Goal: Transaction & Acquisition: Purchase product/service

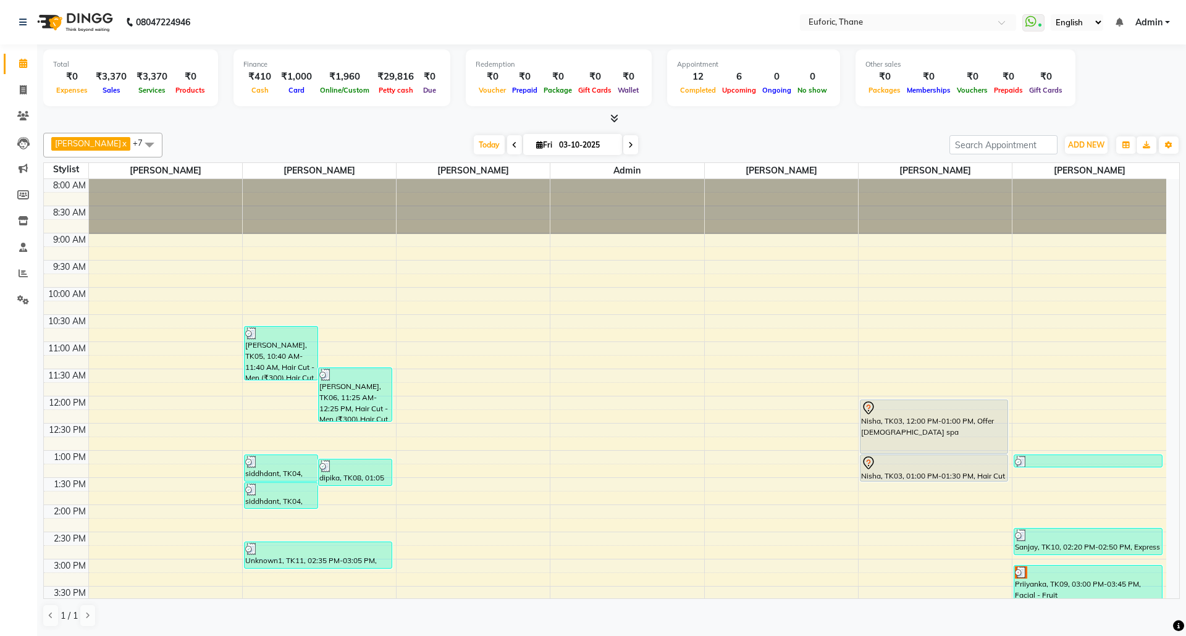
scroll to position [352, 0]
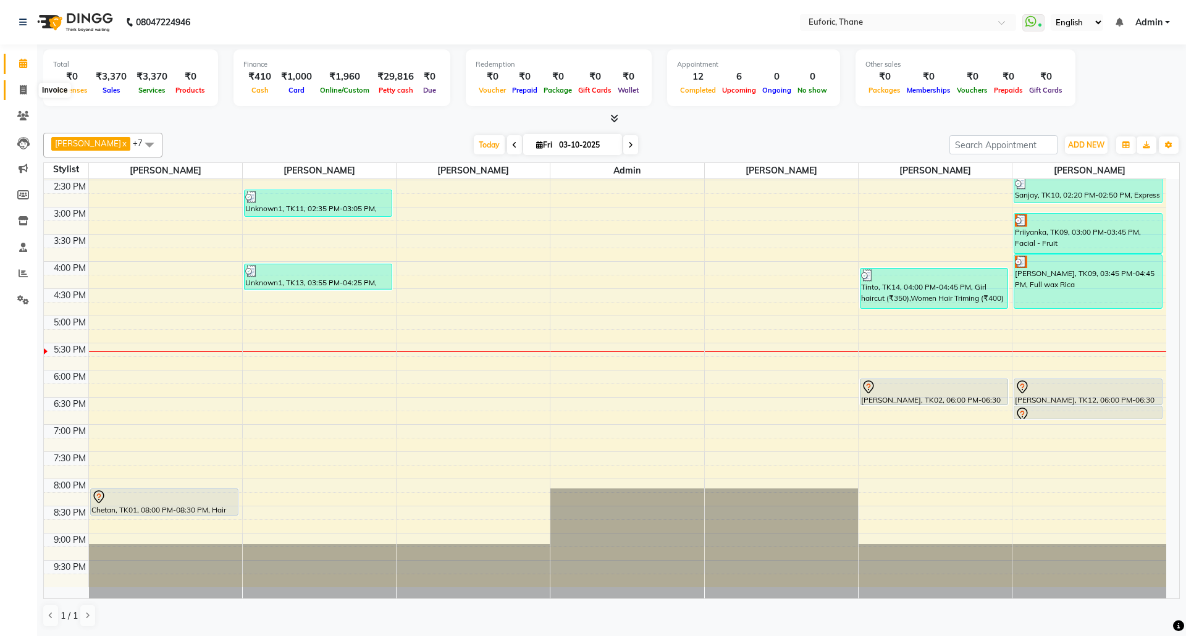
click at [20, 93] on icon at bounding box center [23, 89] width 7 height 9
select select "5063"
select select "service"
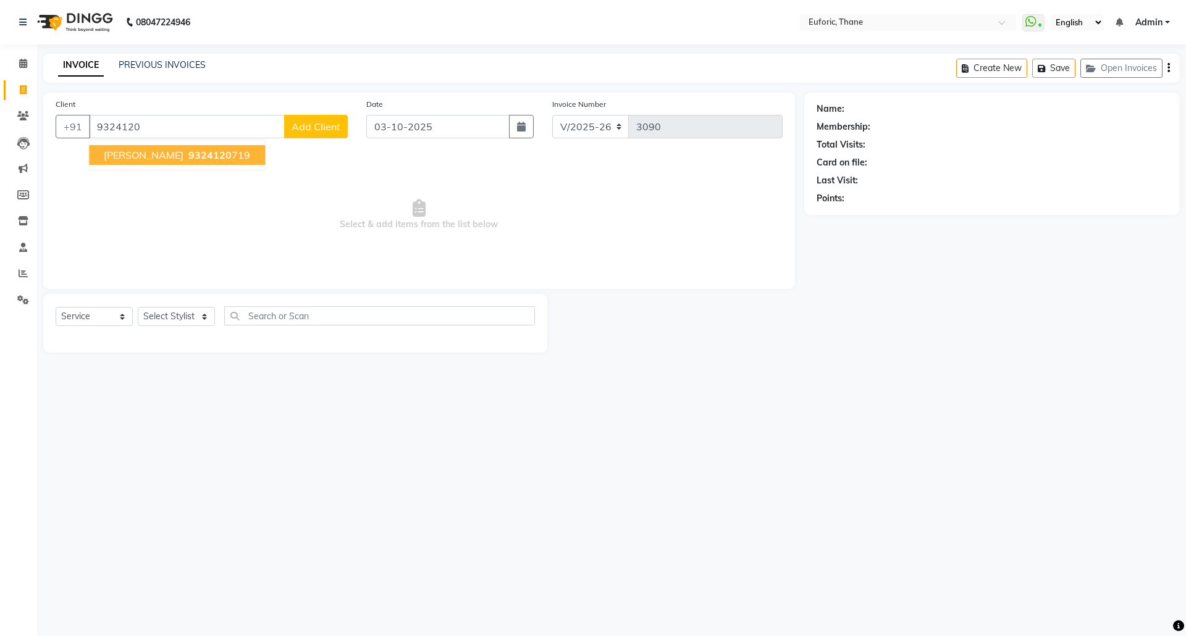
click at [170, 143] on ngb-typeahead-window "narshing 9324120 719" at bounding box center [176, 155] width 177 height 31
click at [188, 151] on span "9324120" at bounding box center [209, 155] width 43 height 12
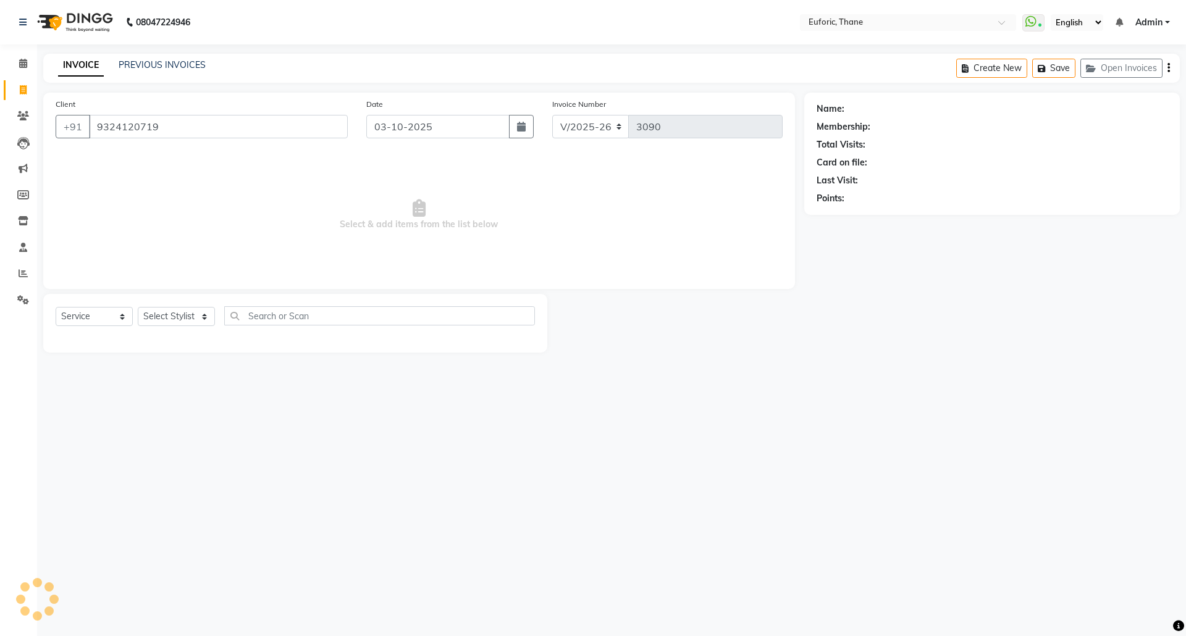
type input "9324120719"
click at [152, 326] on select "Select Stylist [PERSON_NAME] Aatik Salmanai Admin [PERSON_NAME] [PERSON_NAME] […" at bounding box center [176, 316] width 77 height 19
select select "33147"
click at [138, 307] on select "Select Stylist [PERSON_NAME] Aatik Salmanai Admin [PERSON_NAME] [PERSON_NAME] […" at bounding box center [176, 316] width 77 height 19
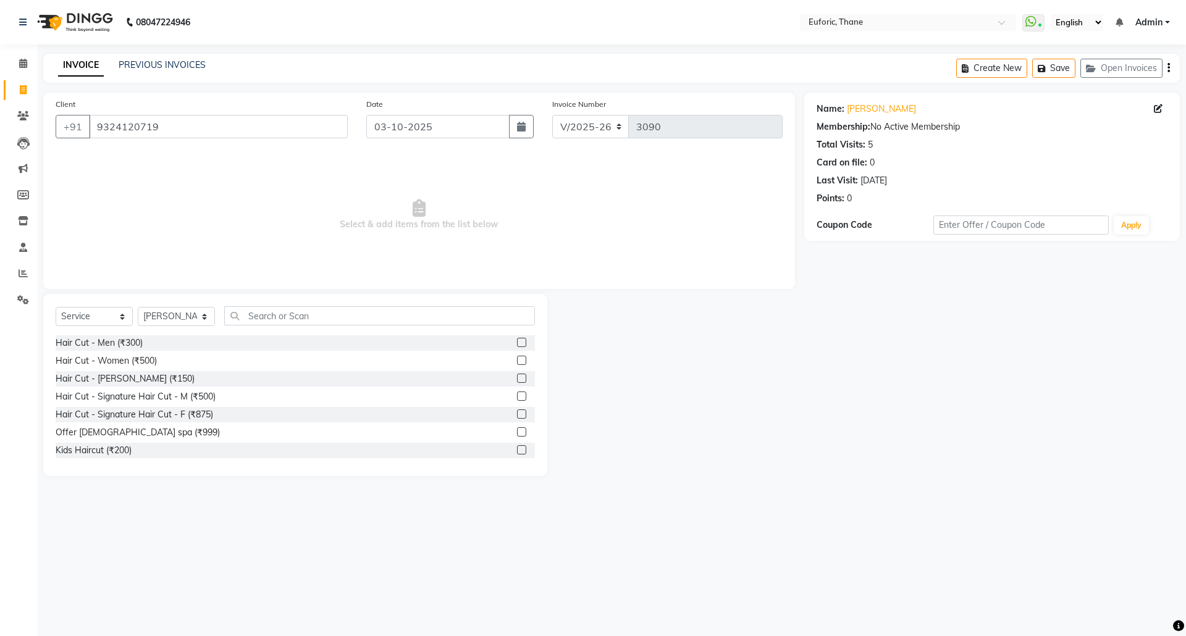
click at [517, 341] on div at bounding box center [526, 342] width 18 height 15
click at [517, 341] on label at bounding box center [521, 342] width 9 height 9
click at [517, 341] on input "checkbox" at bounding box center [521, 343] width 8 height 8
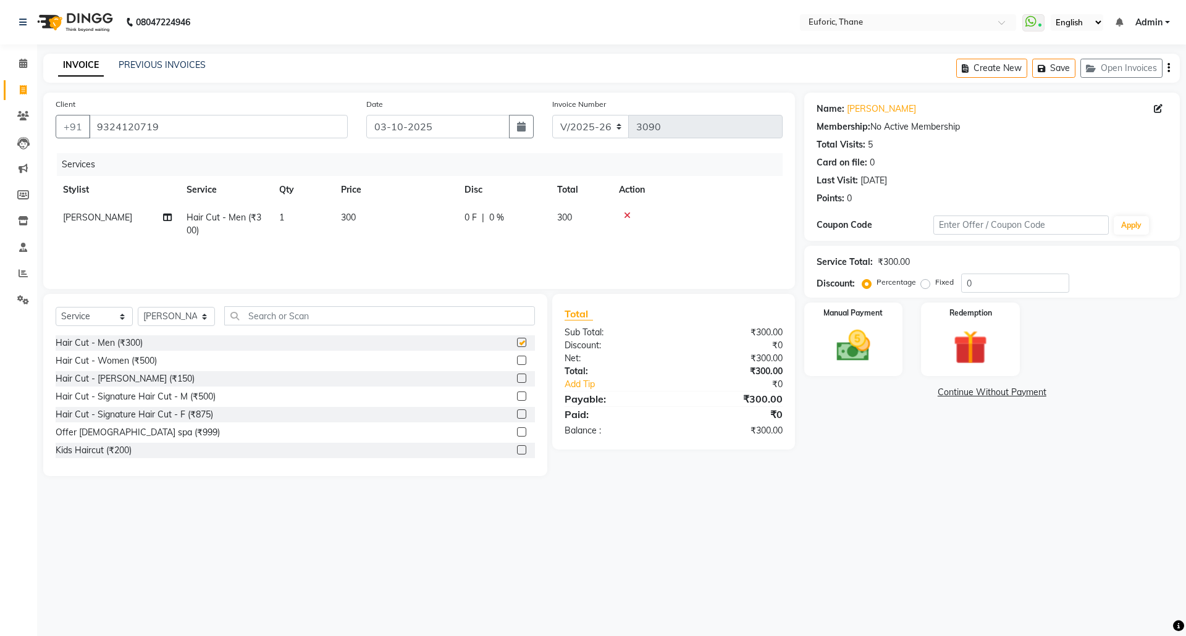
checkbox input "false"
click at [517, 378] on label at bounding box center [521, 378] width 9 height 9
click at [517, 378] on input "checkbox" at bounding box center [521, 379] width 8 height 8
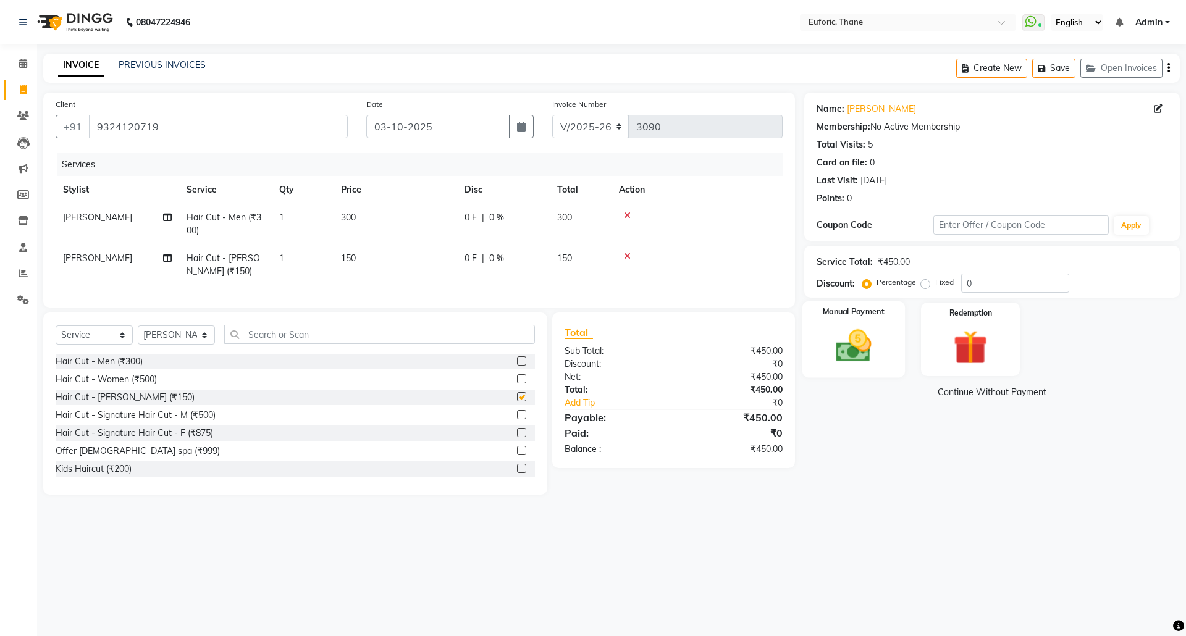
checkbox input "false"
click at [890, 346] on div "Manual Payment" at bounding box center [853, 339] width 103 height 76
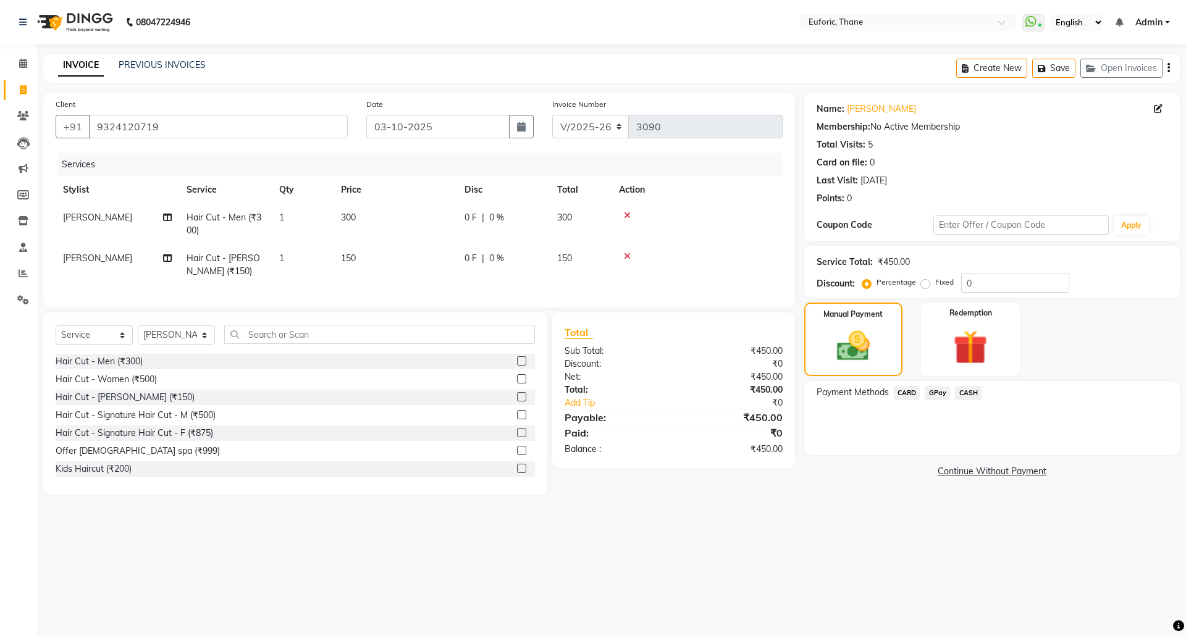
click at [939, 391] on span "GPay" at bounding box center [936, 393] width 25 height 14
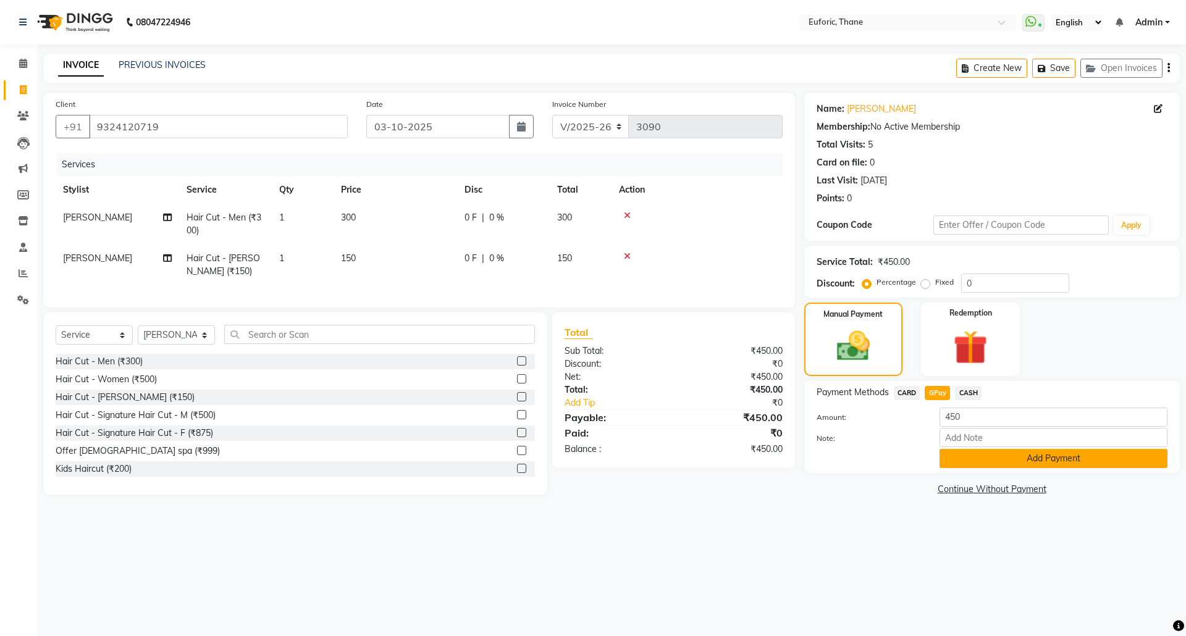
click at [974, 453] on button "Add Payment" at bounding box center [1053, 458] width 228 height 19
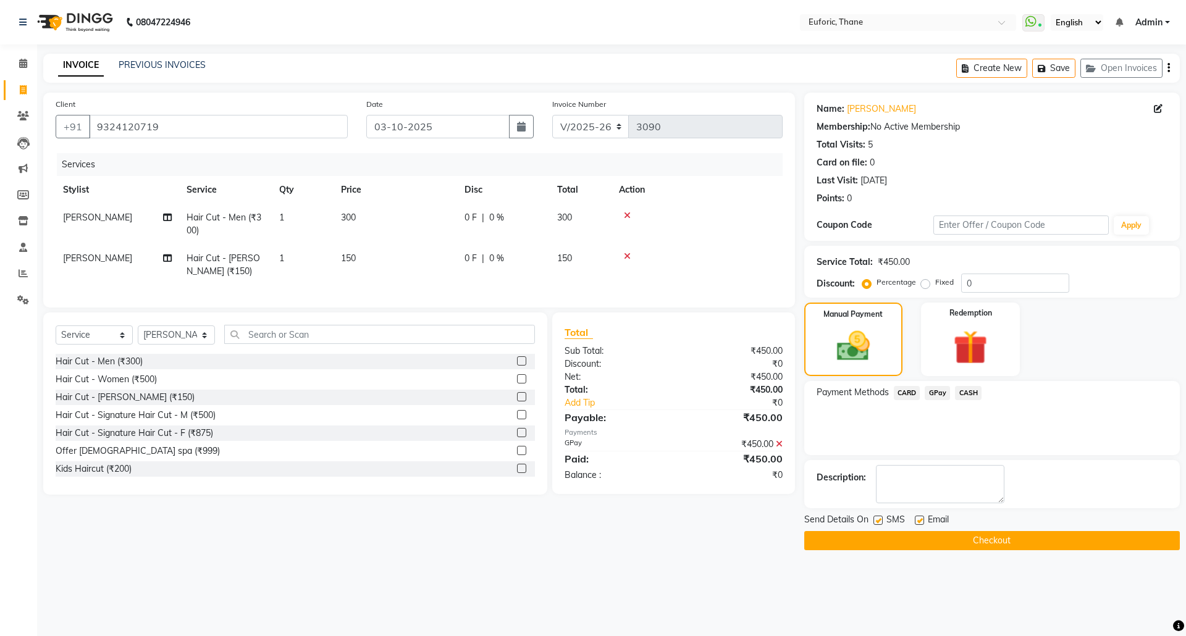
click at [1008, 539] on button "Checkout" at bounding box center [991, 540] width 375 height 19
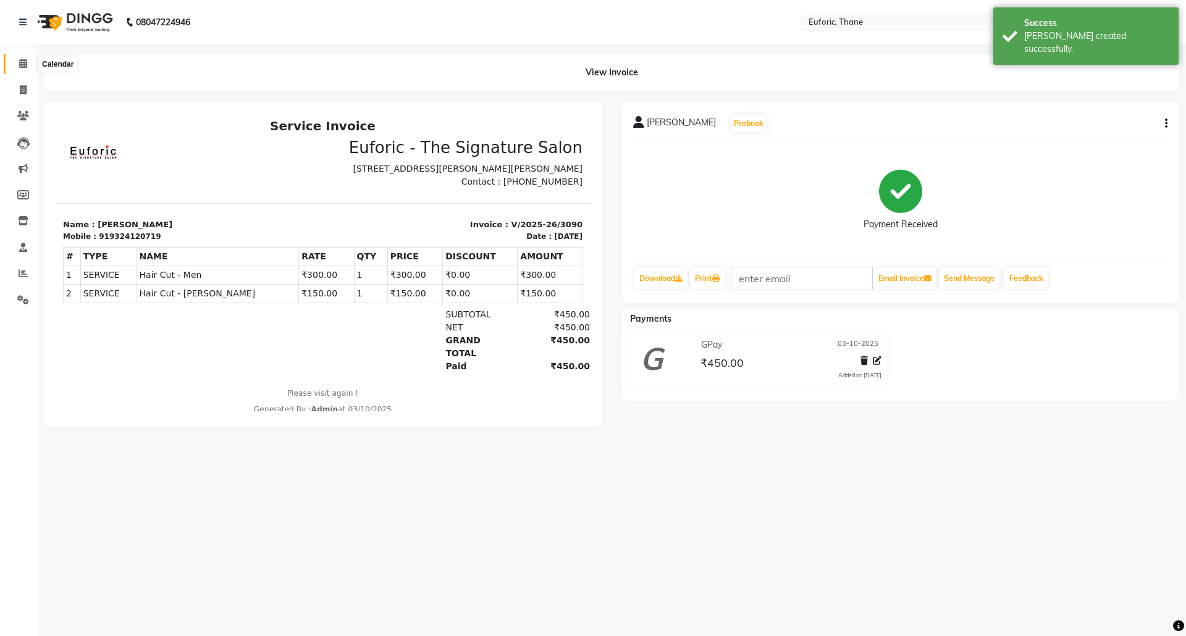
click at [20, 62] on icon at bounding box center [23, 63] width 8 height 9
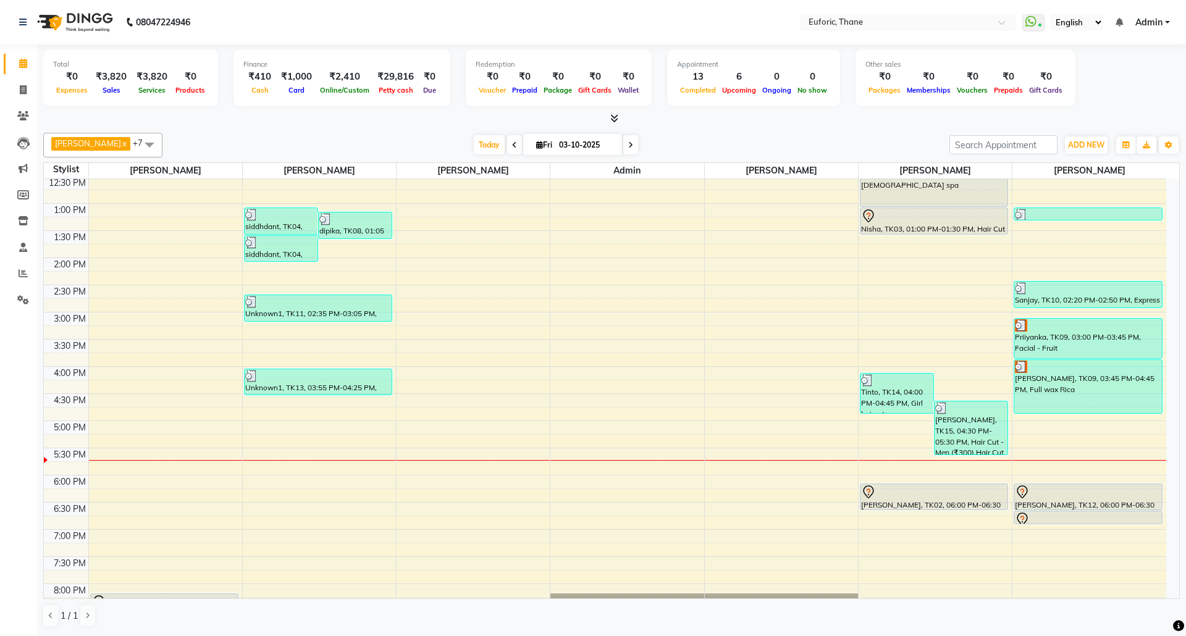
scroll to position [329, 0]
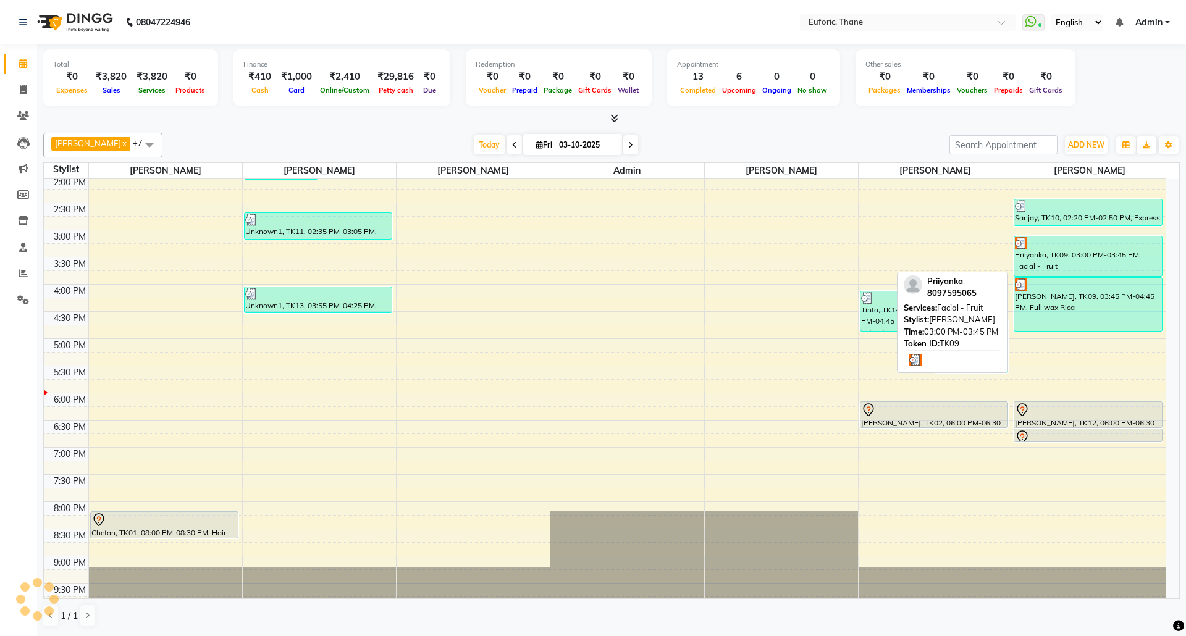
click at [1123, 261] on div "Priiyanka, TK09, 03:00 PM-03:45 PM, Facial - Fruit" at bounding box center [1088, 257] width 148 height 40
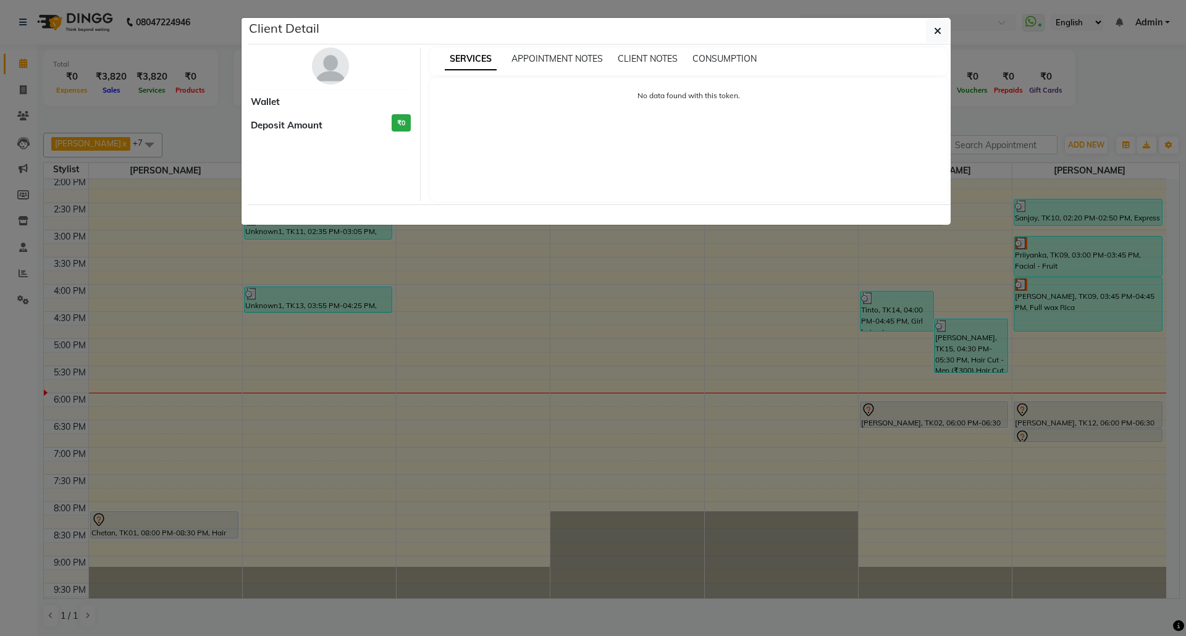
select select "3"
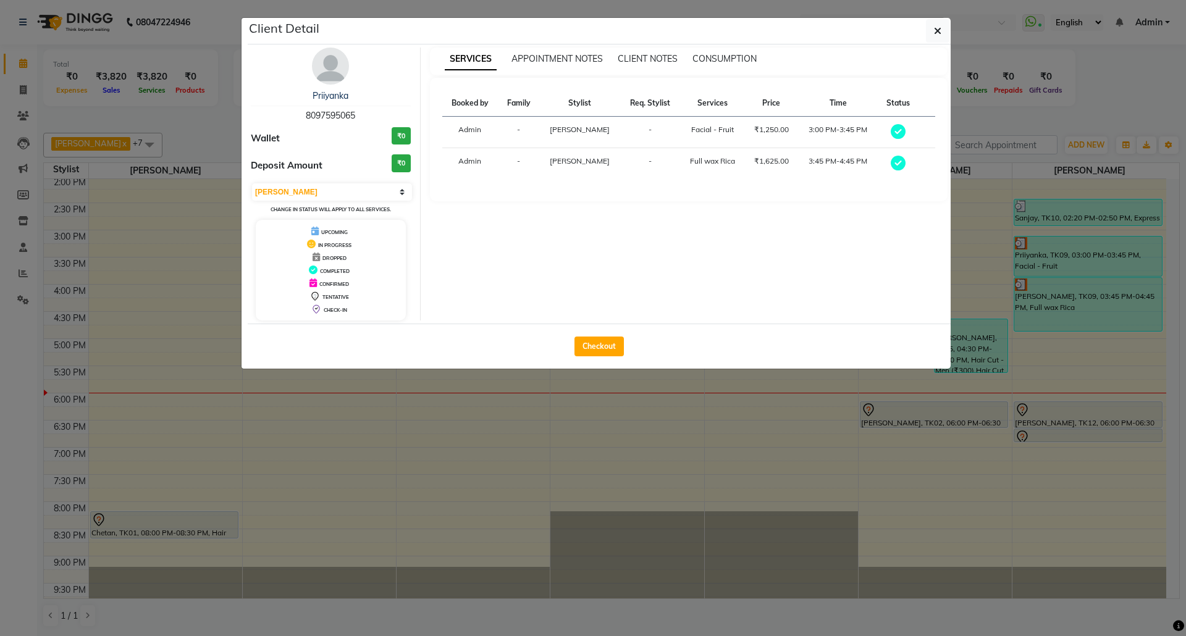
drag, startPoint x: 592, startPoint y: 361, endPoint x: 561, endPoint y: 401, distance: 50.6
click at [591, 361] on div "Checkout" at bounding box center [599, 346] width 703 height 45
click at [537, 432] on ngb-modal-window "Client Detail Priiyanka 8097595065 Wallet ₹0 Deposit Amount ₹0 Select MARK DONE…" at bounding box center [593, 318] width 1186 height 636
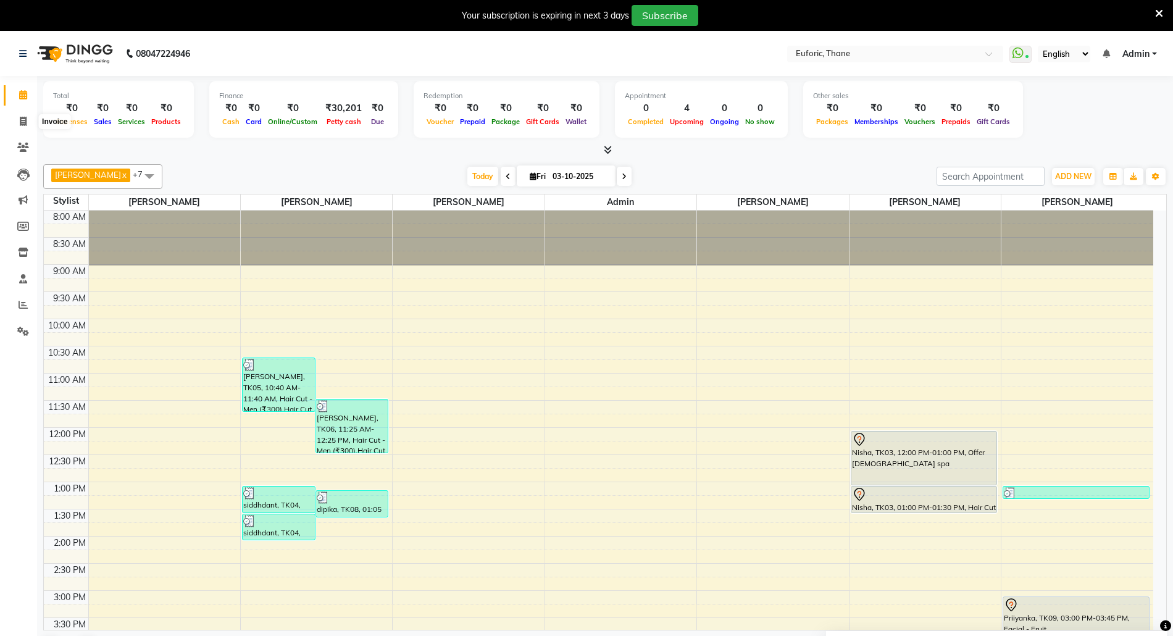
click at [12, 117] on span at bounding box center [23, 122] width 22 height 14
select select "5063"
select select "service"
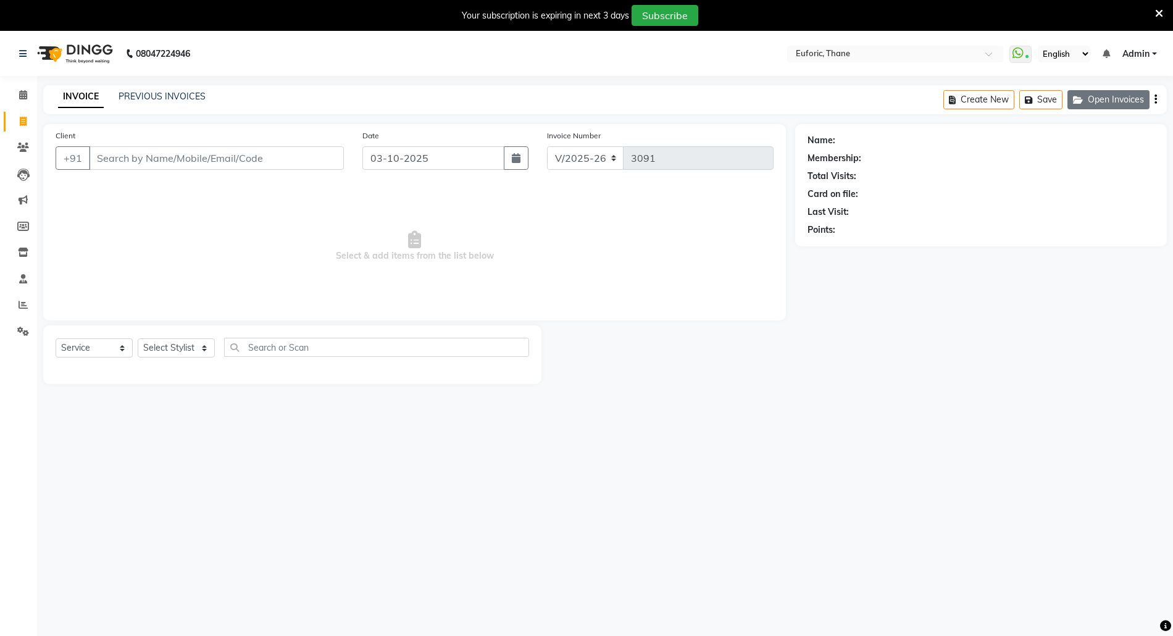
click at [1129, 104] on button "Open Invoices" at bounding box center [1109, 99] width 82 height 19
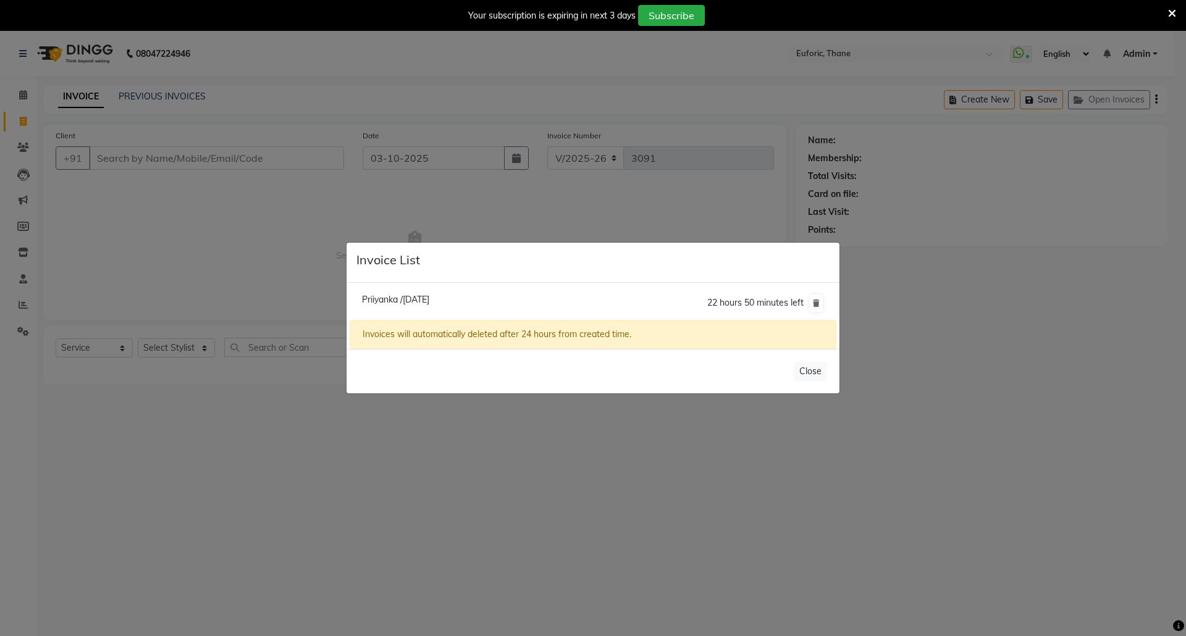
click at [421, 299] on span "Priiyanka /[DATE]" at bounding box center [395, 299] width 67 height 11
type input "8097595065"
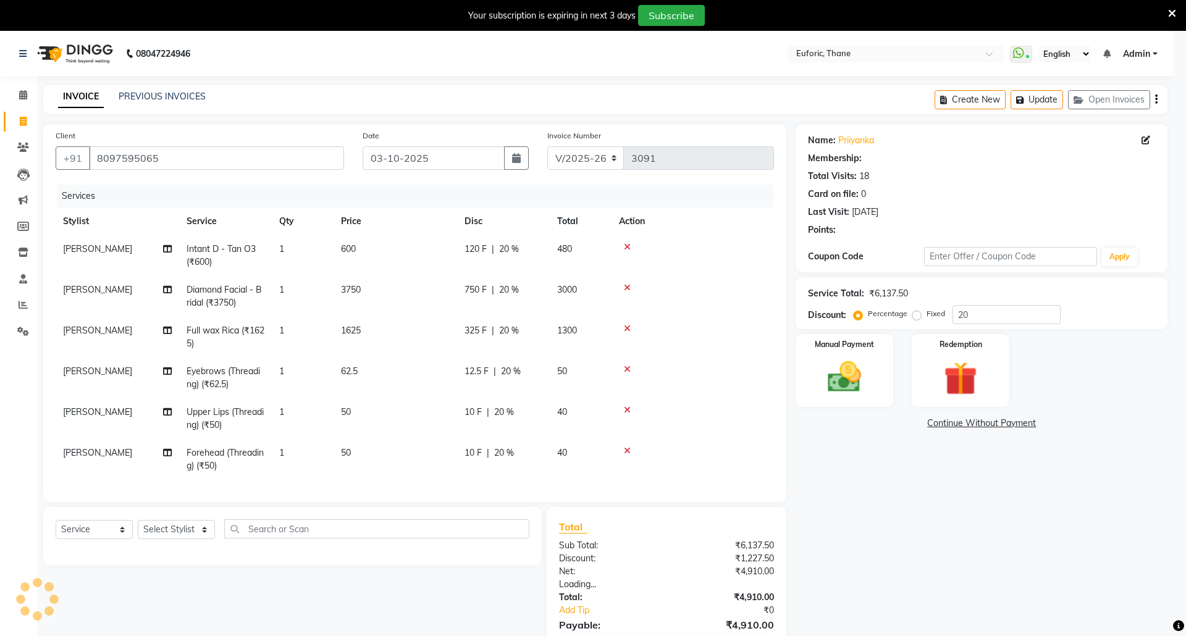
type input "0"
select select "1: Object"
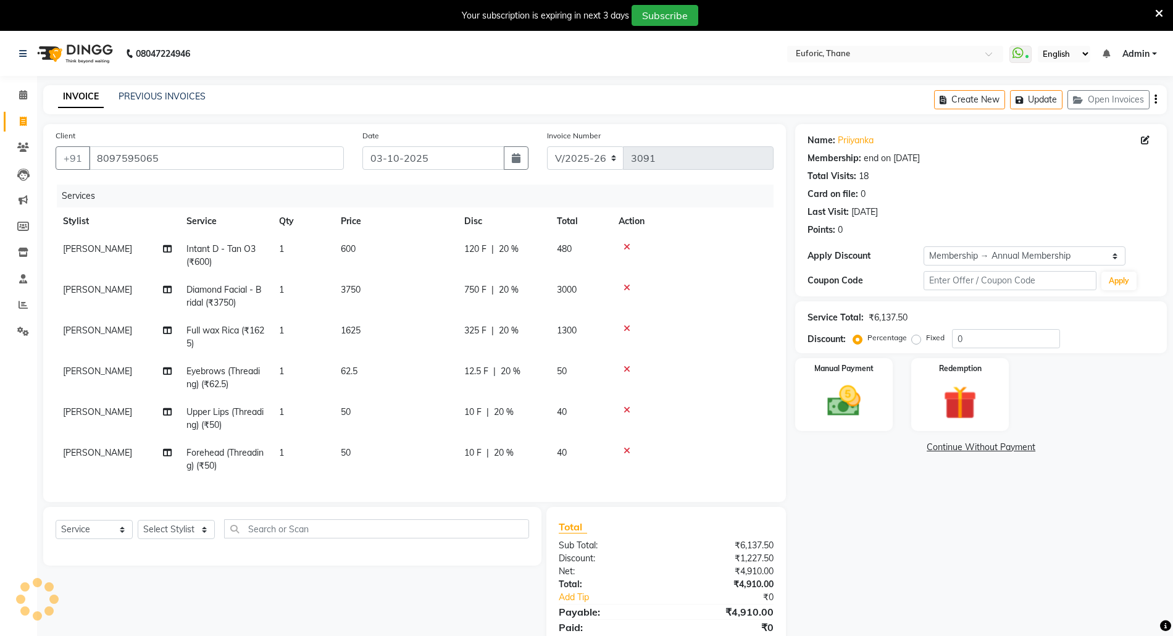
type input "20"
click at [153, 535] on select "Select Stylist [PERSON_NAME] Aatik Salmanai Admin [PERSON_NAME] [PERSON_NAME] […" at bounding box center [176, 529] width 77 height 19
select select "58800"
click at [138, 524] on select "Select Stylist [PERSON_NAME] Aatik Salmanai Admin [PERSON_NAME] [PERSON_NAME] […" at bounding box center [176, 529] width 77 height 19
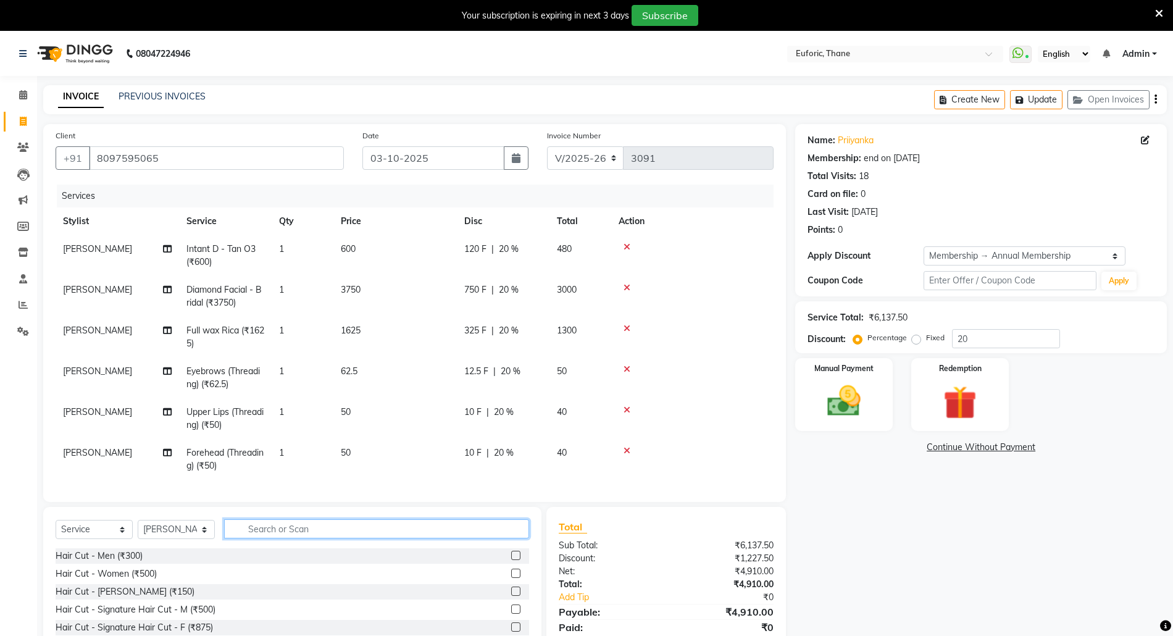
click at [298, 532] on input "text" at bounding box center [376, 528] width 305 height 19
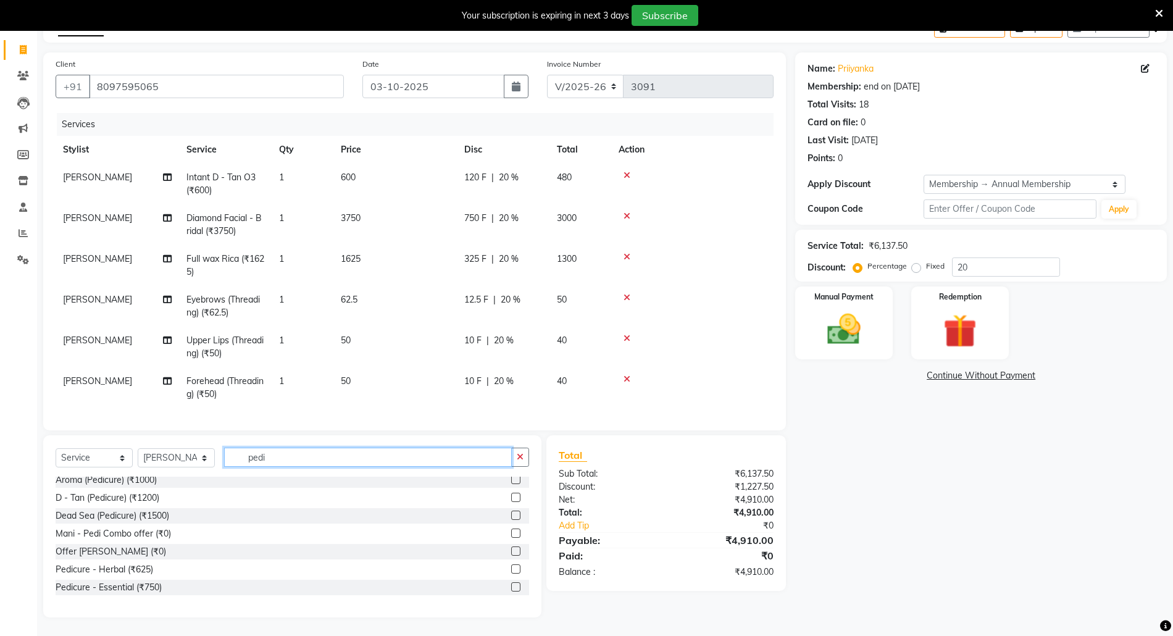
scroll to position [0, 0]
type input "pedi"
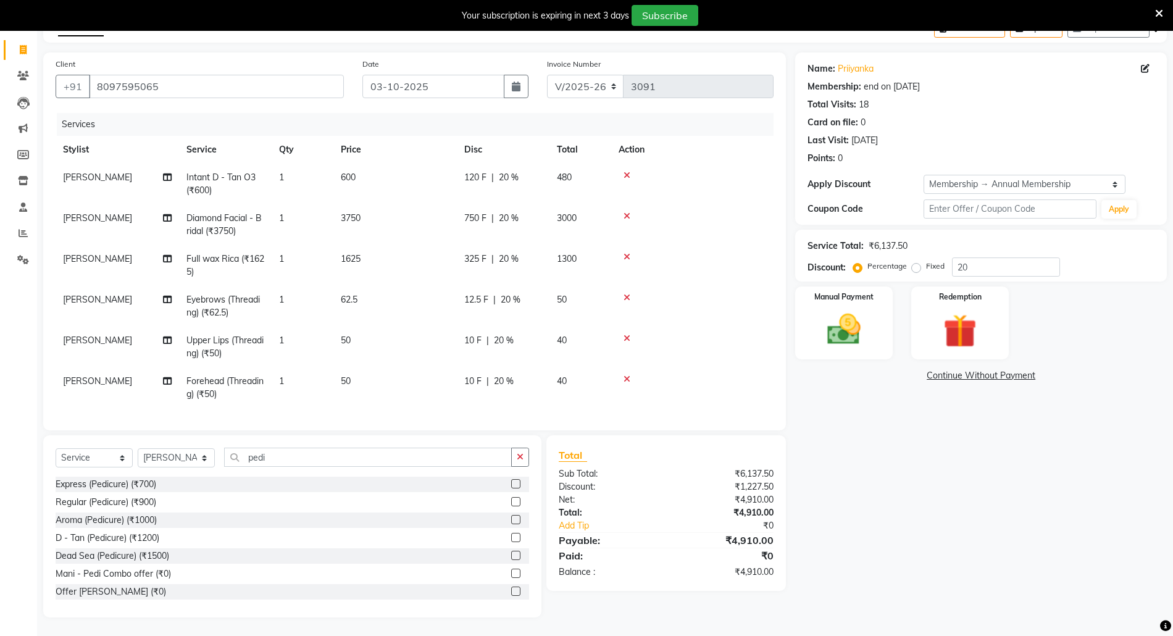
click at [511, 482] on label at bounding box center [515, 483] width 9 height 9
click at [511, 482] on input "checkbox" at bounding box center [515, 484] width 8 height 8
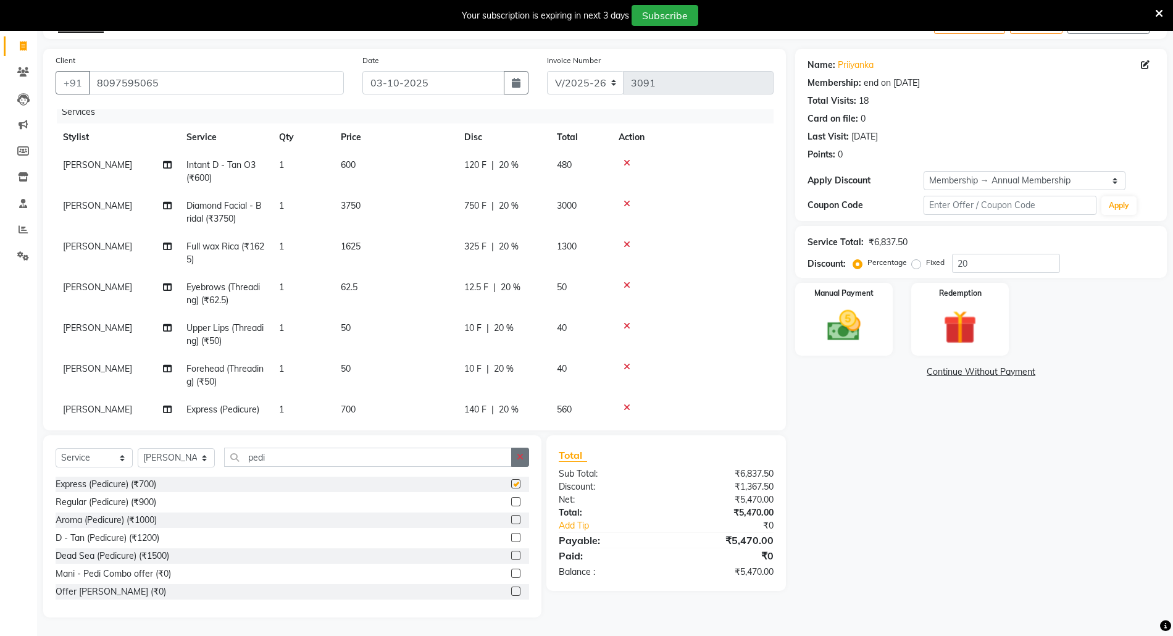
checkbox input "false"
click at [519, 461] on icon "button" at bounding box center [520, 457] width 7 height 9
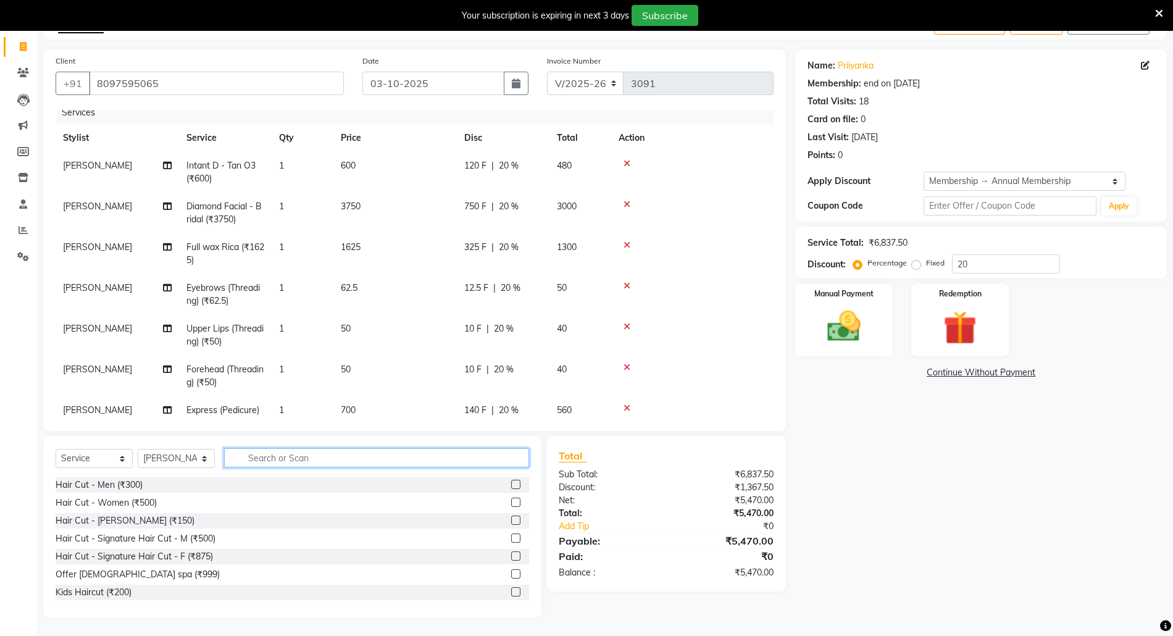
click at [443, 459] on input "text" at bounding box center [376, 457] width 305 height 19
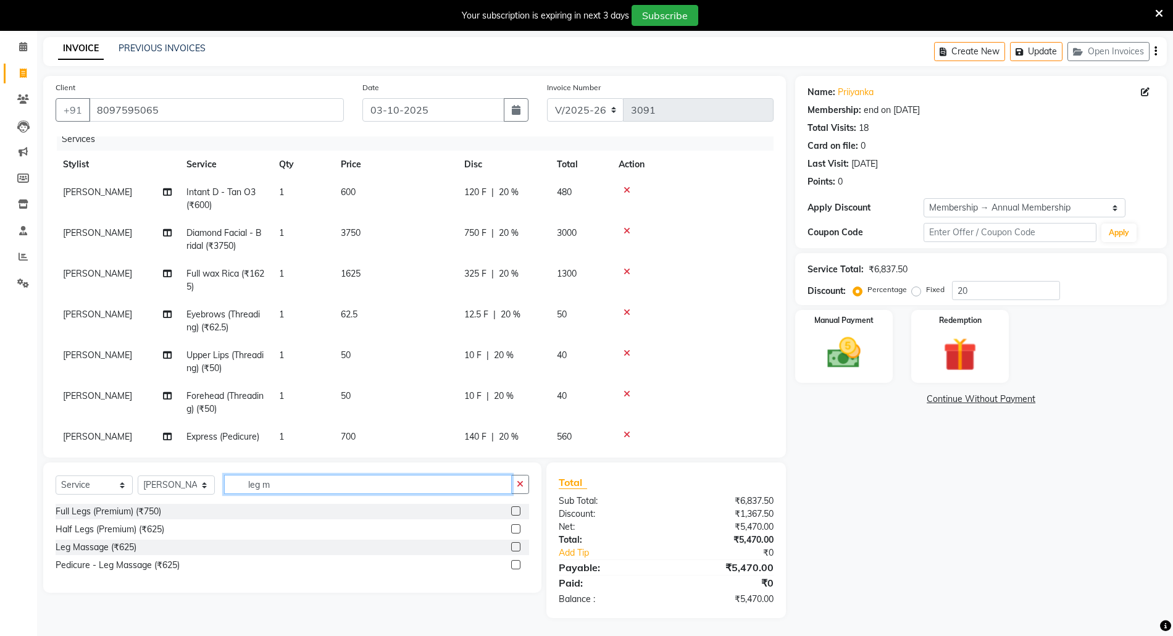
type input "leg m"
click at [512, 542] on label at bounding box center [515, 546] width 9 height 9
click at [512, 543] on input "checkbox" at bounding box center [515, 547] width 8 height 8
checkbox input "false"
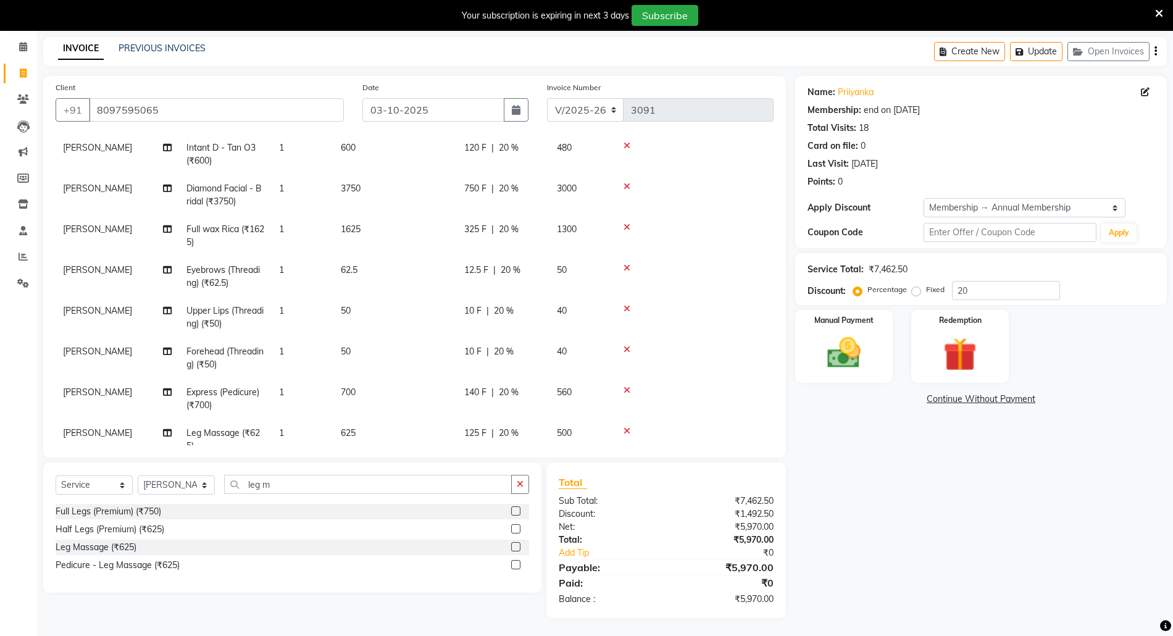
scroll to position [82, 0]
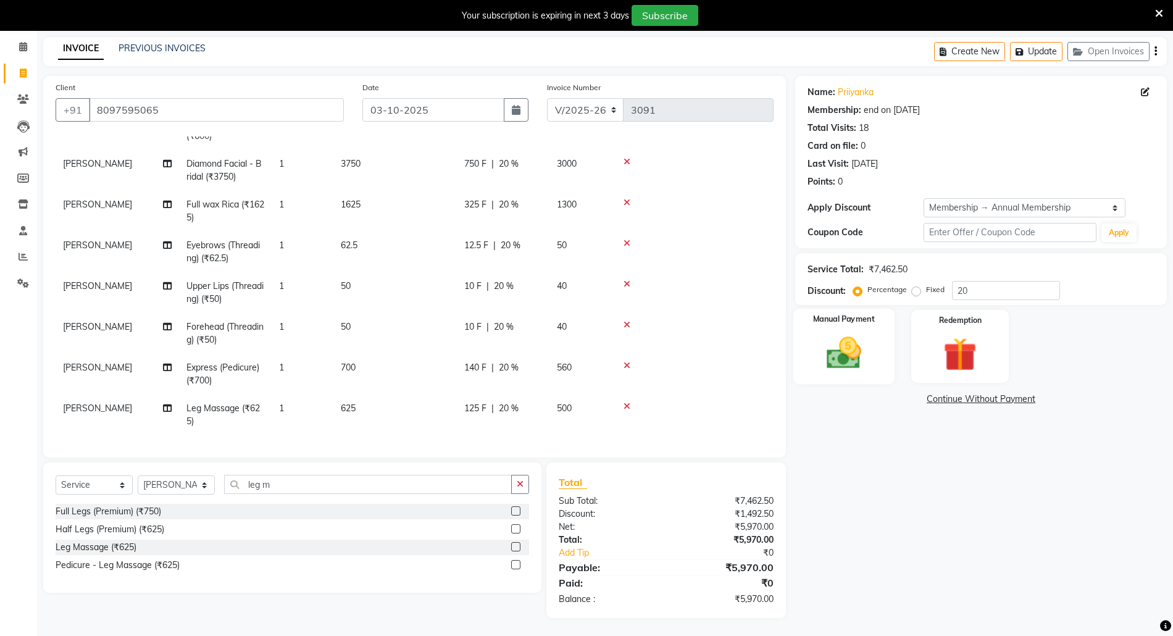
click at [843, 356] on img at bounding box center [844, 353] width 57 height 40
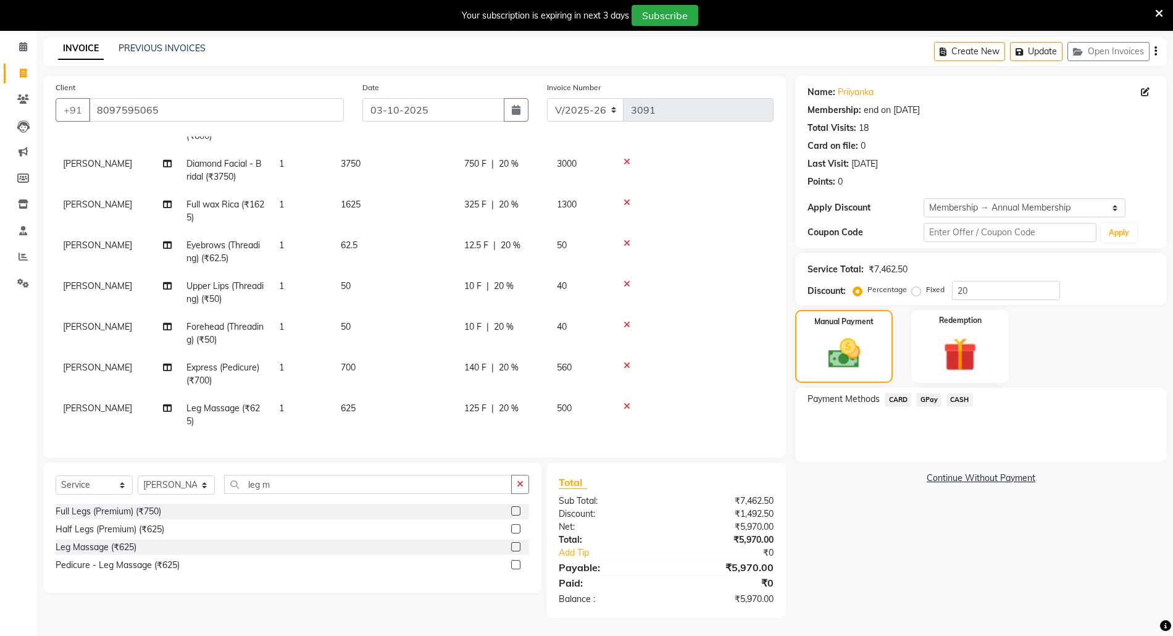
click at [927, 396] on span "GPay" at bounding box center [928, 400] width 25 height 14
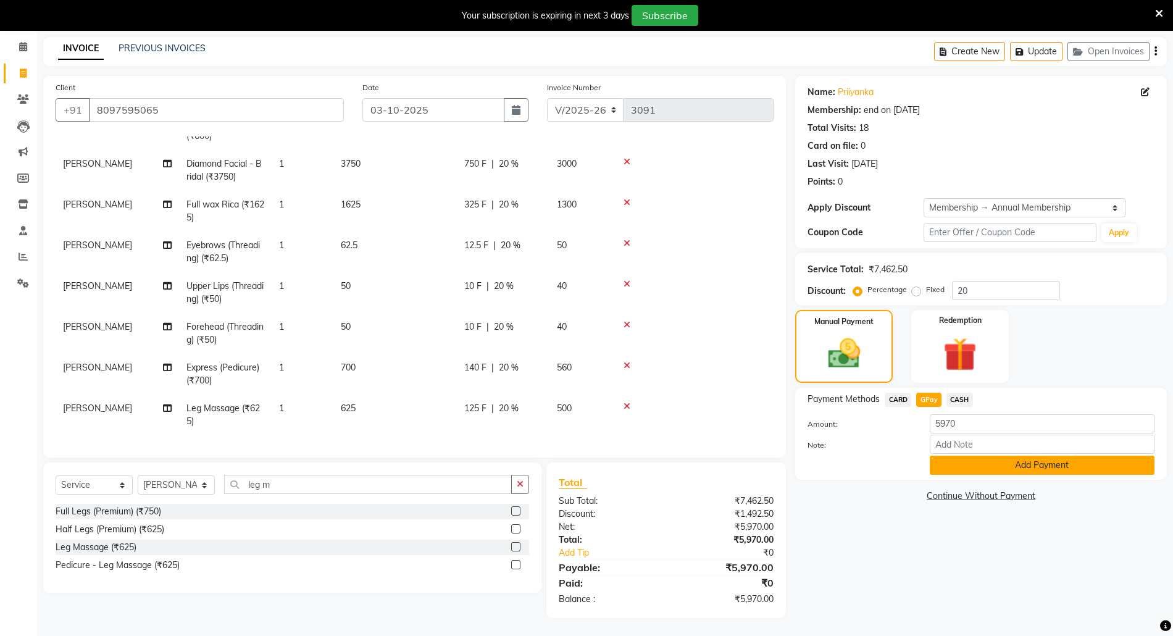
click at [1018, 461] on button "Add Payment" at bounding box center [1042, 465] width 225 height 19
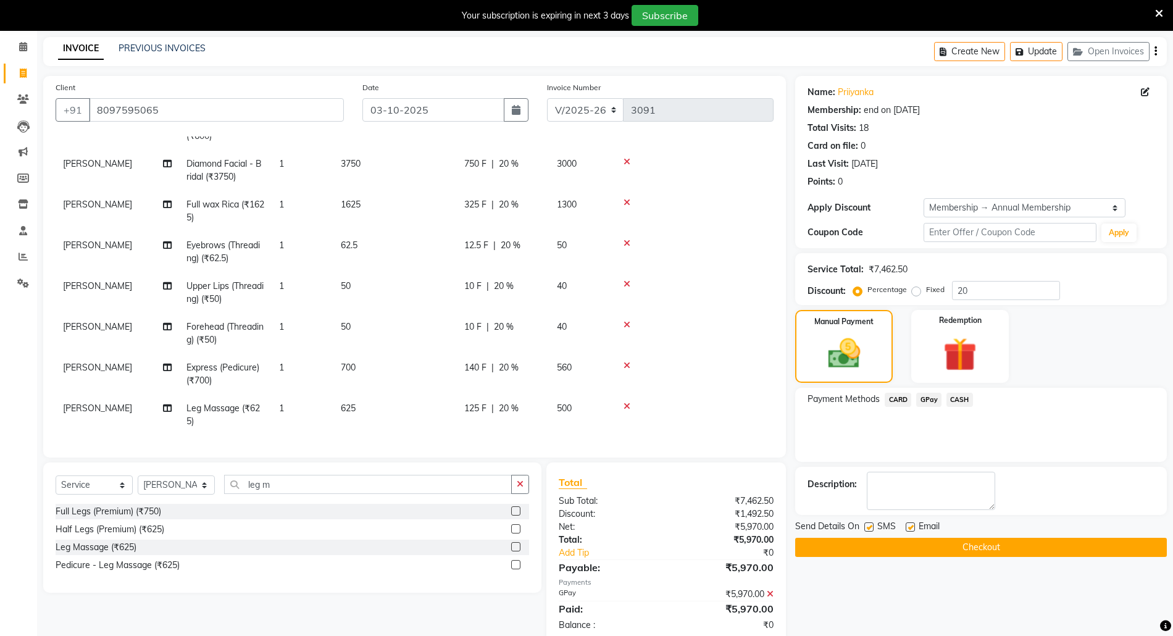
click at [990, 539] on button "Checkout" at bounding box center [981, 547] width 372 height 19
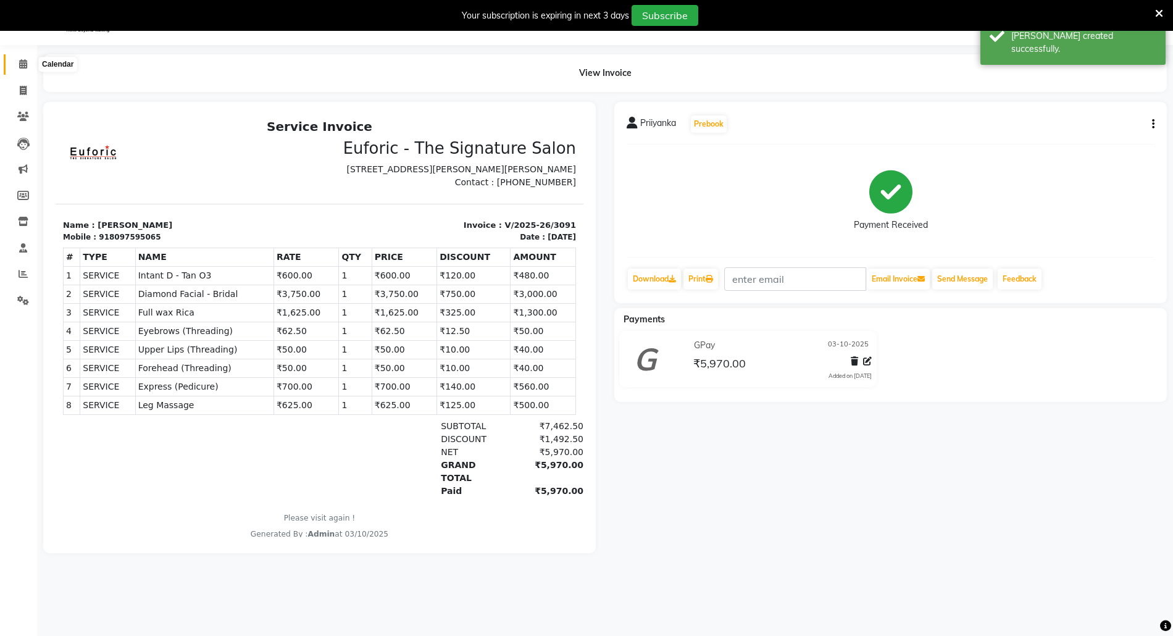
click at [15, 62] on span at bounding box center [23, 64] width 22 height 14
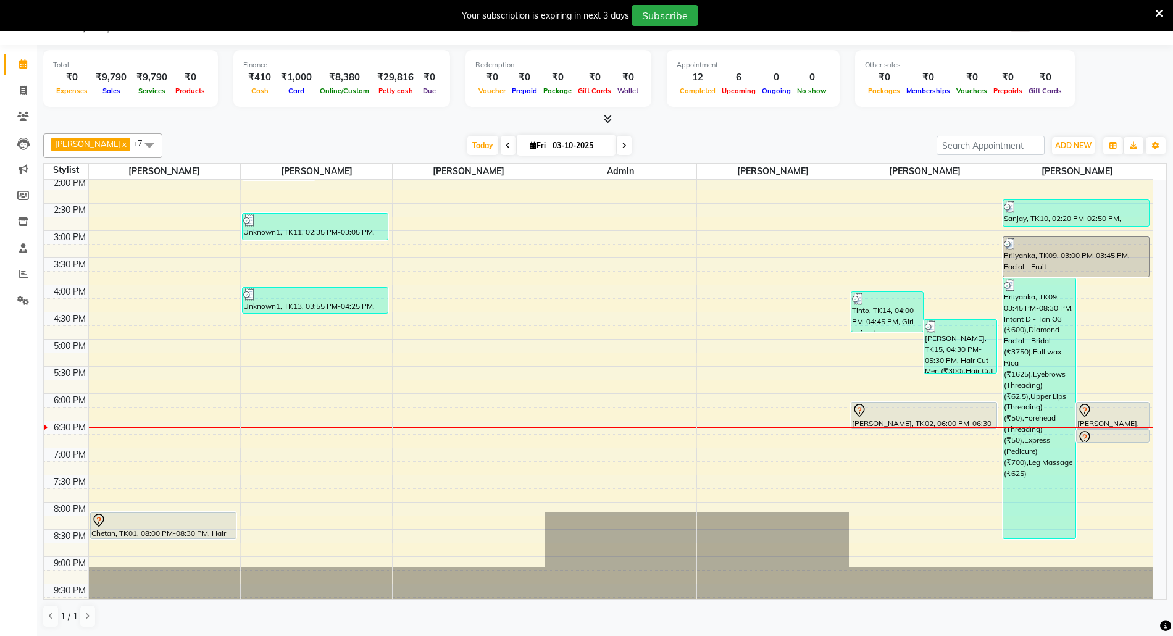
scroll to position [352, 0]
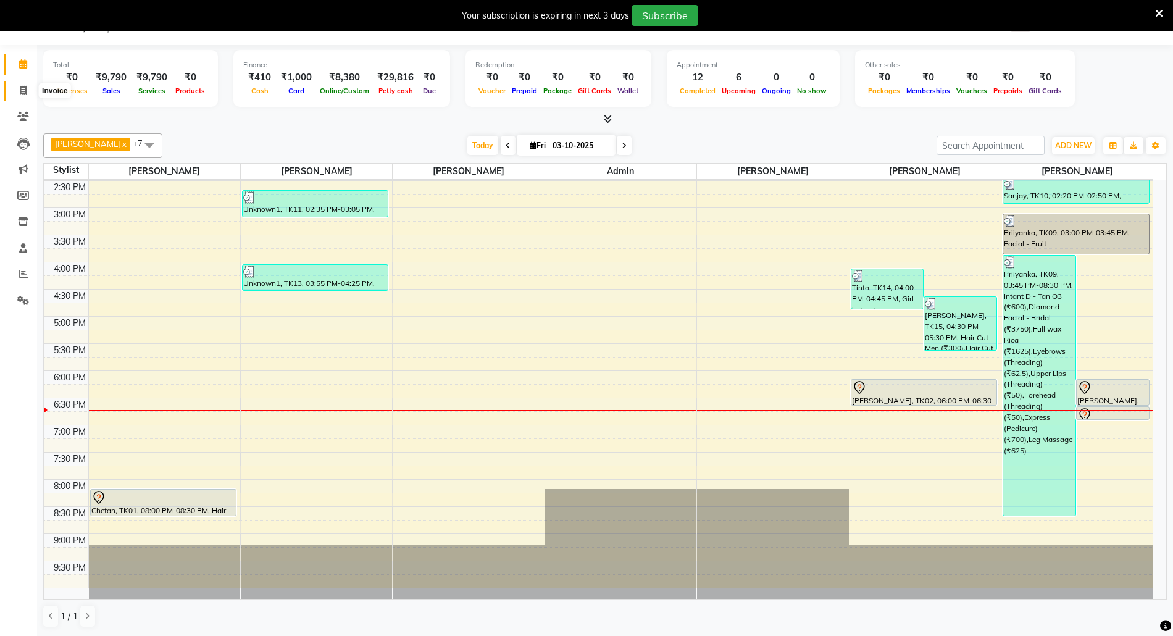
click at [20, 88] on icon at bounding box center [23, 90] width 7 height 9
select select "5063"
select select "service"
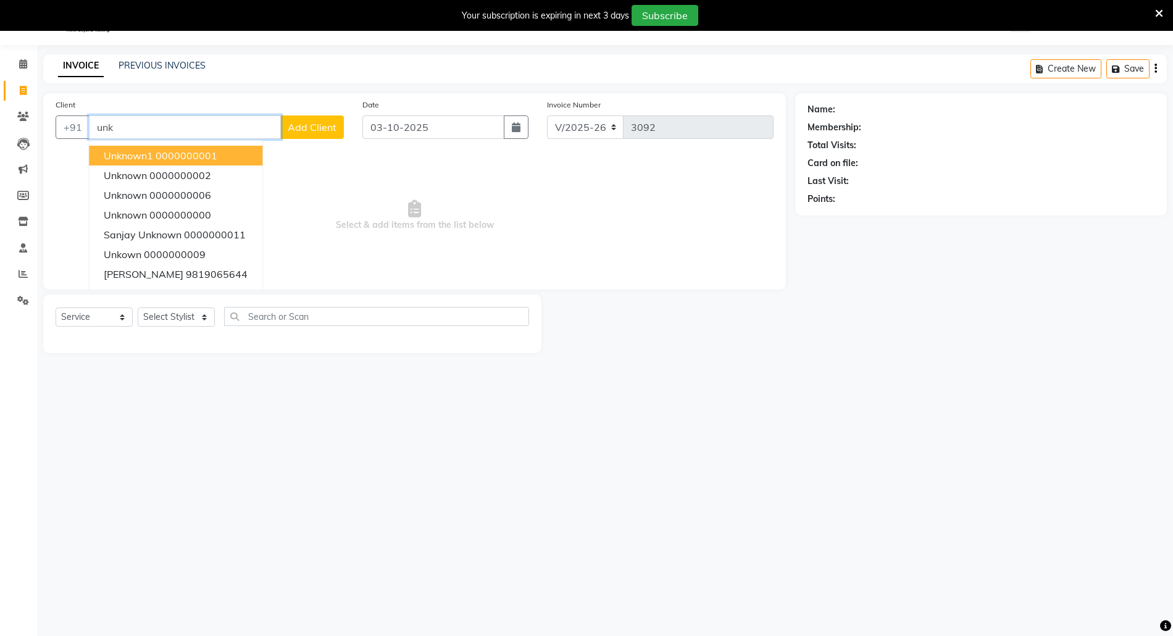
click at [194, 149] on ngb-highlight "0000000001" at bounding box center [187, 155] width 62 height 12
type input "0000000001"
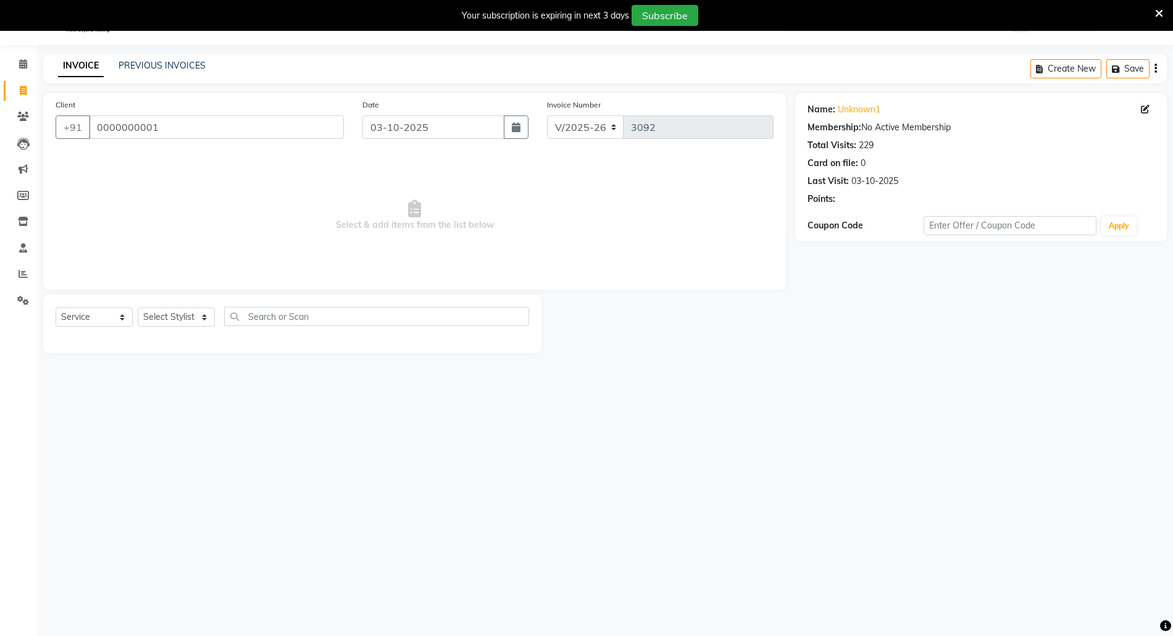
click at [186, 299] on div "Select Service Product Membership Package Voucher Prepaid Gift Card Select Styl…" at bounding box center [292, 324] width 498 height 59
click at [186, 324] on select "Select Stylist [PERSON_NAME] Aatik Salmanai Admin [PERSON_NAME] [PERSON_NAME] […" at bounding box center [176, 317] width 77 height 19
select select "58800"
click at [138, 308] on select "Select Stylist [PERSON_NAME] Aatik Salmanai Admin [PERSON_NAME] [PERSON_NAME] […" at bounding box center [176, 317] width 77 height 19
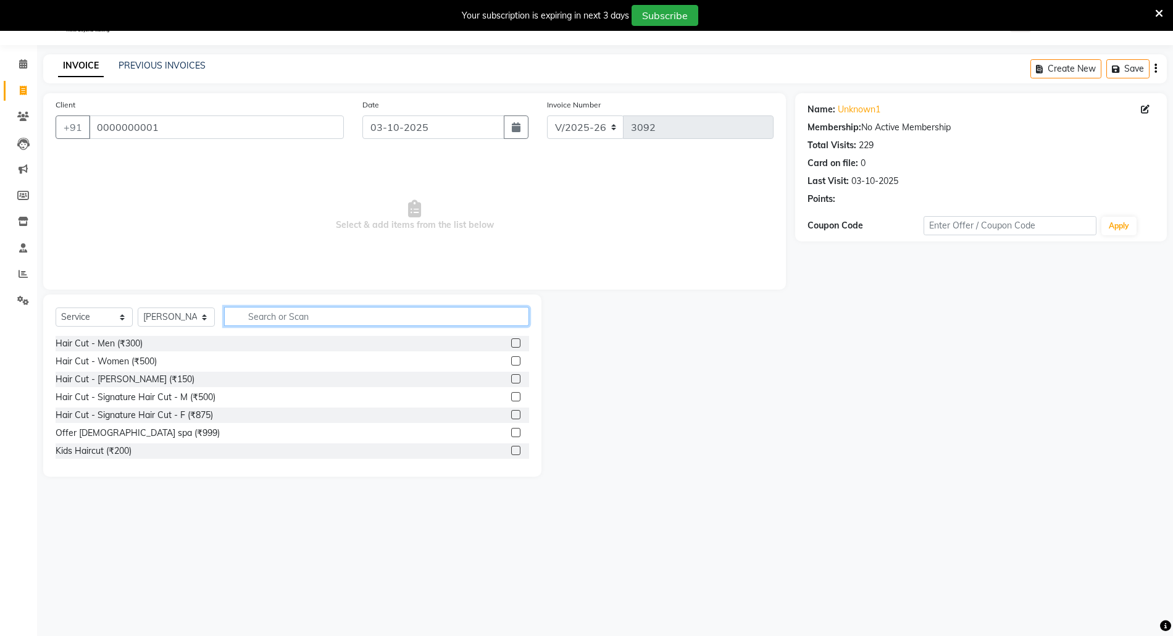
click at [300, 307] on input "text" at bounding box center [376, 316] width 305 height 19
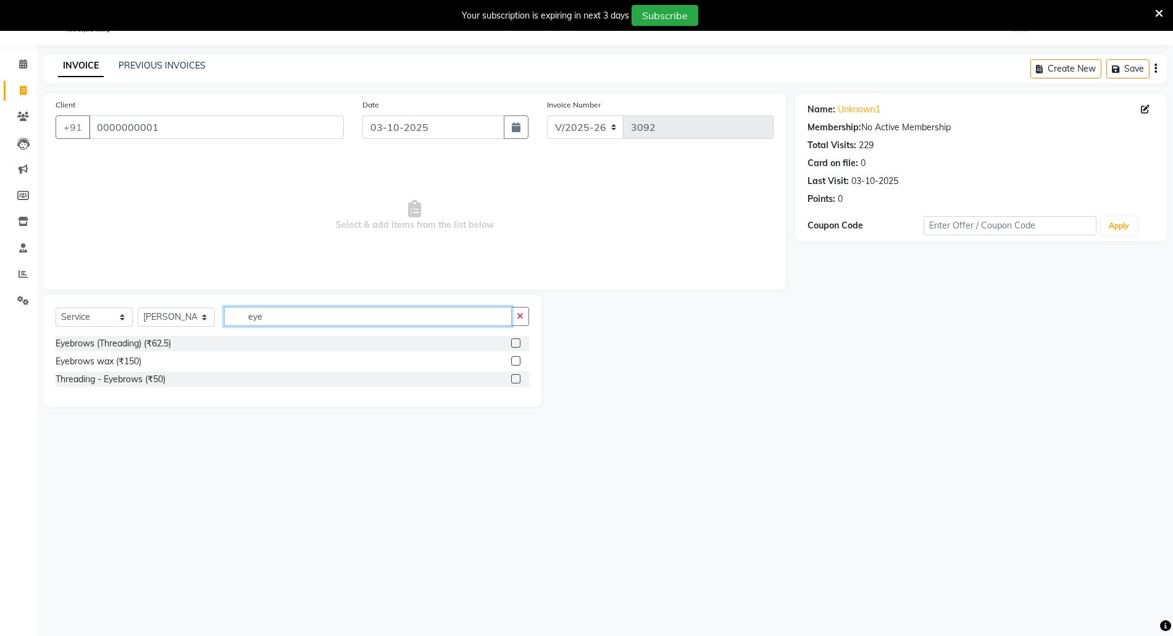
type input "eye"
click at [514, 380] on label at bounding box center [515, 378] width 9 height 9
click at [514, 380] on input "checkbox" at bounding box center [515, 379] width 8 height 8
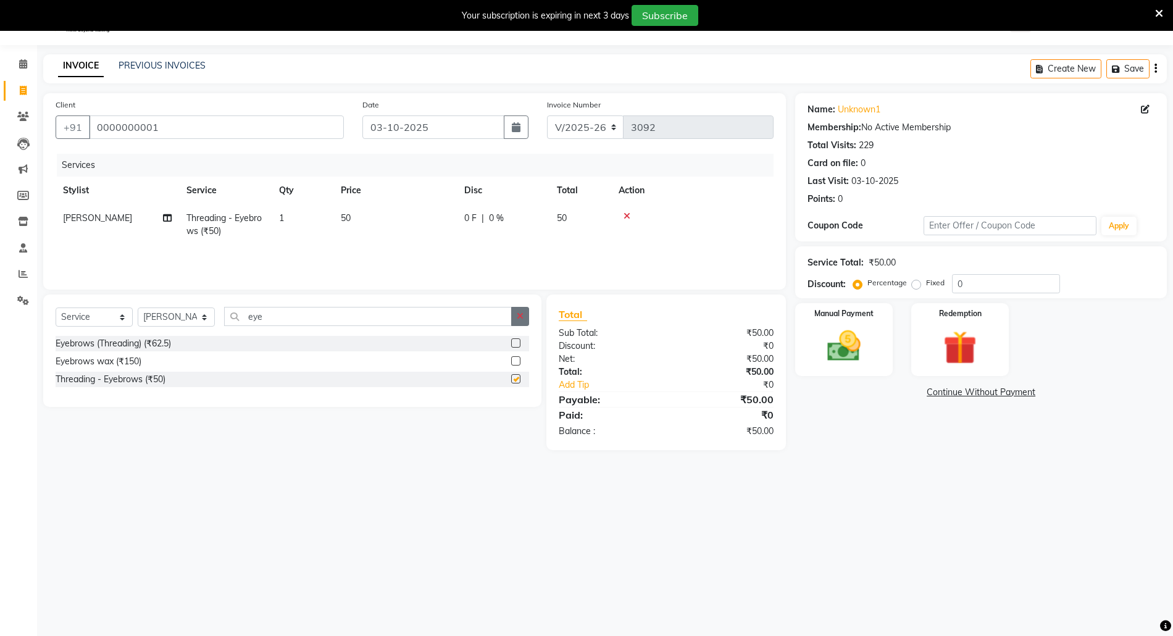
checkbox input "false"
click at [517, 321] on button "button" at bounding box center [520, 316] width 18 height 19
type input "upp"
click at [514, 379] on label at bounding box center [515, 378] width 9 height 9
click at [514, 379] on input "checkbox" at bounding box center [515, 379] width 8 height 8
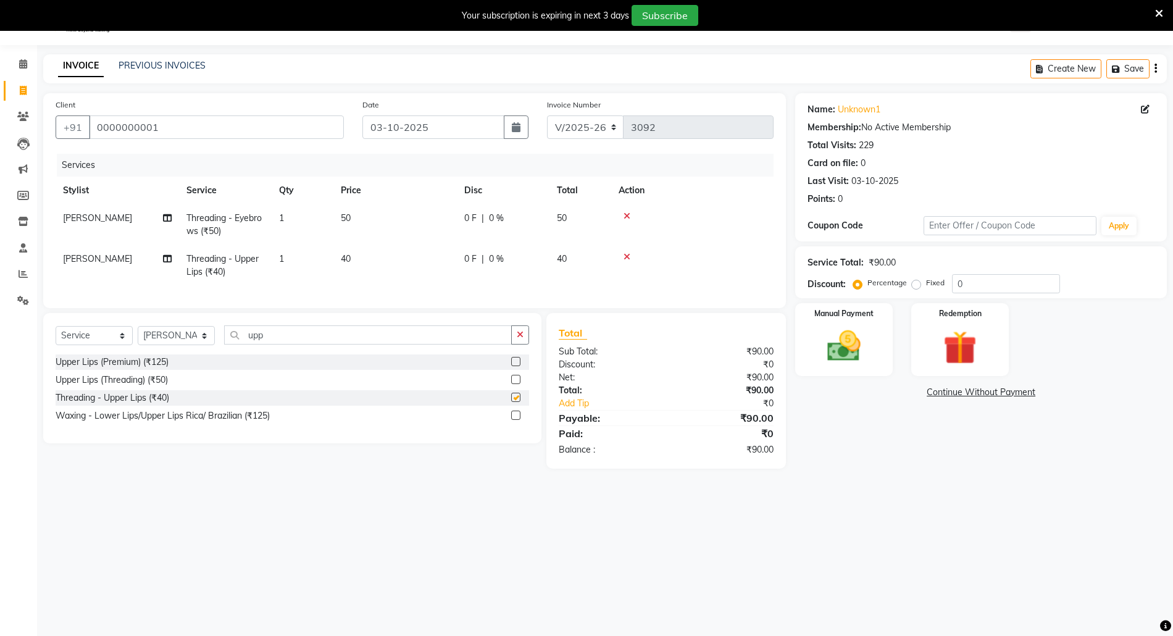
checkbox input "false"
click at [827, 348] on img at bounding box center [844, 346] width 57 height 40
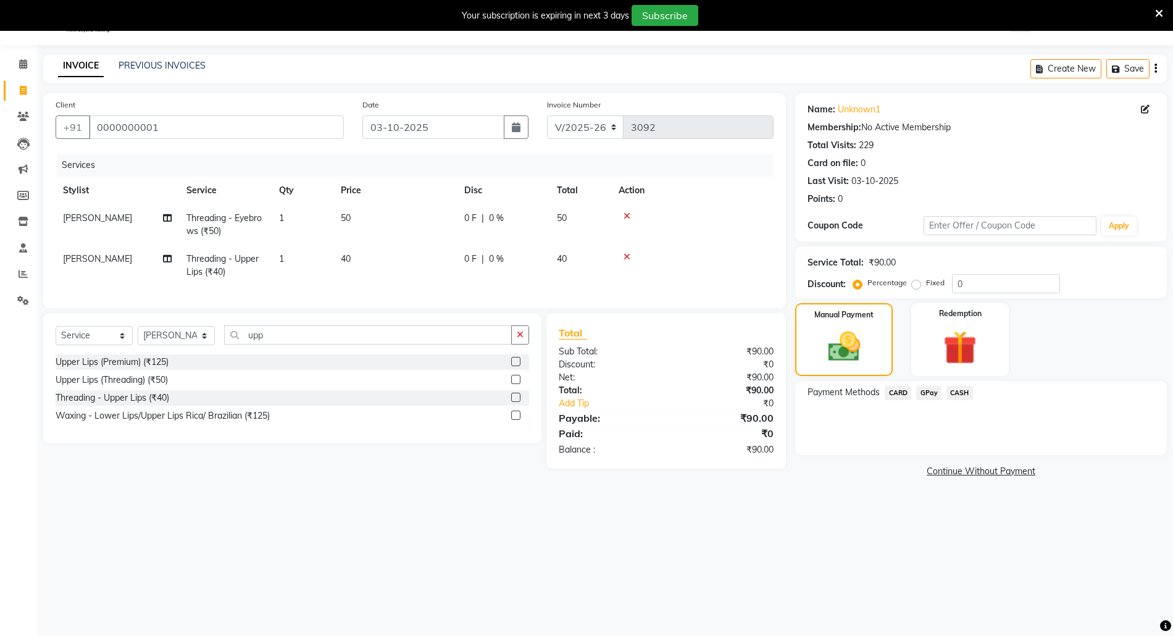
click at [926, 393] on span "GPay" at bounding box center [928, 393] width 25 height 14
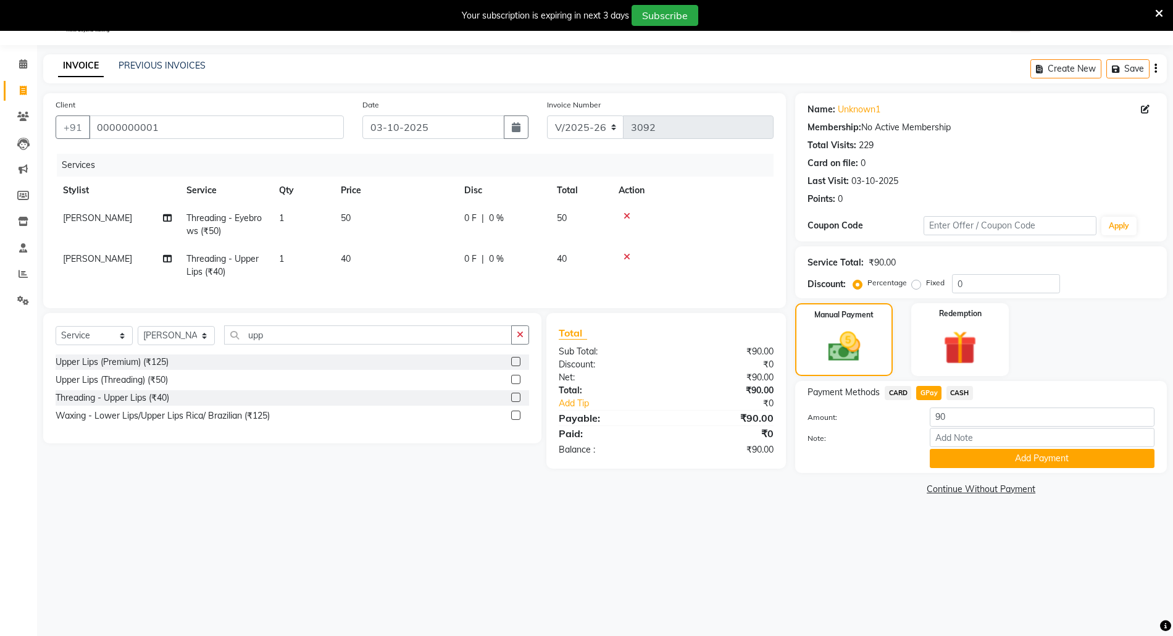
drag, startPoint x: 926, startPoint y: 396, endPoint x: 944, endPoint y: 467, distance: 73.1
click at [944, 467] on button "Add Payment" at bounding box center [1042, 458] width 225 height 19
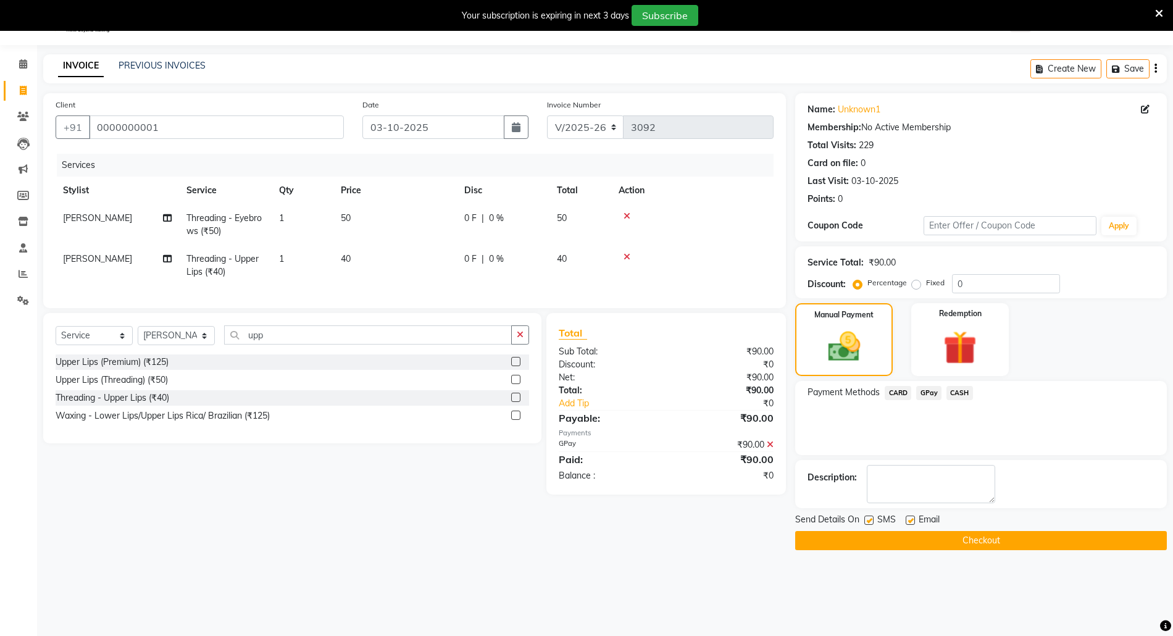
click at [947, 536] on button "Checkout" at bounding box center [981, 540] width 372 height 19
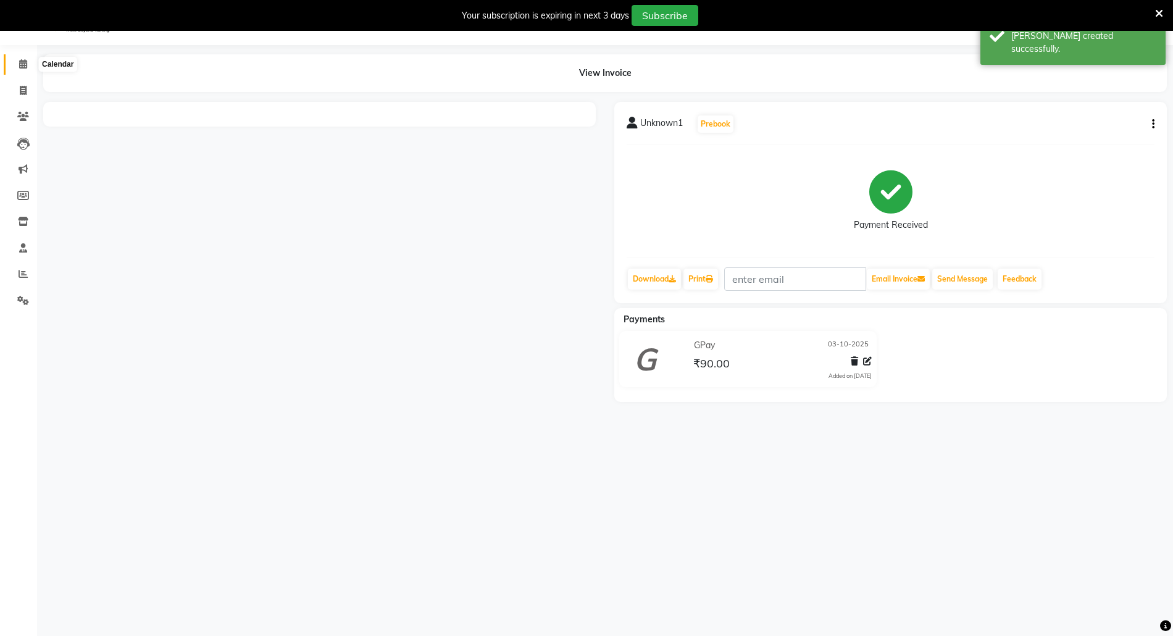
click at [19, 65] on icon at bounding box center [23, 63] width 8 height 9
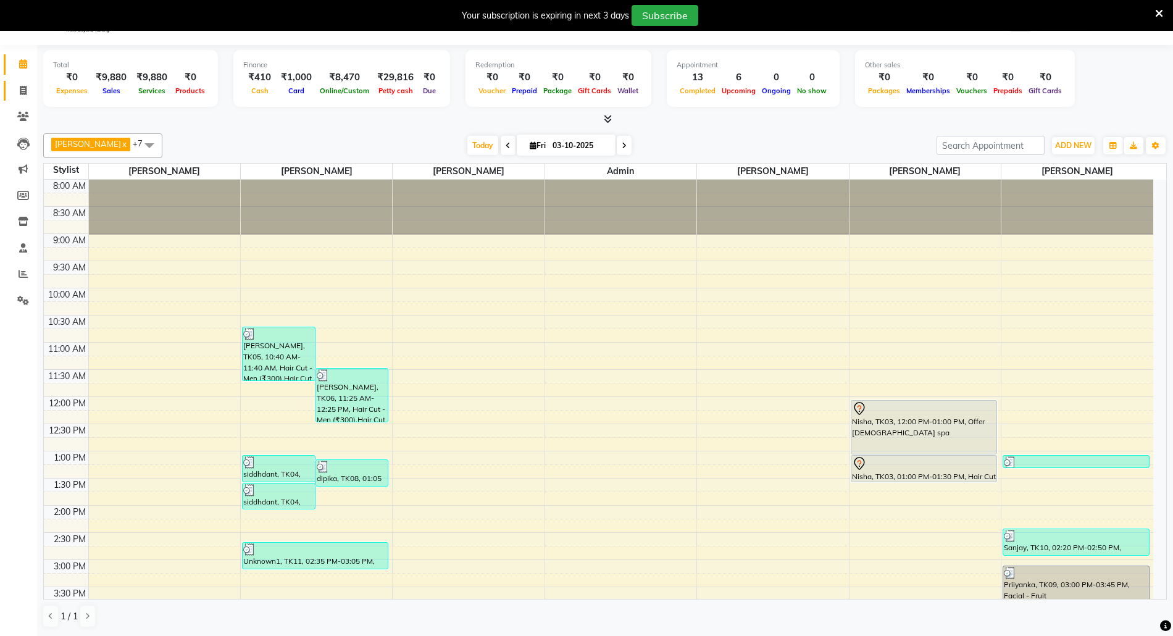
click at [20, 81] on link "Invoice" at bounding box center [19, 91] width 30 height 20
select select "service"
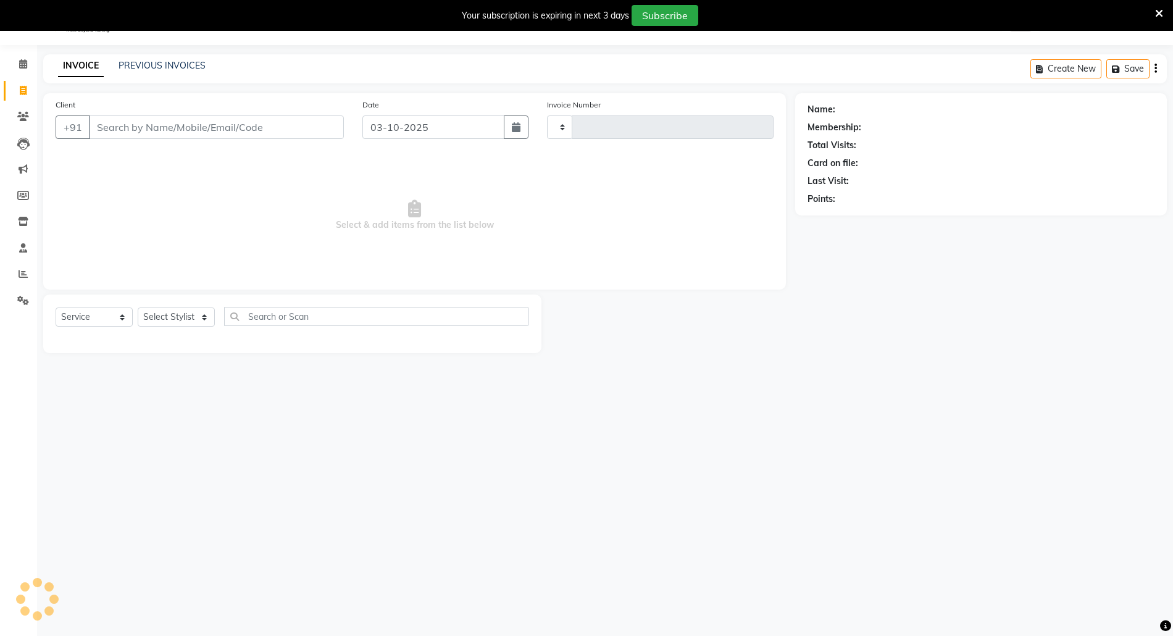
type input "3093"
select select "5063"
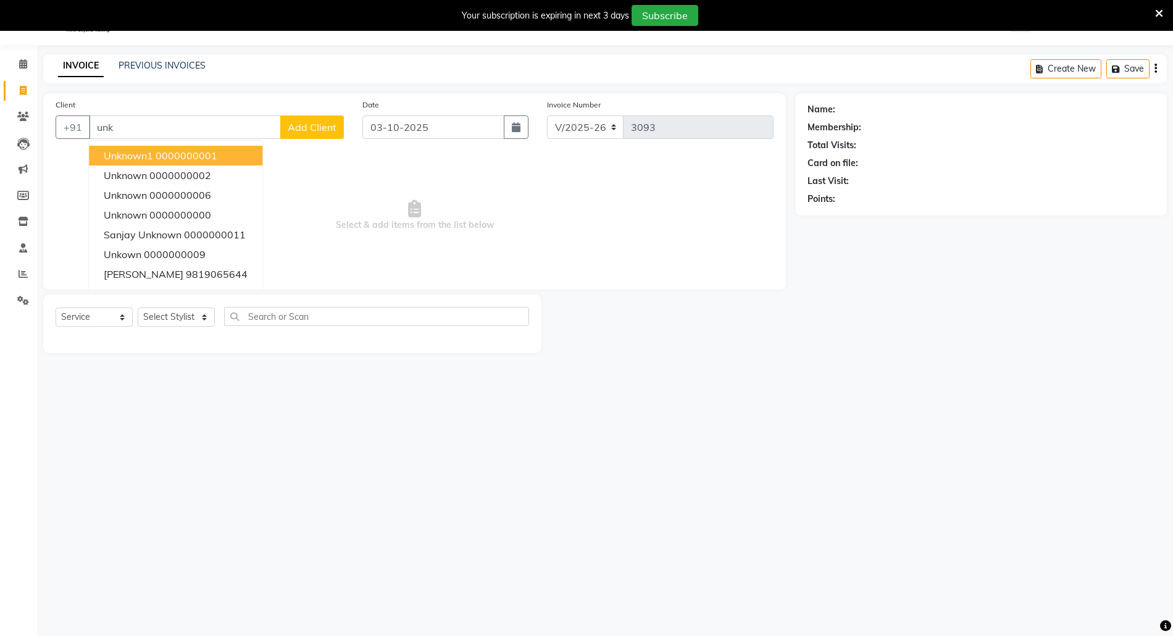
click at [206, 146] on button "Unknown1 0000000001" at bounding box center [176, 156] width 174 height 20
type input "0000000001"
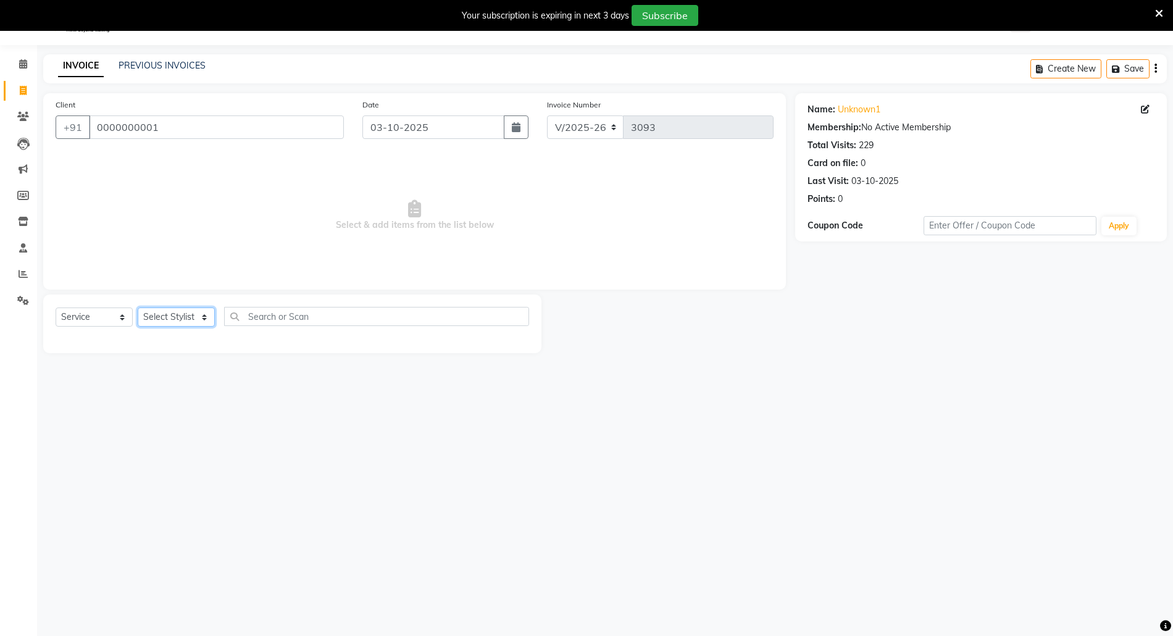
click at [180, 319] on select "Select Stylist [PERSON_NAME] Aatik Salmanai Admin [PERSON_NAME] [PERSON_NAME] […" at bounding box center [176, 317] width 77 height 19
select select "58800"
click at [138, 308] on select "Select Stylist [PERSON_NAME] Aatik Salmanai Admin [PERSON_NAME] [PERSON_NAME] […" at bounding box center [176, 317] width 77 height 19
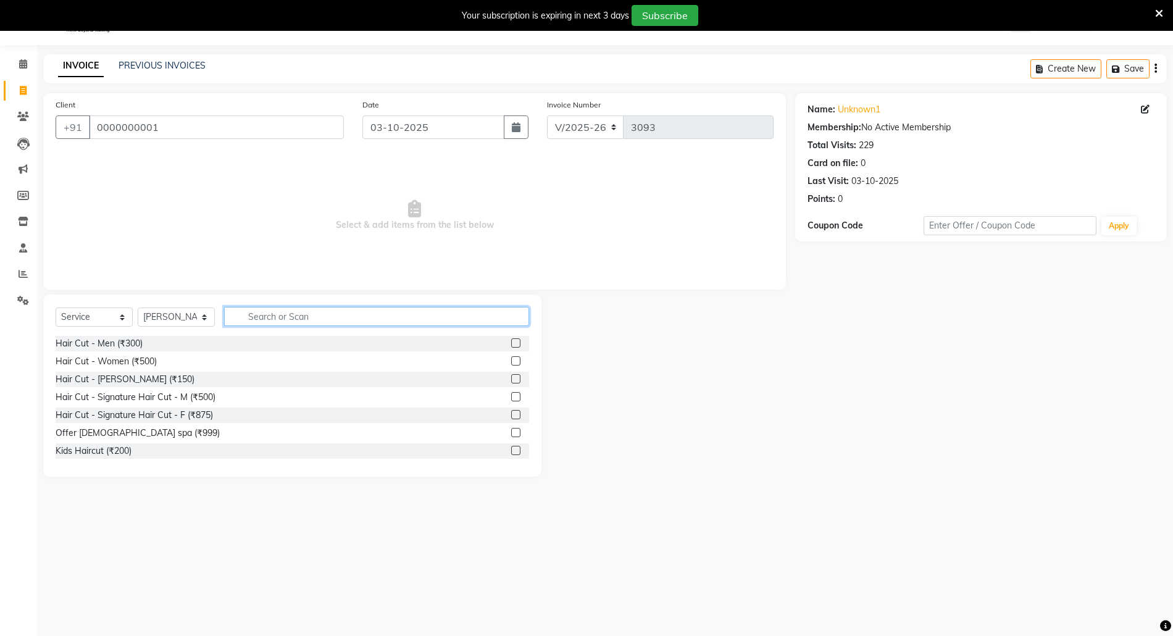
click at [295, 317] on input "text" at bounding box center [376, 316] width 305 height 19
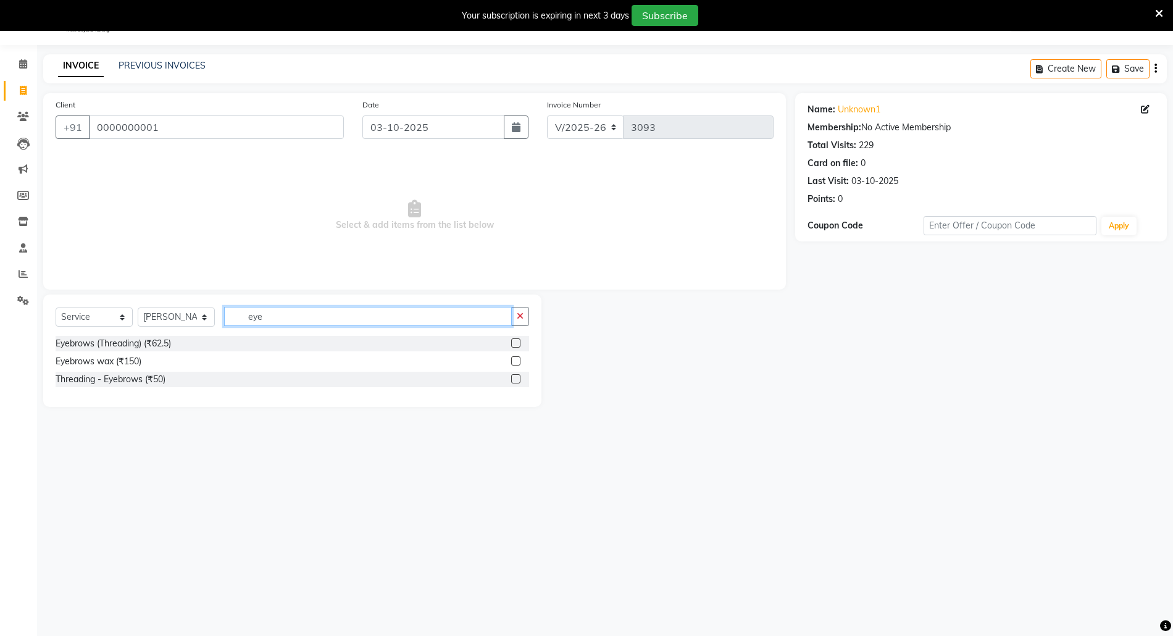
type input "eye"
click at [516, 377] on label at bounding box center [515, 378] width 9 height 9
click at [516, 377] on input "checkbox" at bounding box center [515, 379] width 8 height 8
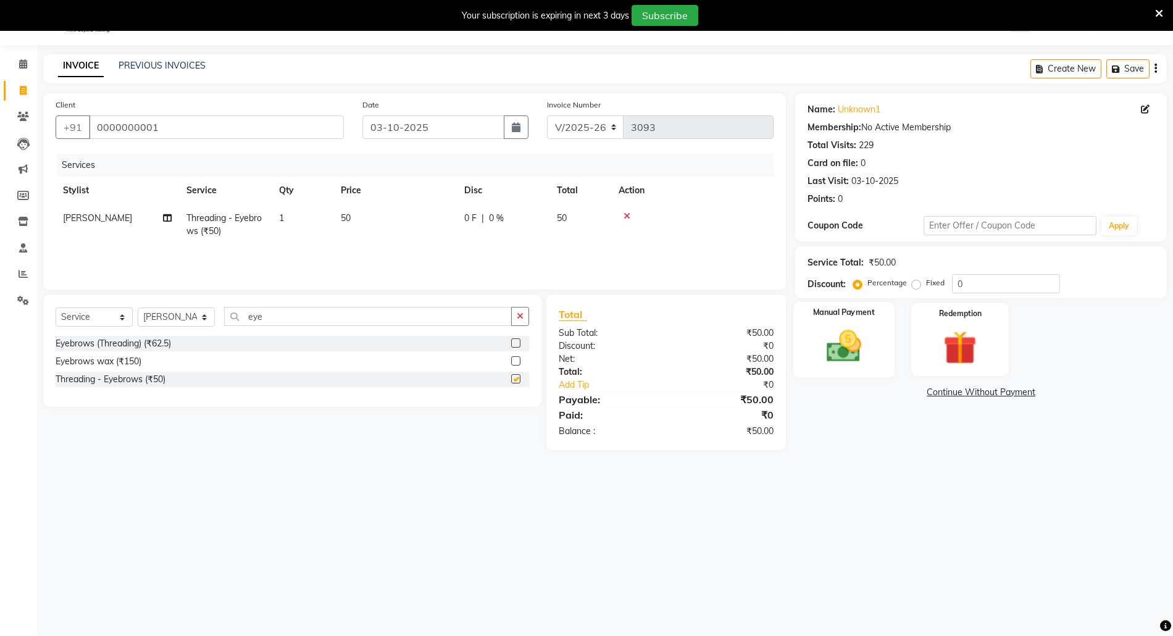
checkbox input "false"
click at [842, 342] on img at bounding box center [844, 346] width 57 height 40
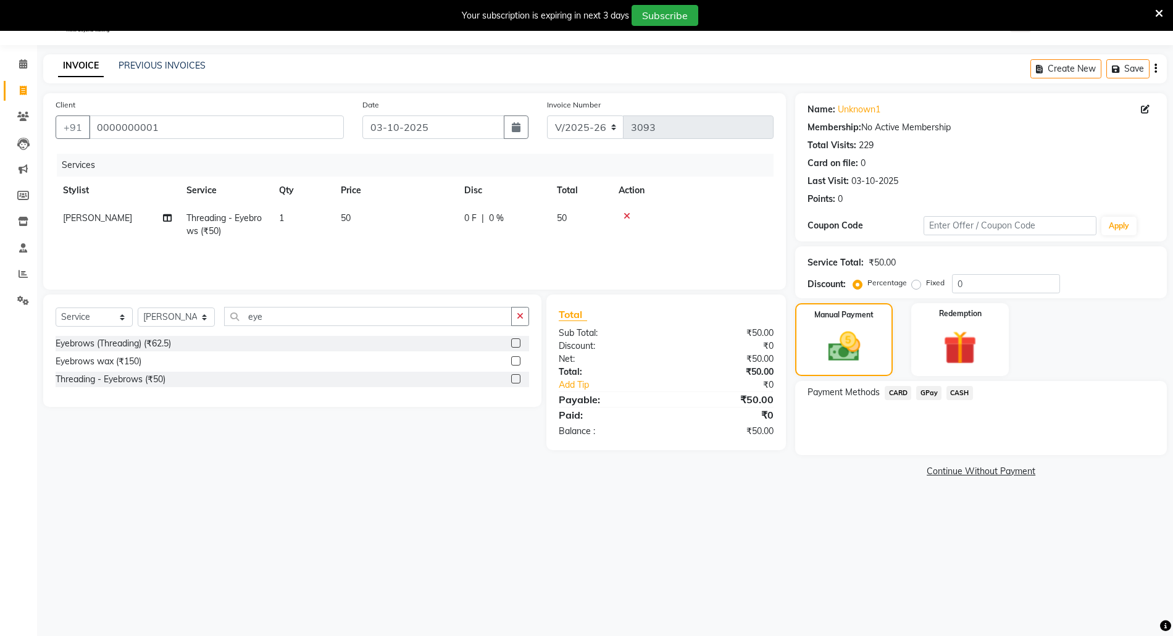
drag, startPoint x: 966, startPoint y: 393, endPoint x: 966, endPoint y: 406, distance: 12.3
click at [966, 393] on span "CASH" at bounding box center [960, 393] width 27 height 14
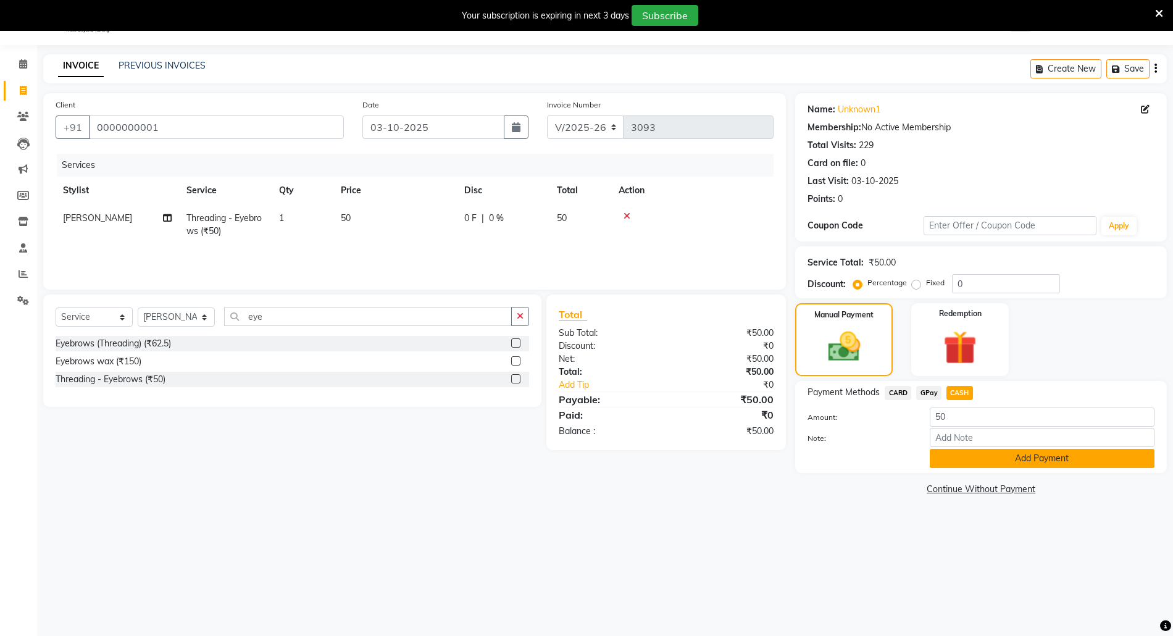
click at [978, 458] on button "Add Payment" at bounding box center [1042, 458] width 225 height 19
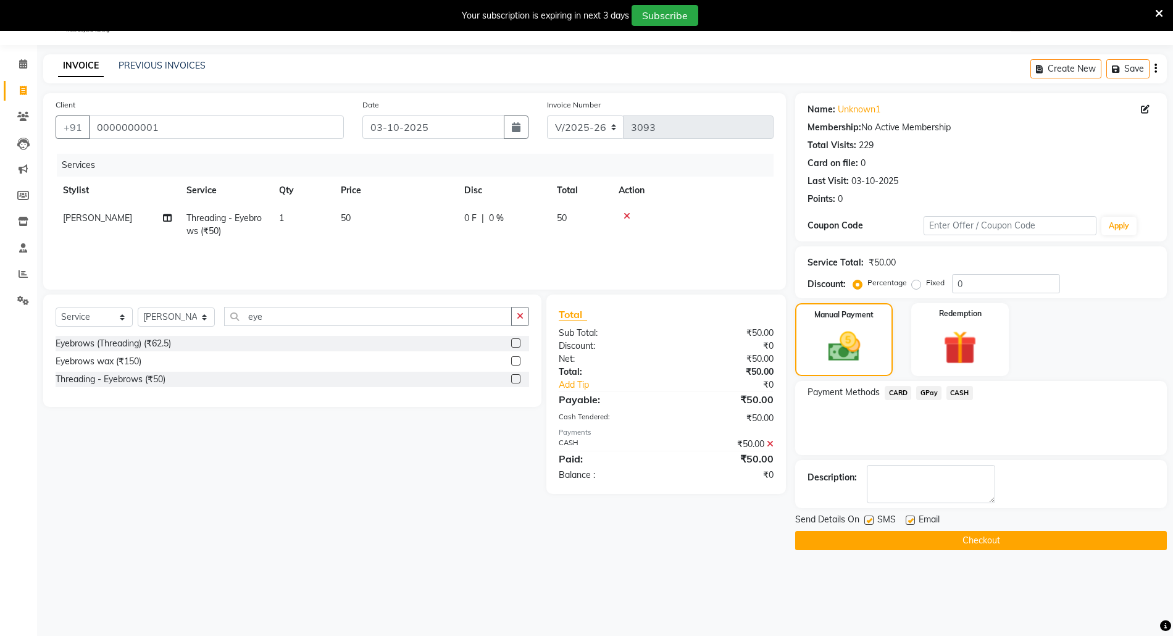
click at [961, 542] on button "Checkout" at bounding box center [981, 540] width 372 height 19
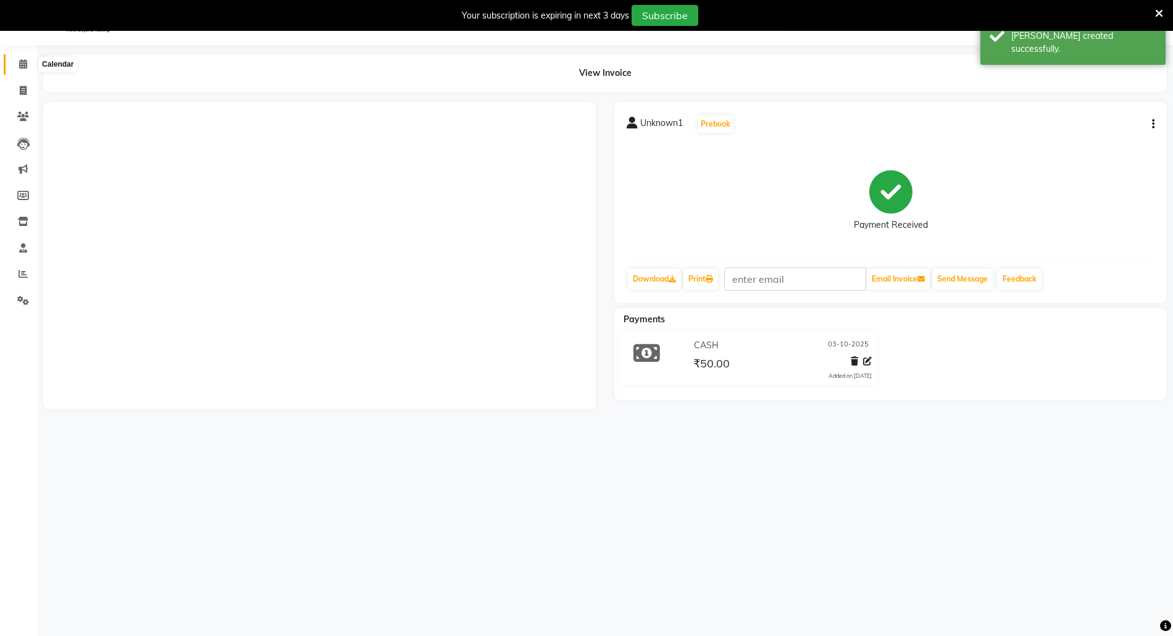
click at [14, 64] on span at bounding box center [23, 64] width 22 height 14
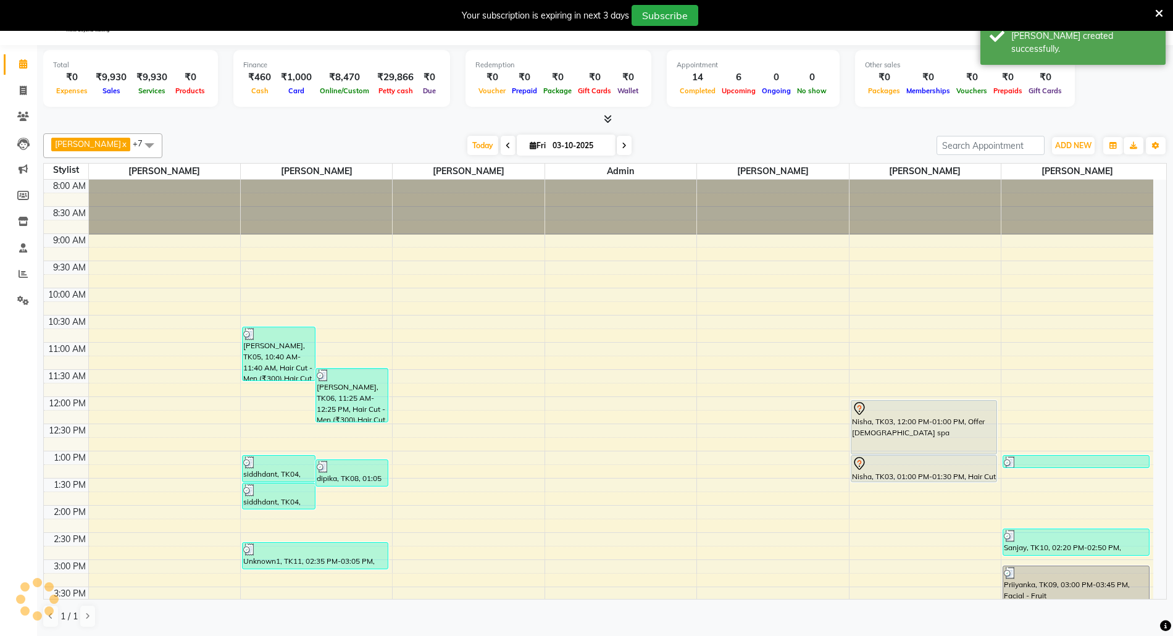
scroll to position [329, 0]
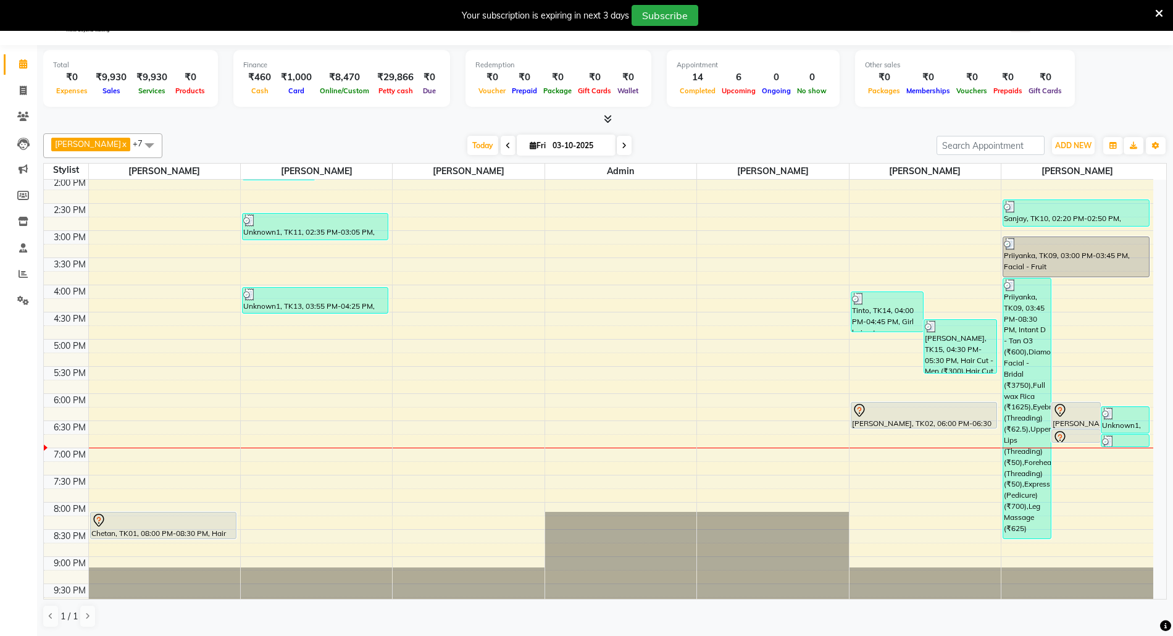
click at [868, 487] on div "8:00 AM 8:30 AM 9:00 AM 9:30 AM 10:00 AM 10:30 AM 11:00 AM 11:30 AM 12:00 PM 12…" at bounding box center [599, 231] width 1110 height 760
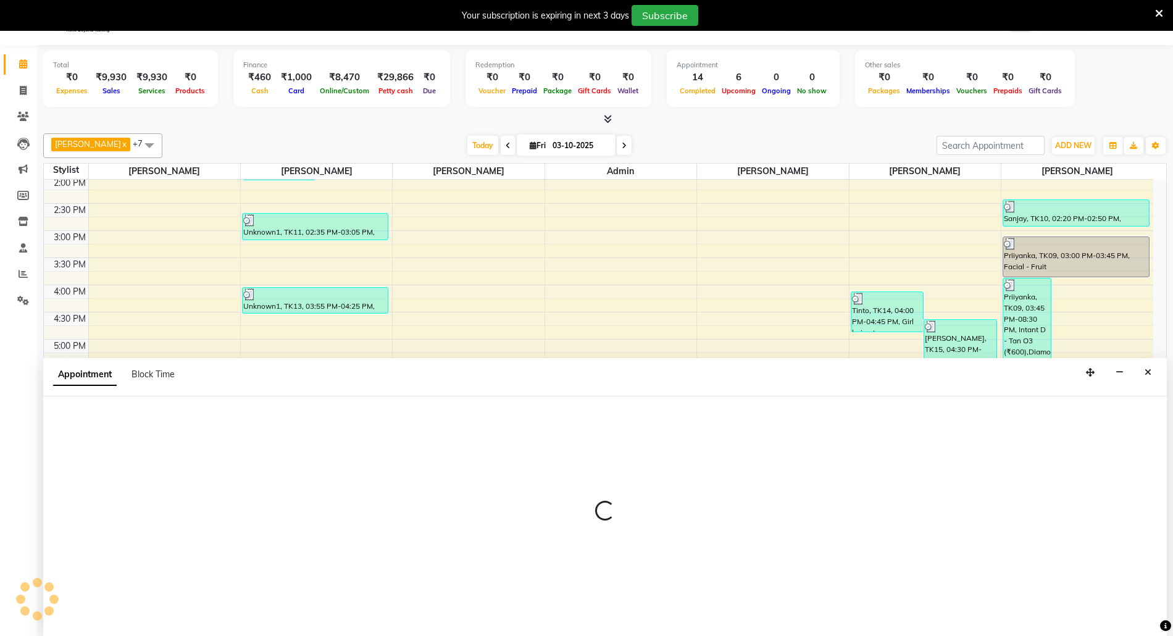
scroll to position [32, 0]
select select "33147"
select select "1170"
select select "tentative"
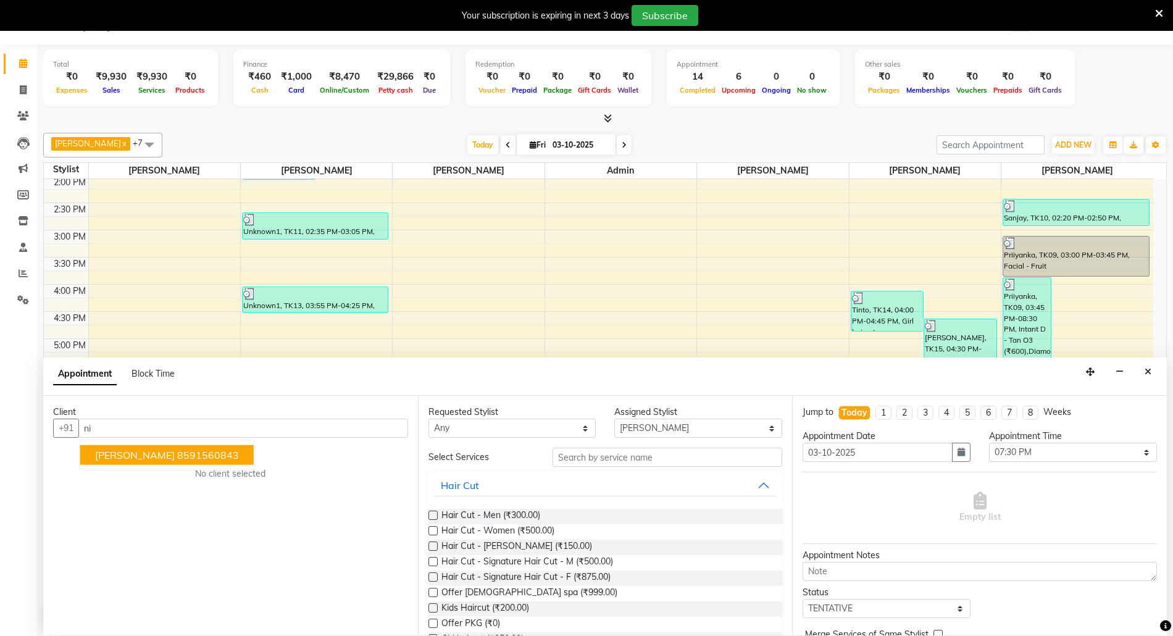
type input "n"
click at [154, 450] on span "95940294" at bounding box center [146, 455] width 49 height 12
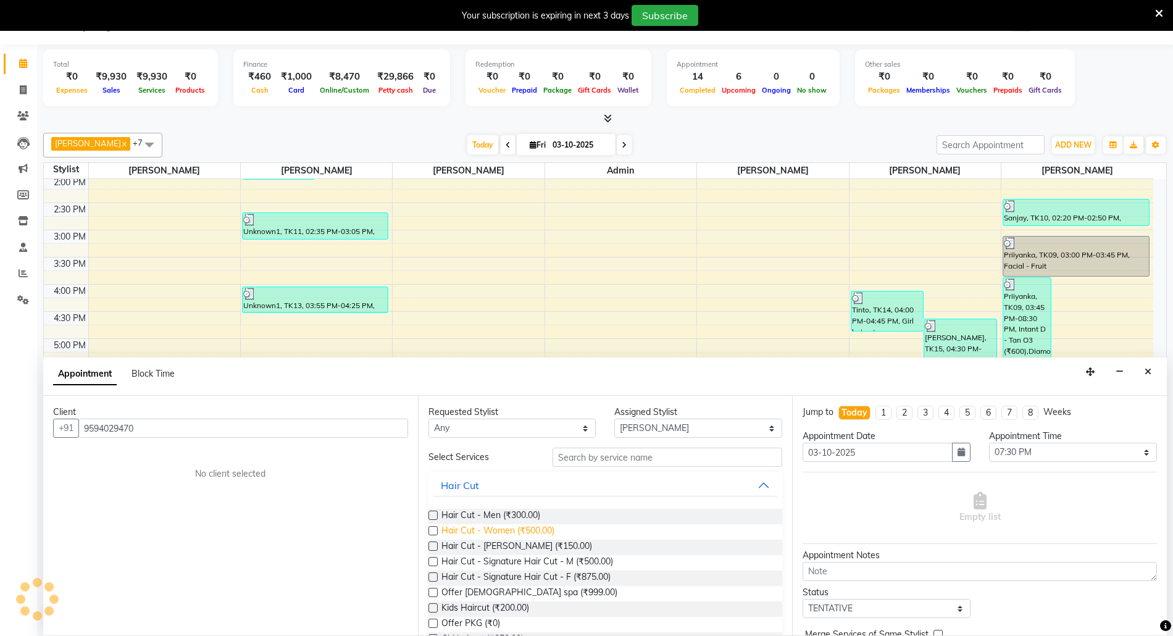
type input "9594029470"
click at [529, 530] on span "Hair Cut - Women (₹500.00)" at bounding box center [498, 531] width 113 height 15
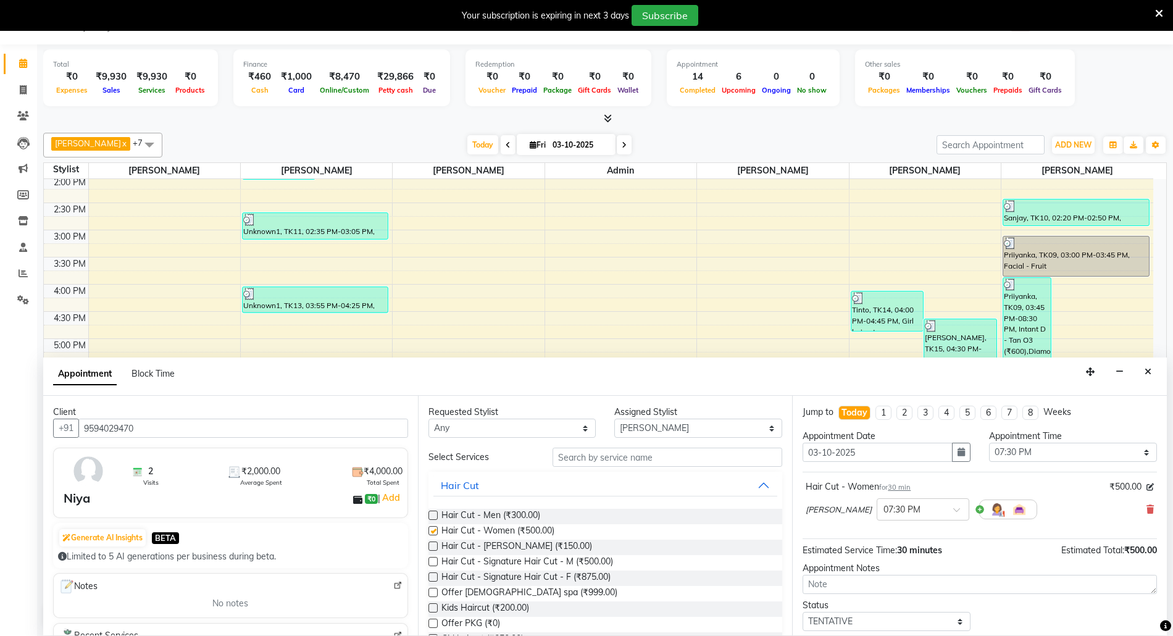
checkbox input "false"
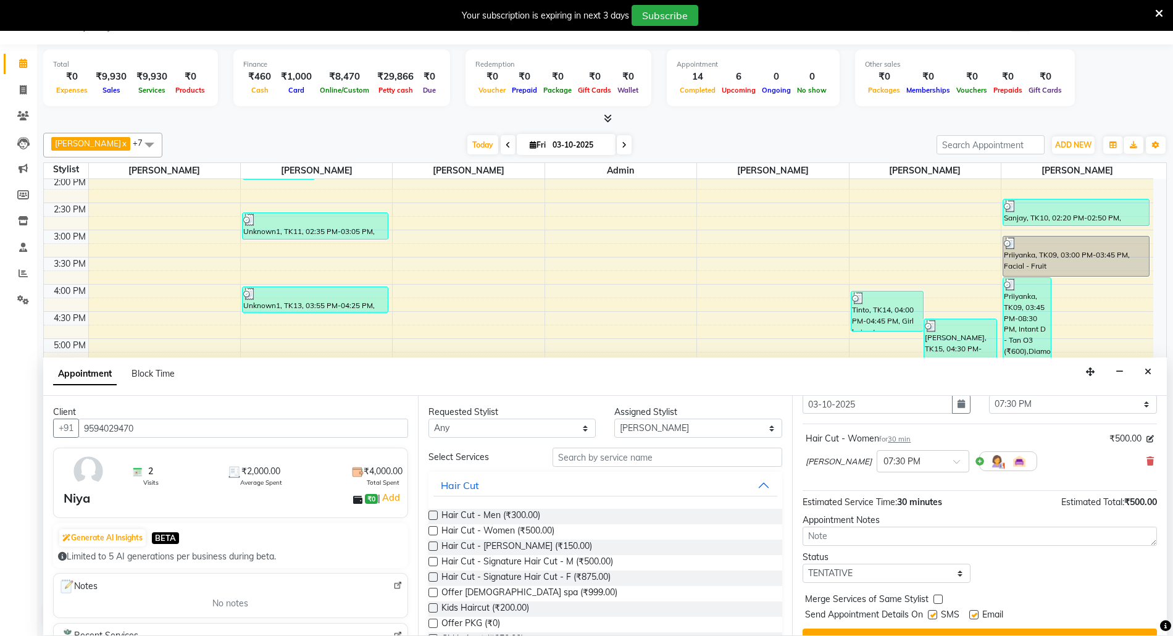
scroll to position [75, 0]
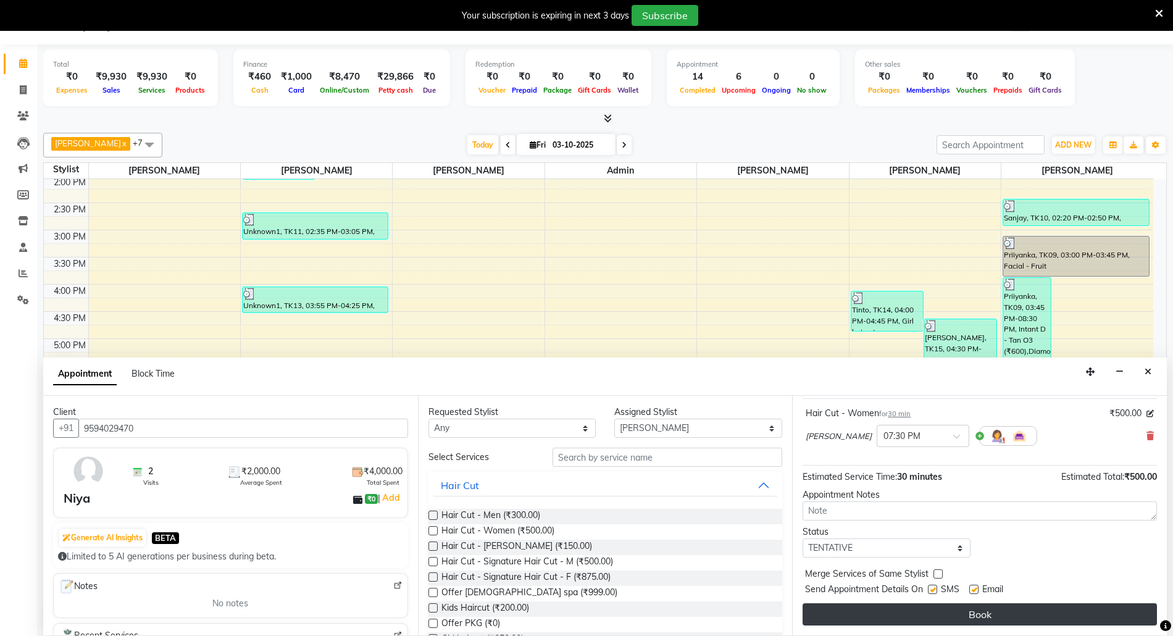
click at [1031, 615] on button "Book" at bounding box center [980, 614] width 354 height 22
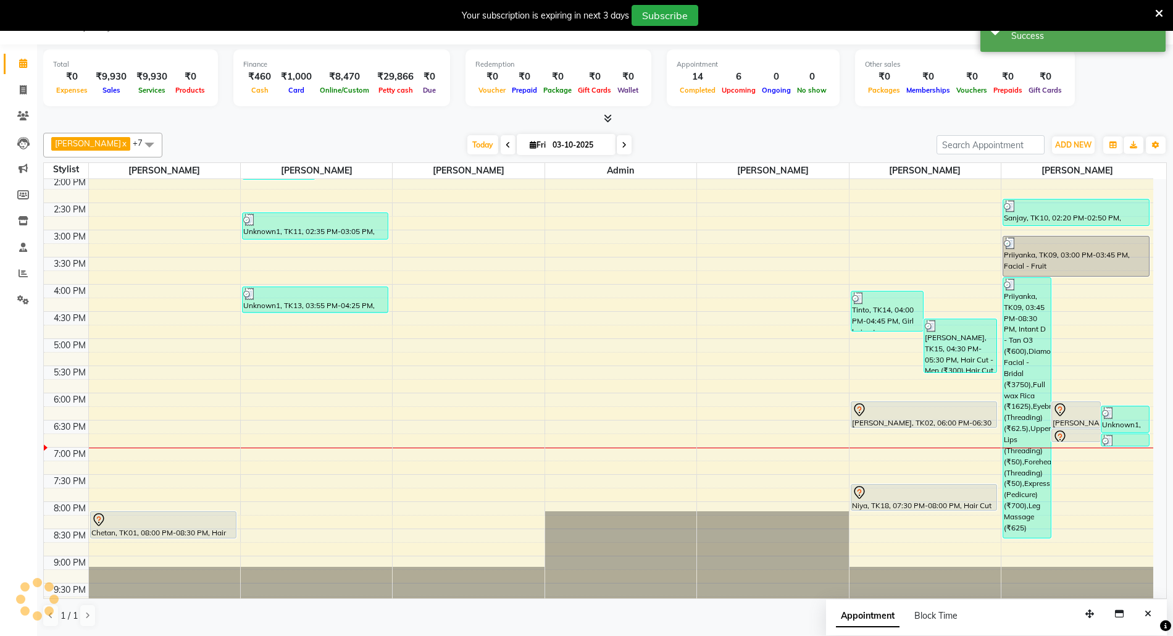
scroll to position [0, 0]
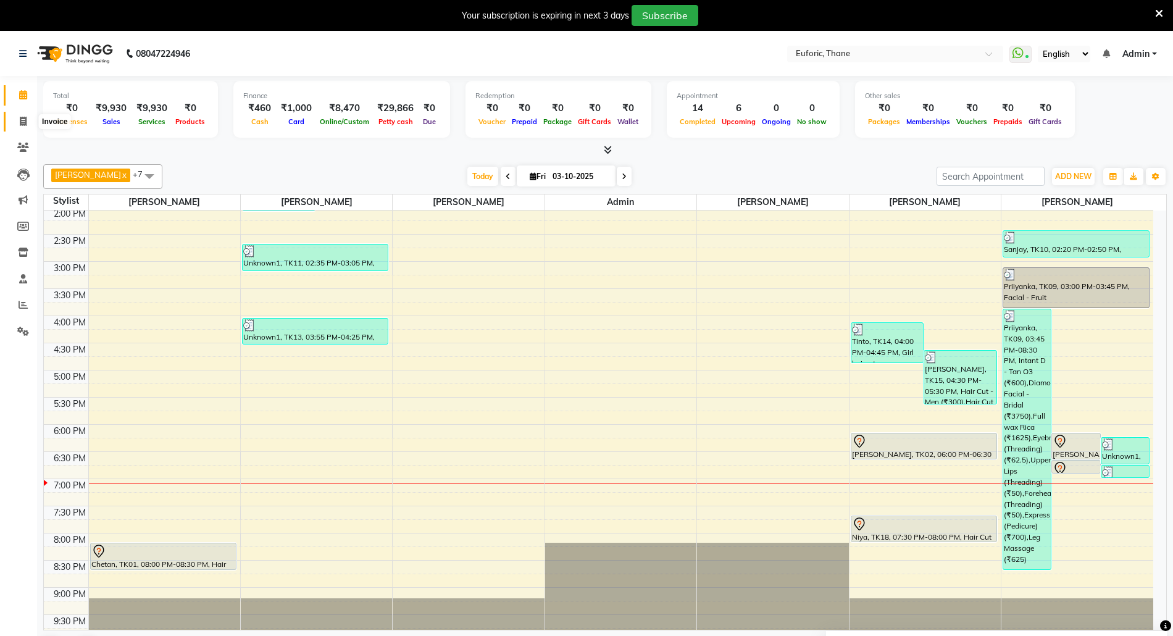
click at [20, 117] on icon at bounding box center [23, 121] width 7 height 9
select select "5063"
select select "service"
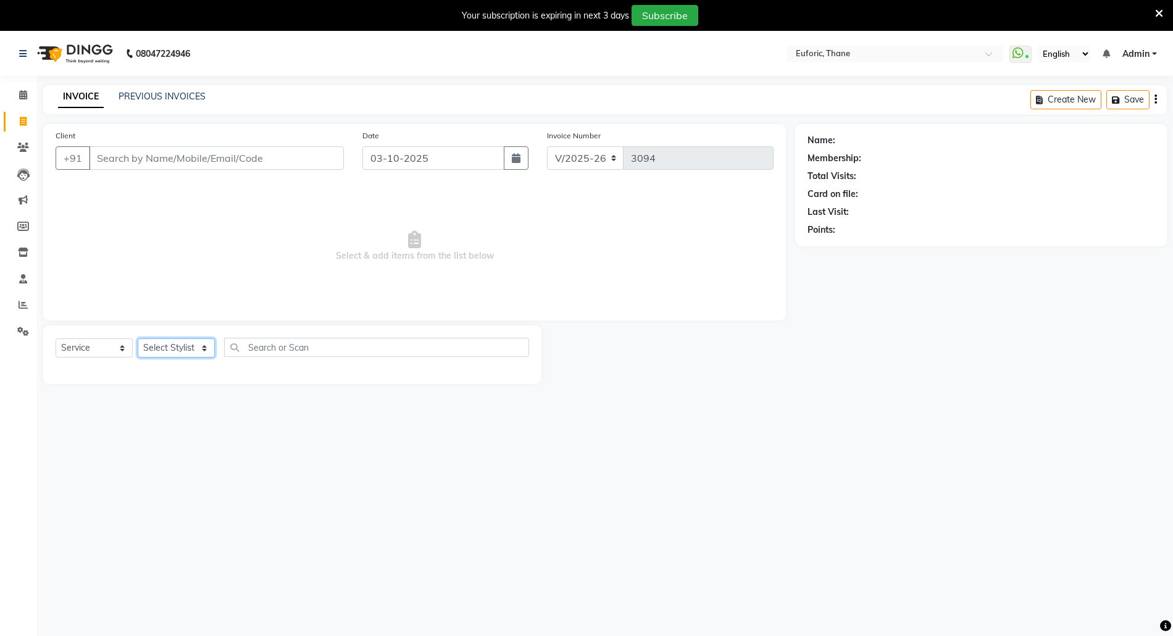
click at [172, 351] on select "Select Stylist [PERSON_NAME] Aatik Salmanai Admin [PERSON_NAME] [PERSON_NAME] […" at bounding box center [176, 347] width 77 height 19
select select "31986"
click at [138, 338] on select "Select Stylist [PERSON_NAME] Aatik Salmanai Admin [PERSON_NAME] [PERSON_NAME] […" at bounding box center [176, 347] width 77 height 19
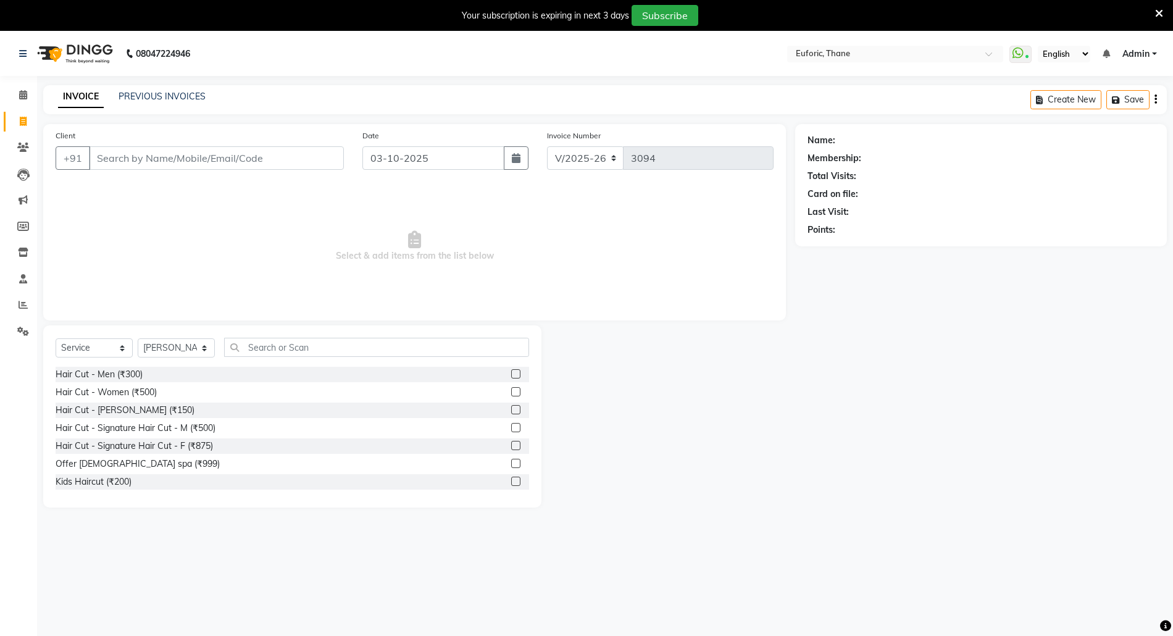
click at [511, 412] on label at bounding box center [515, 409] width 9 height 9
click at [511, 412] on input "checkbox" at bounding box center [515, 410] width 8 height 8
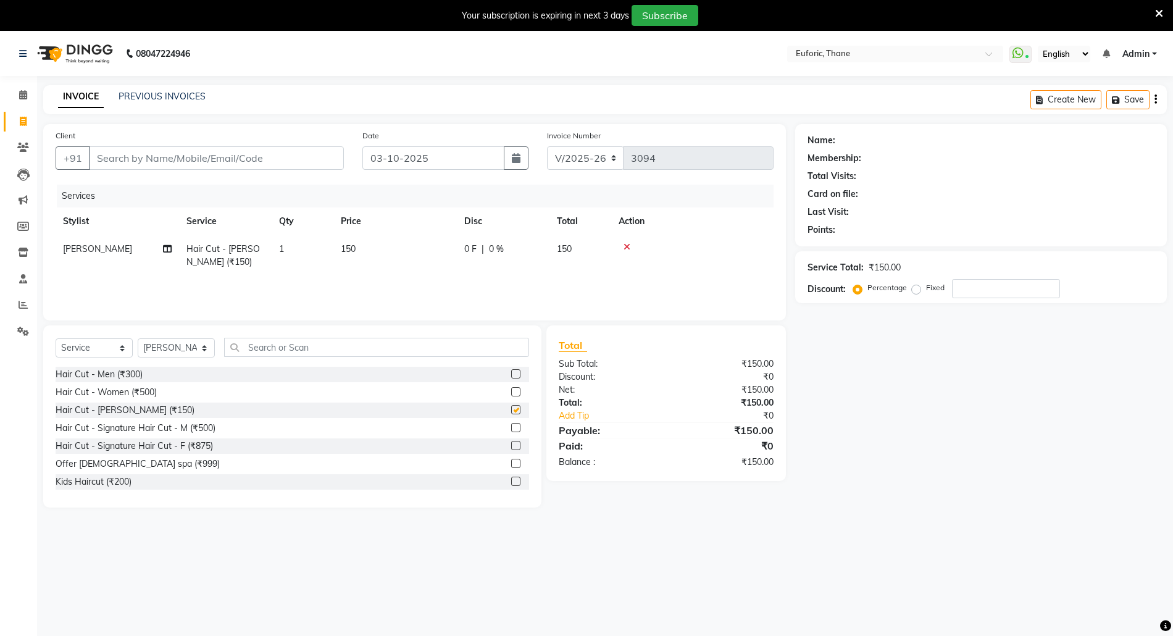
checkbox input "false"
click at [203, 153] on input "Client" at bounding box center [216, 157] width 255 height 23
type input "8"
type input "0"
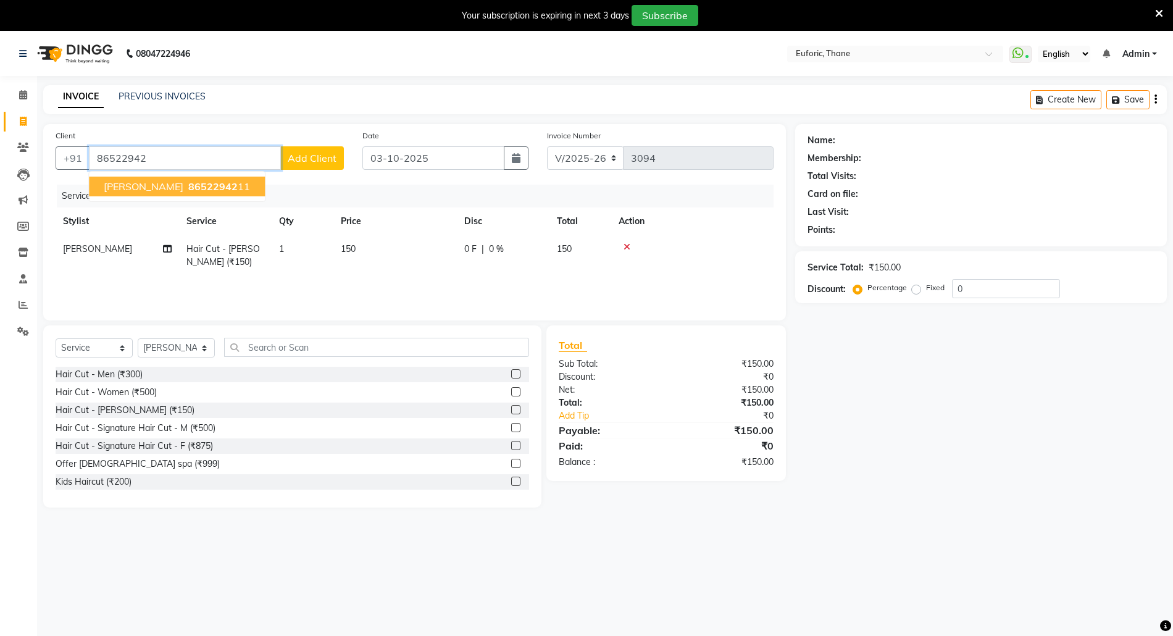
click at [188, 183] on span "86522942" at bounding box center [212, 186] width 49 height 12
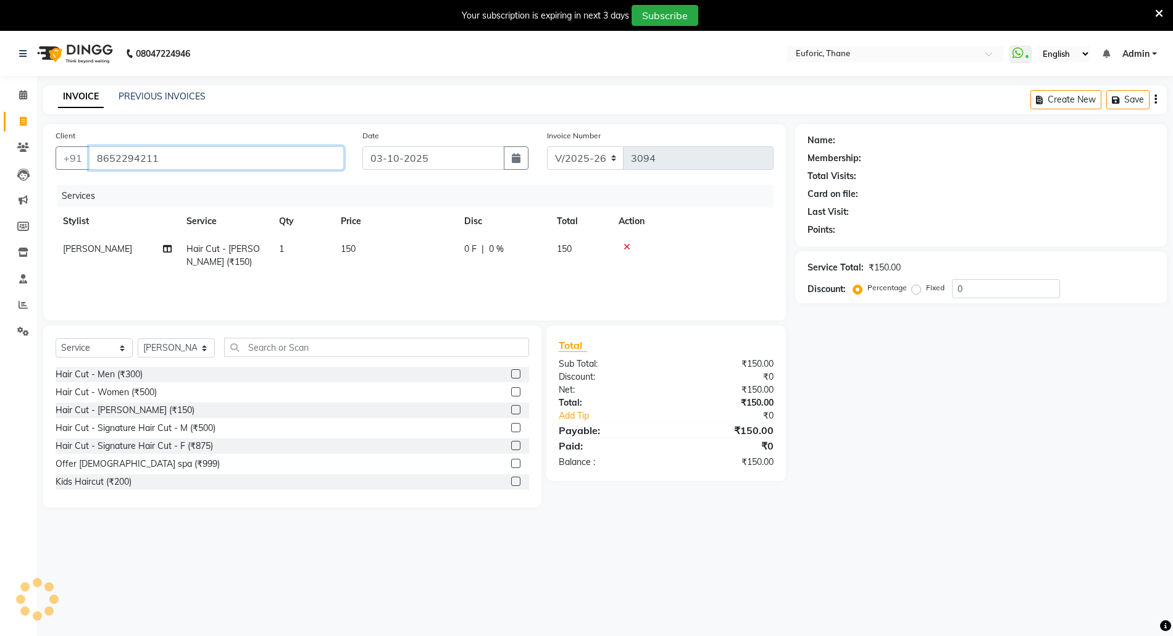
type input "8652294211"
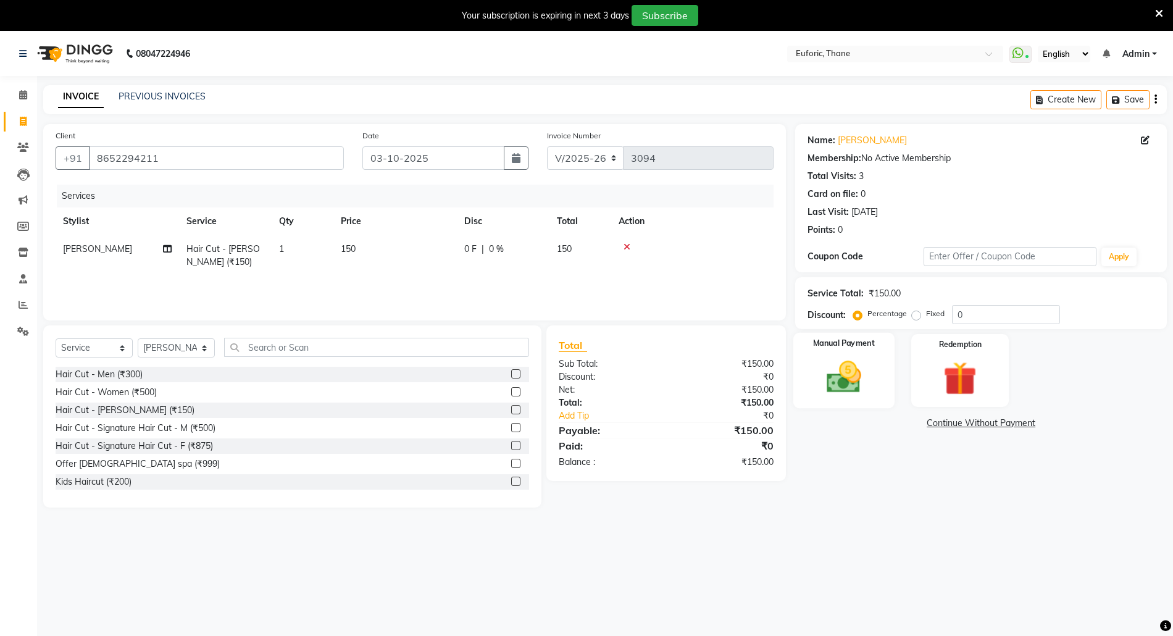
click at [892, 401] on div "Manual Payment" at bounding box center [843, 370] width 101 height 75
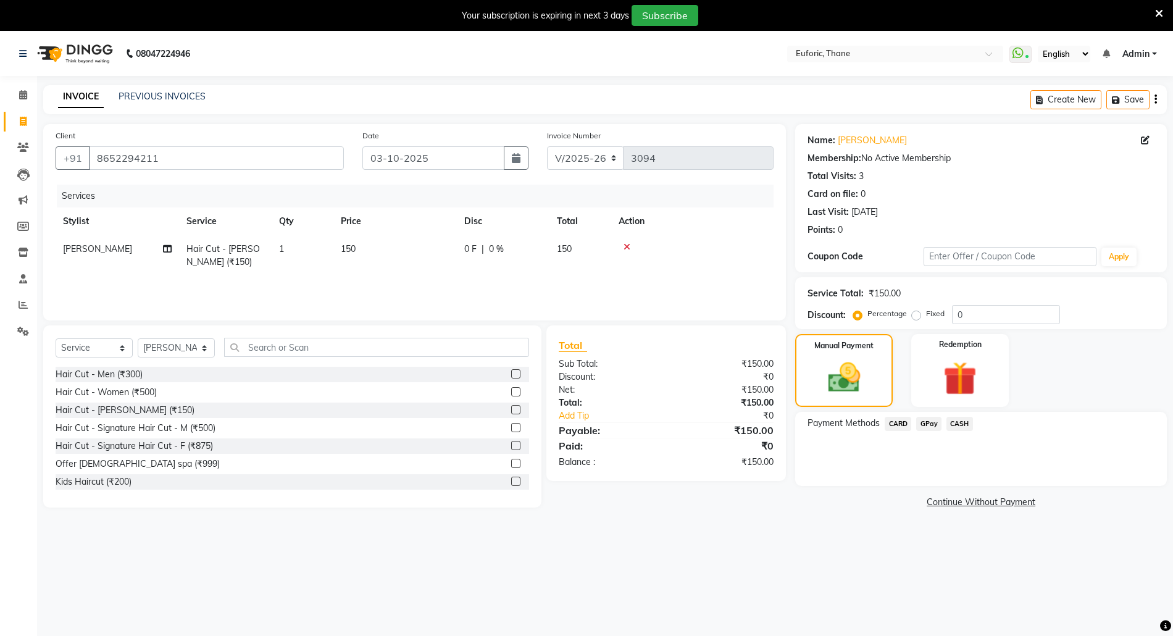
click at [897, 426] on span "CARD" at bounding box center [898, 424] width 27 height 14
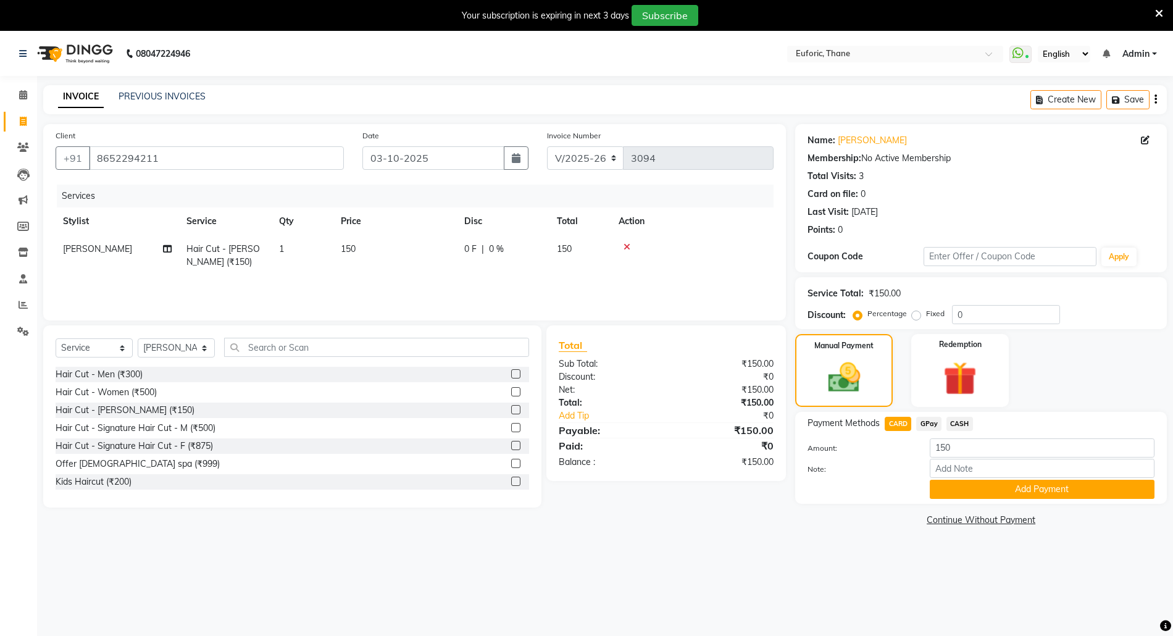
click at [941, 485] on button "Add Payment" at bounding box center [1042, 489] width 225 height 19
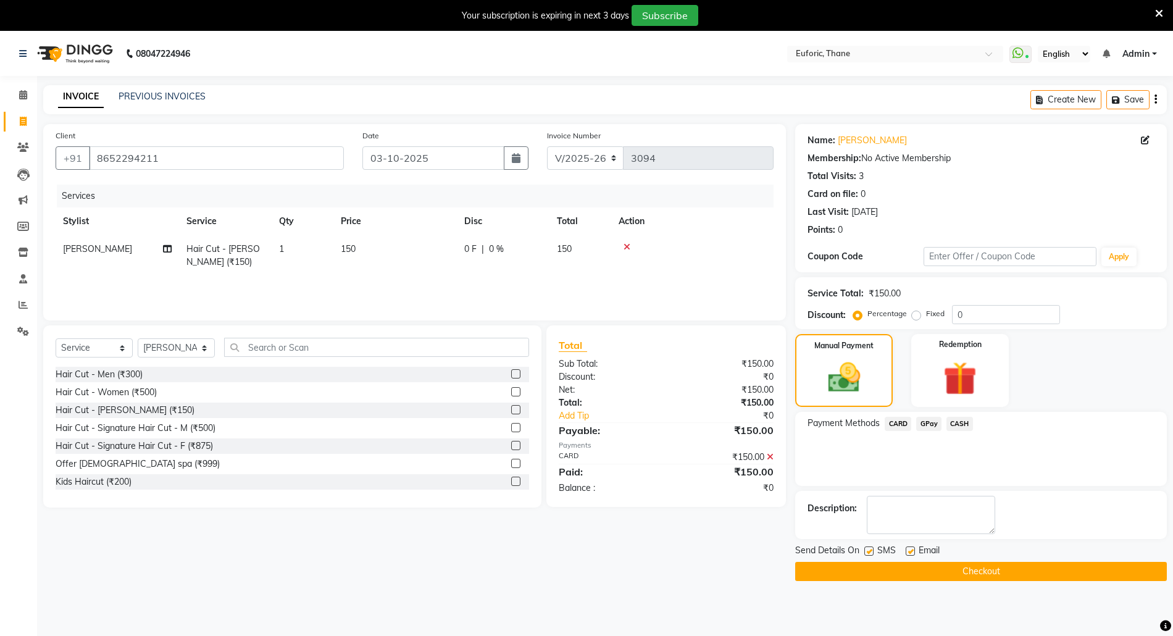
click at [958, 574] on button "Checkout" at bounding box center [981, 571] width 372 height 19
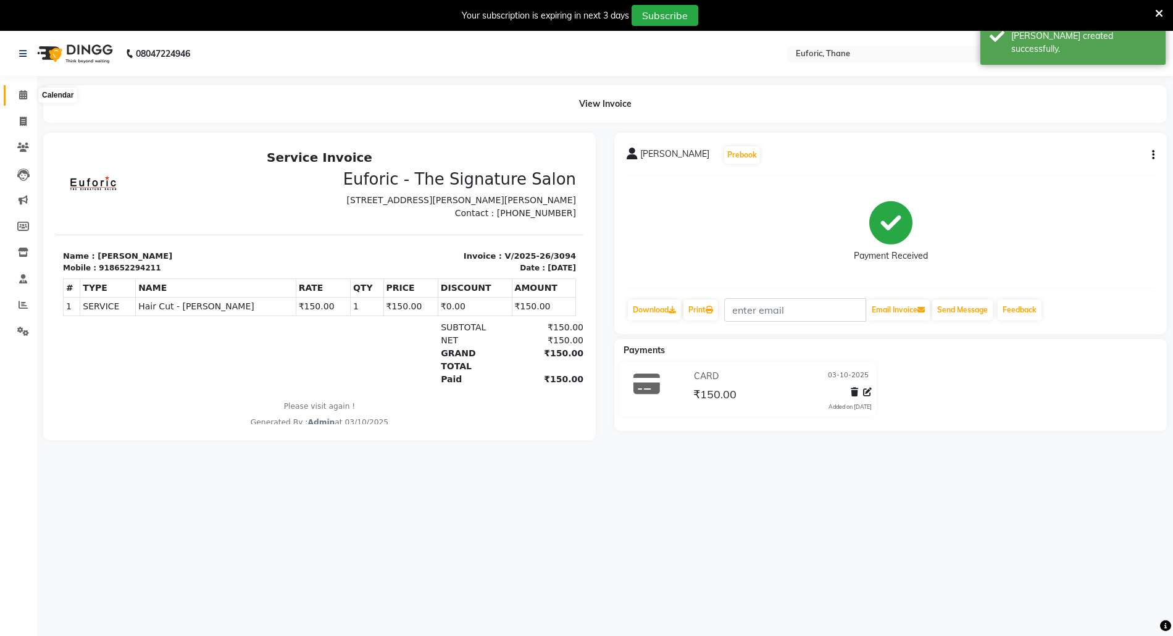
click at [17, 99] on span at bounding box center [23, 95] width 22 height 14
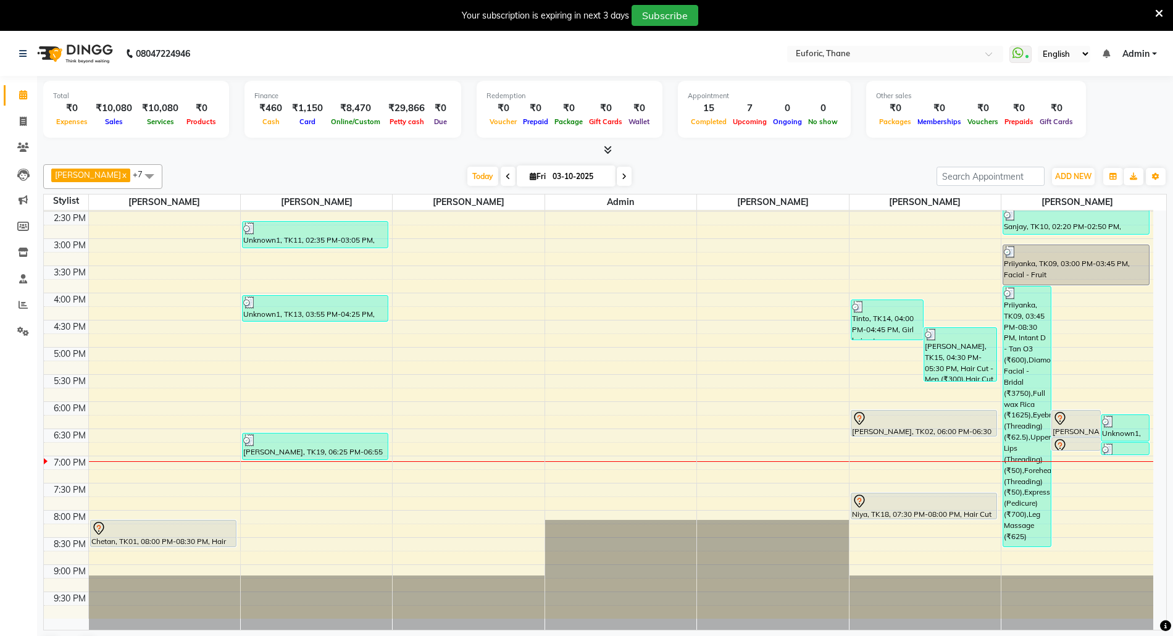
scroll to position [32, 0]
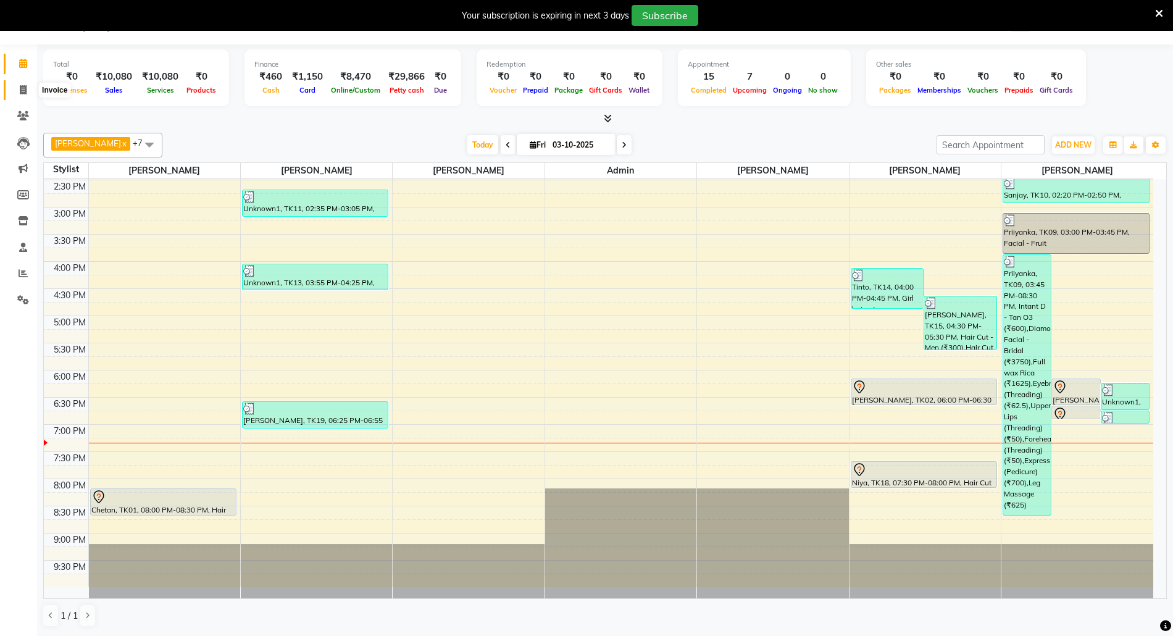
click at [16, 90] on span at bounding box center [23, 90] width 22 height 14
select select "5063"
select select "service"
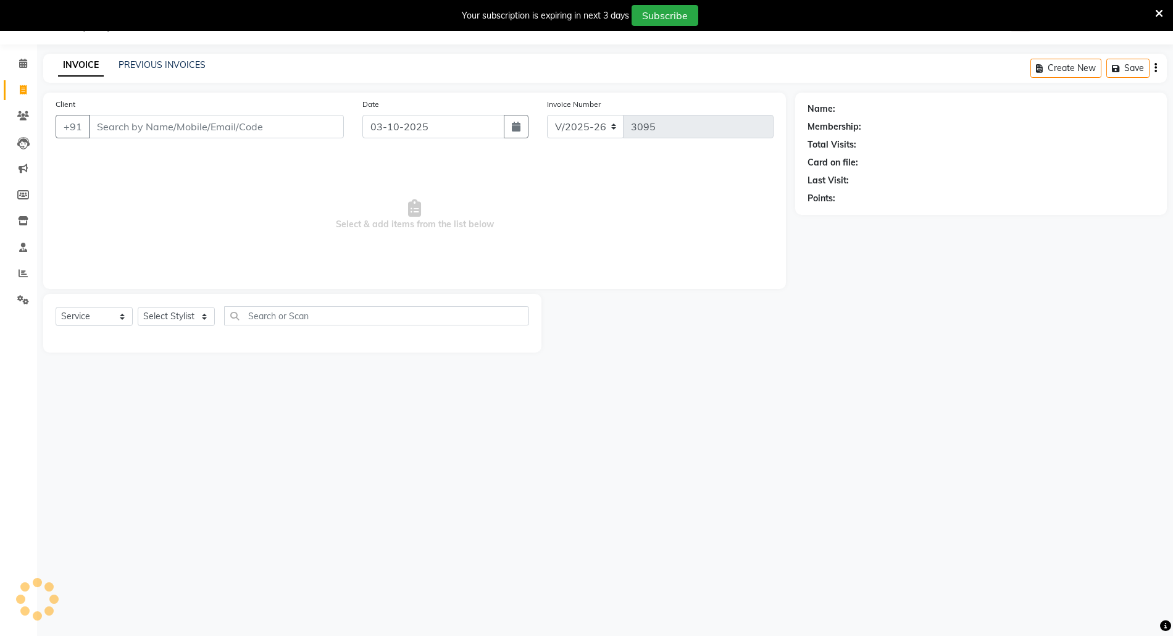
scroll to position [31, 0]
click at [220, 129] on input "Client" at bounding box center [216, 126] width 255 height 23
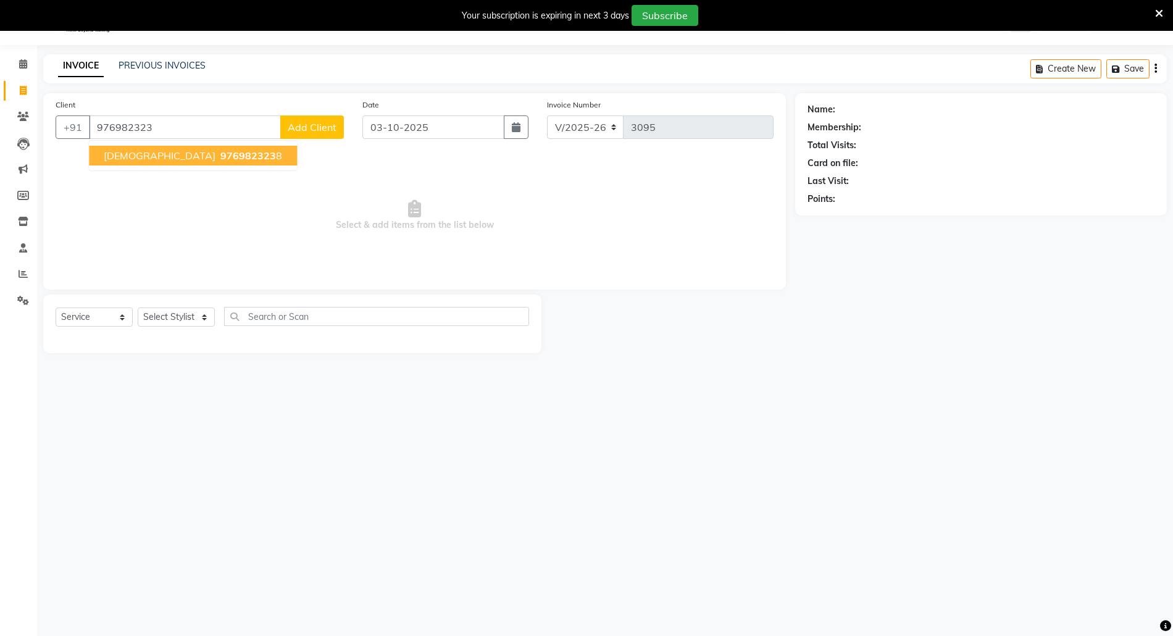
click at [220, 156] on span "976982323" at bounding box center [248, 155] width 56 height 12
type input "9769823238"
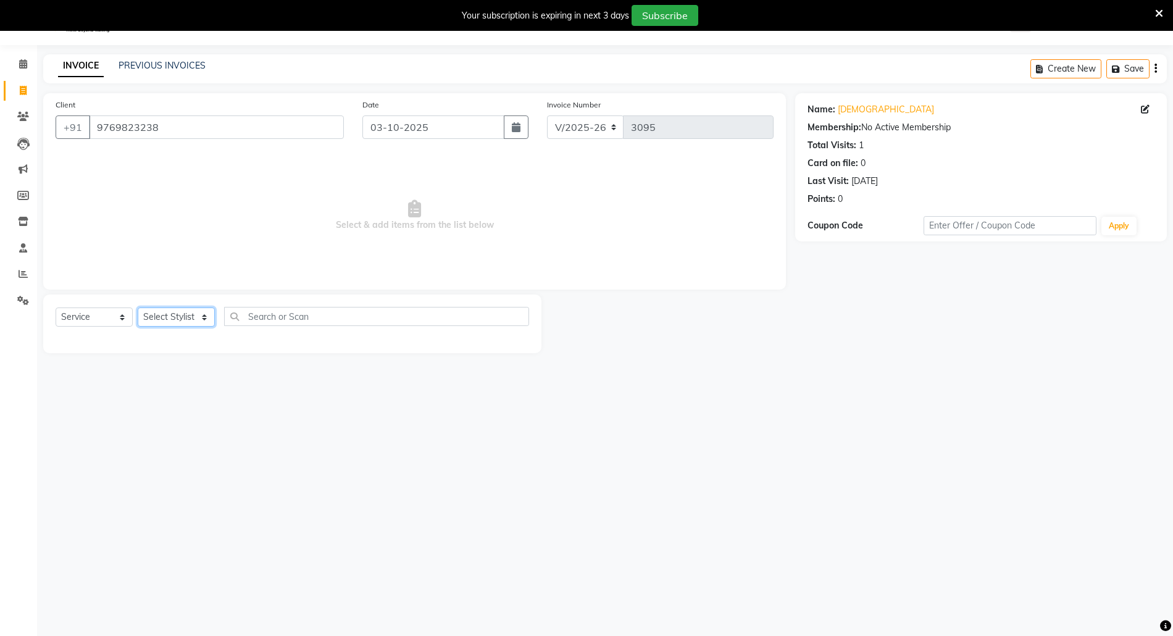
click at [175, 315] on select "Select Stylist [PERSON_NAME] Aatik Salmanai Admin [PERSON_NAME] [PERSON_NAME] […" at bounding box center [176, 317] width 77 height 19
select select "33147"
click at [138, 308] on select "Select Stylist [PERSON_NAME] Aatik Salmanai Admin [PERSON_NAME] [PERSON_NAME] […" at bounding box center [176, 317] width 77 height 19
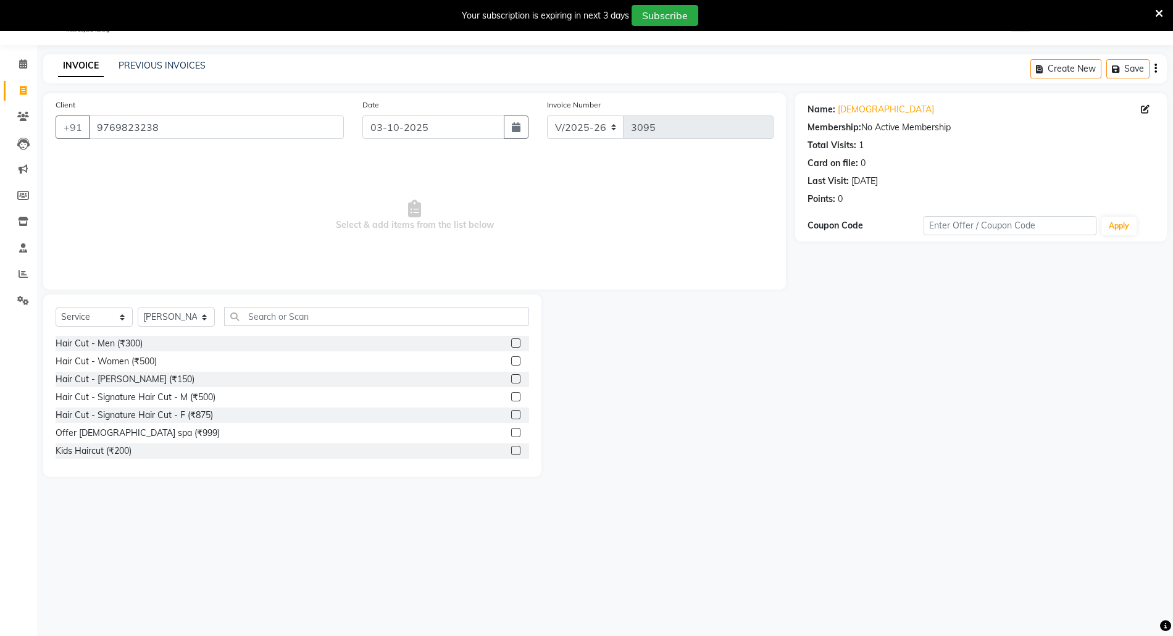
click at [511, 359] on label at bounding box center [515, 360] width 9 height 9
click at [511, 359] on input "checkbox" at bounding box center [515, 362] width 8 height 8
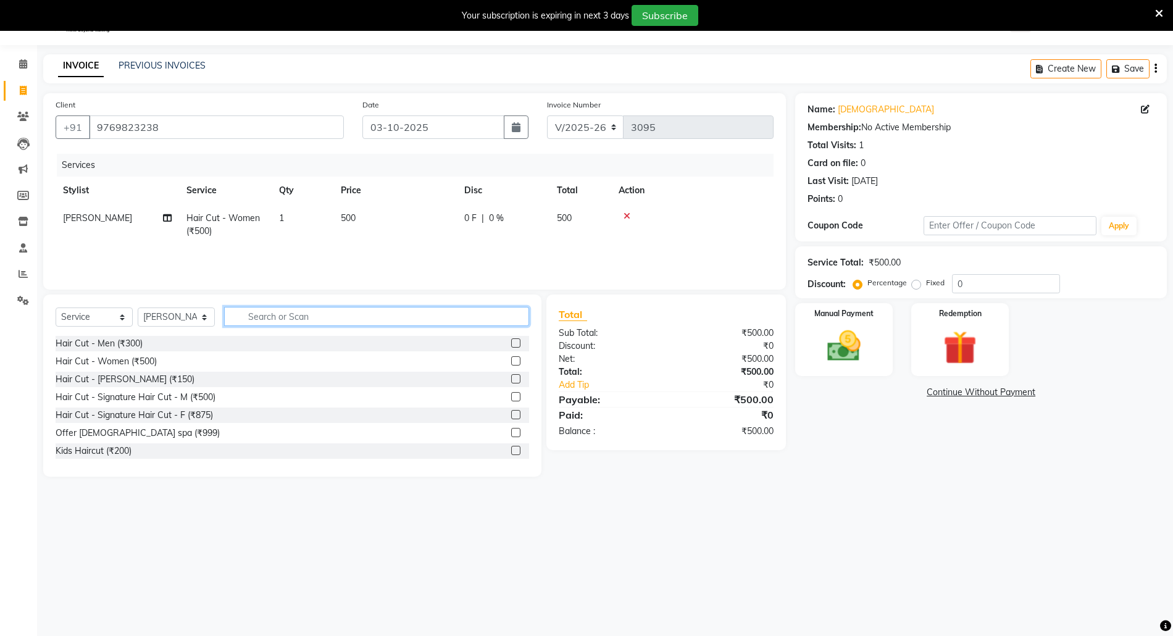
checkbox input "false"
click at [470, 319] on input "text" at bounding box center [376, 316] width 305 height 19
type input "root"
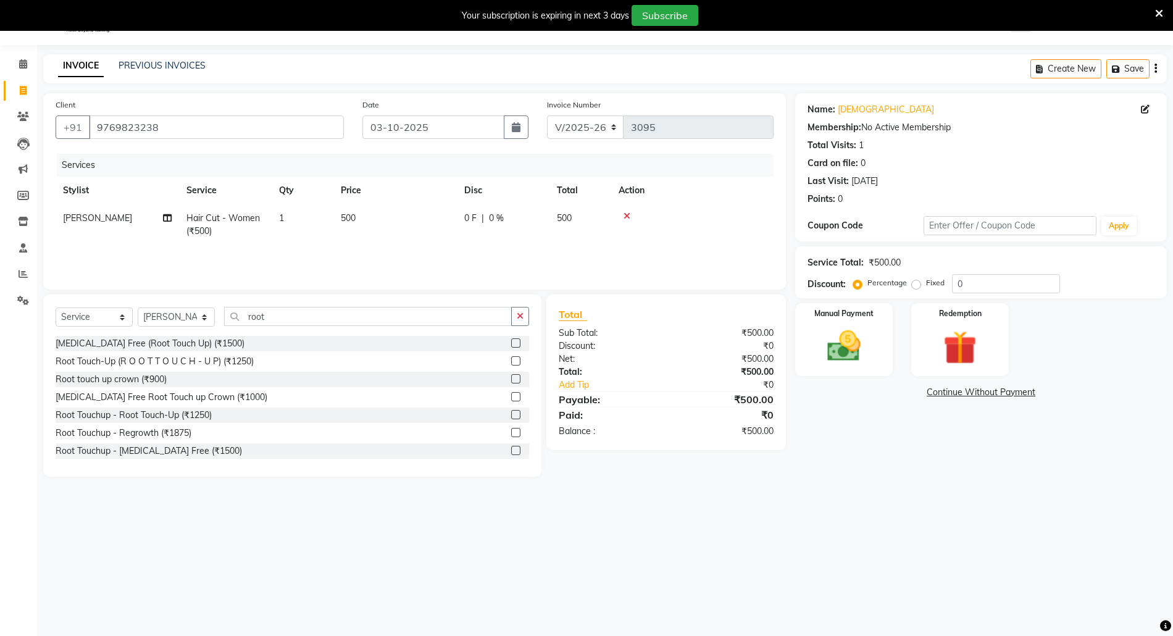
click at [511, 341] on label at bounding box center [515, 342] width 9 height 9
click at [511, 341] on input "checkbox" at bounding box center [515, 344] width 8 height 8
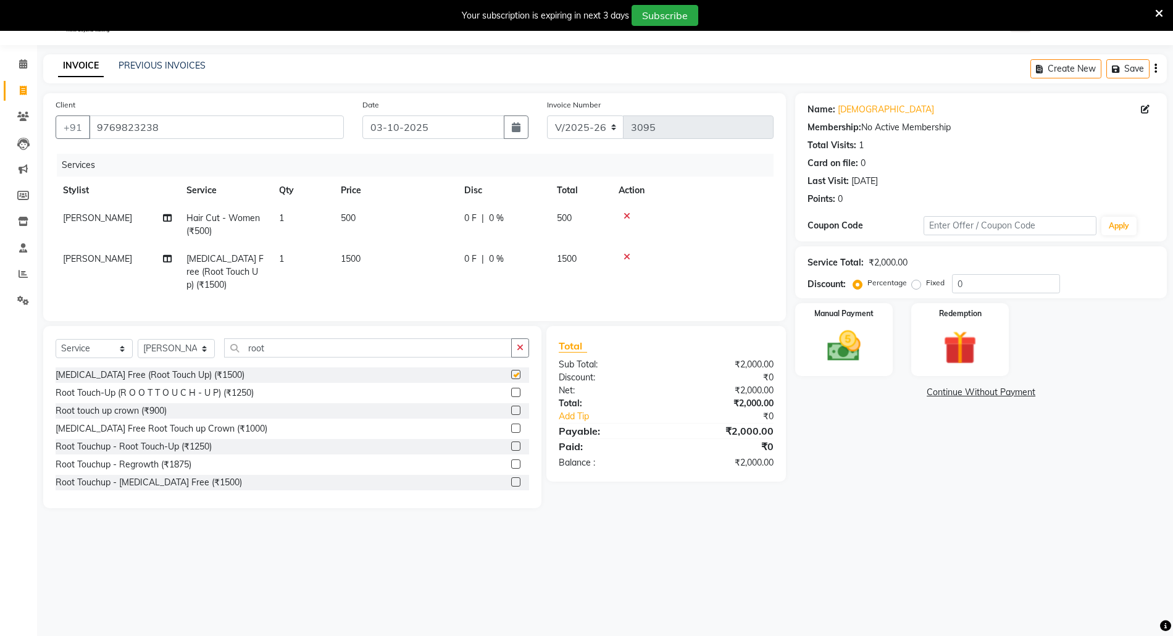
checkbox input "false"
click at [853, 335] on img at bounding box center [844, 346] width 57 height 40
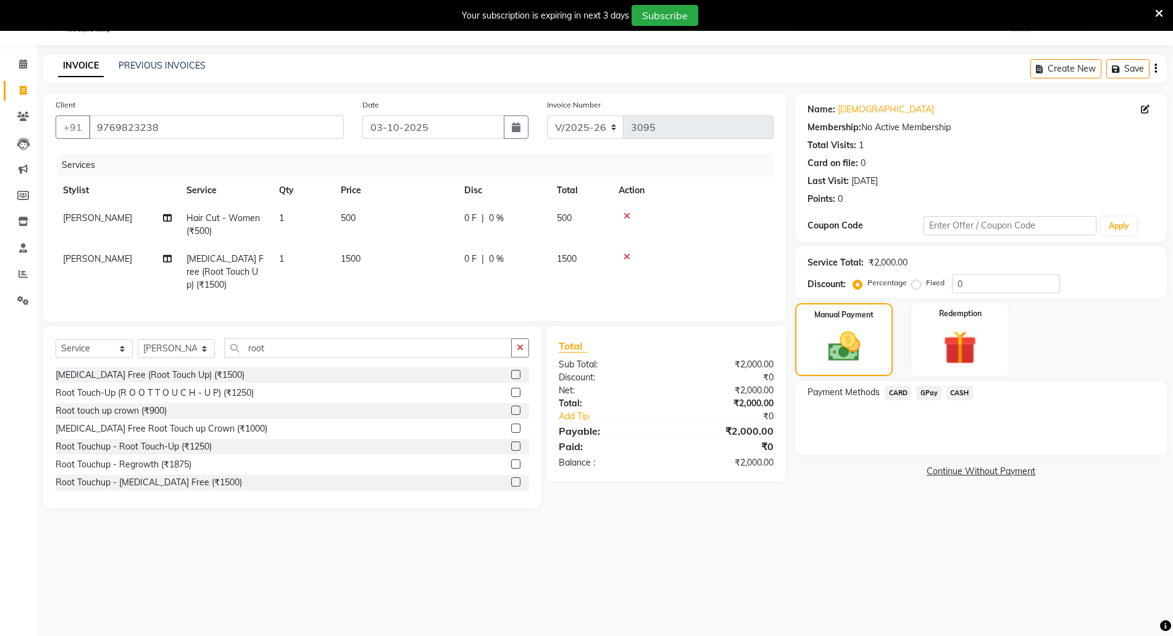
click at [932, 393] on span "GPay" at bounding box center [928, 393] width 25 height 14
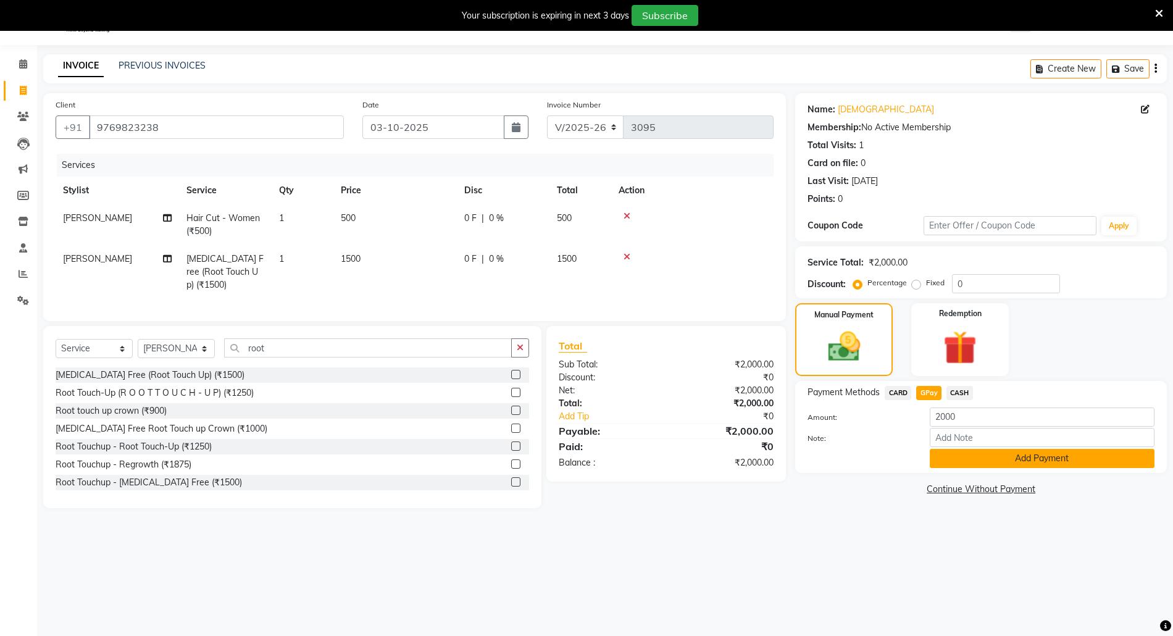
click at [947, 453] on button "Add Payment" at bounding box center [1042, 458] width 225 height 19
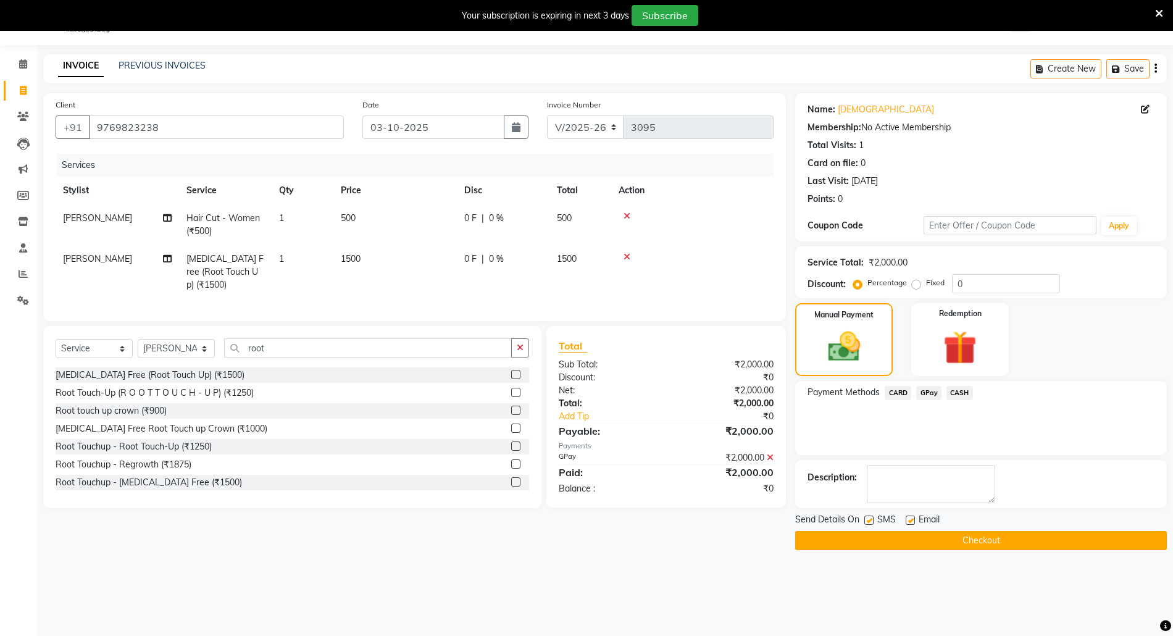
click at [958, 540] on button "Checkout" at bounding box center [981, 540] width 372 height 19
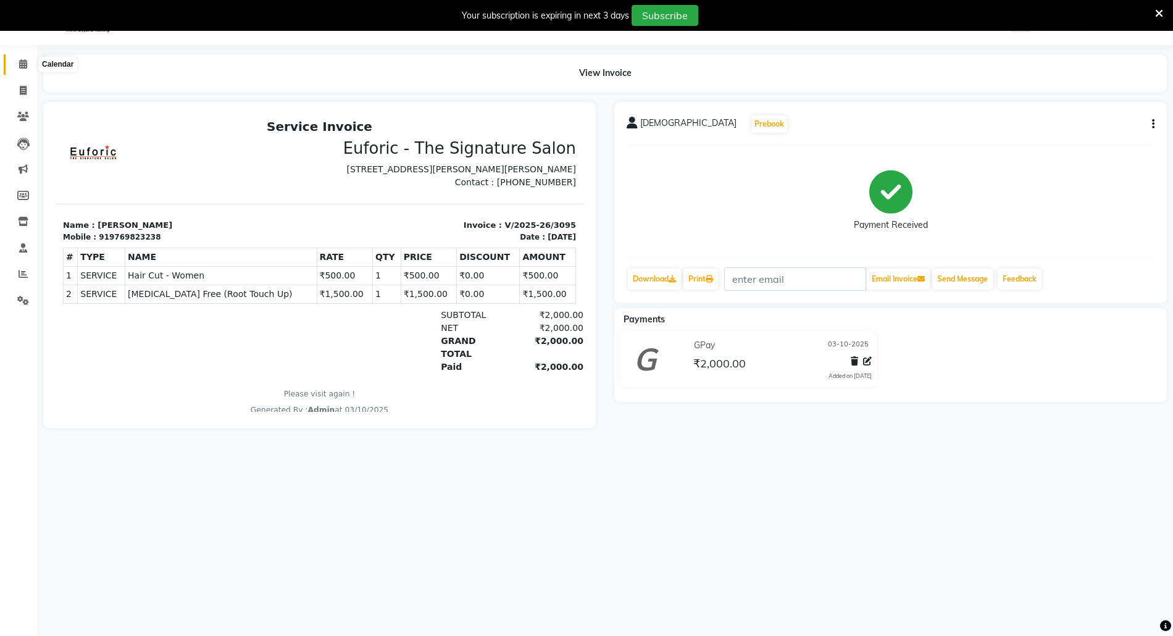
click at [19, 65] on icon at bounding box center [23, 63] width 8 height 9
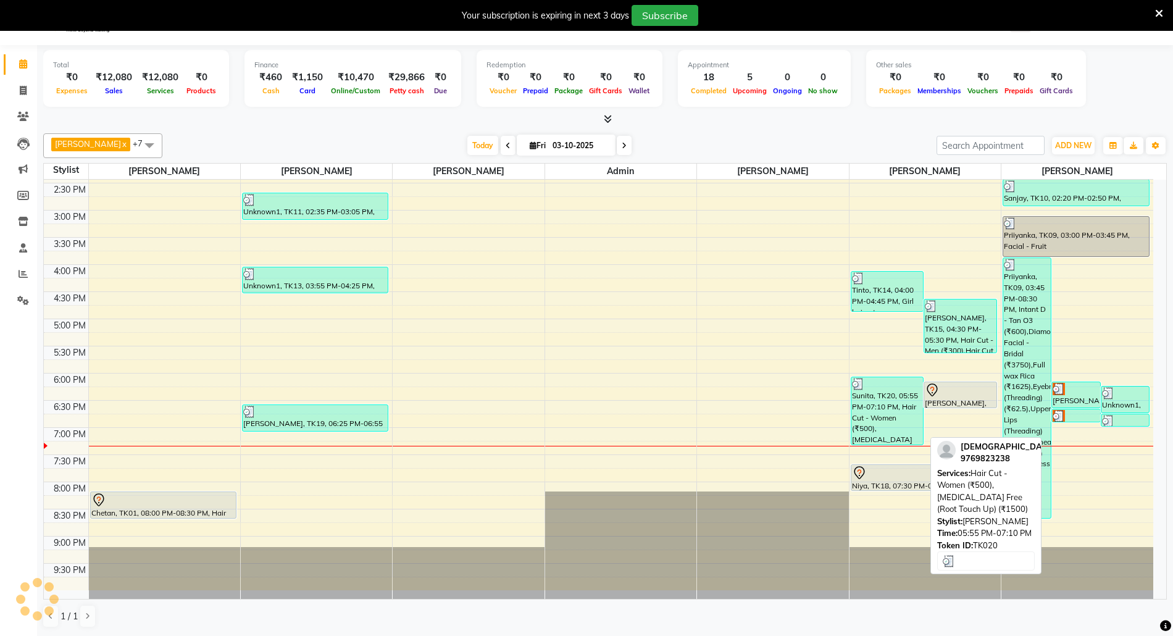
scroll to position [352, 0]
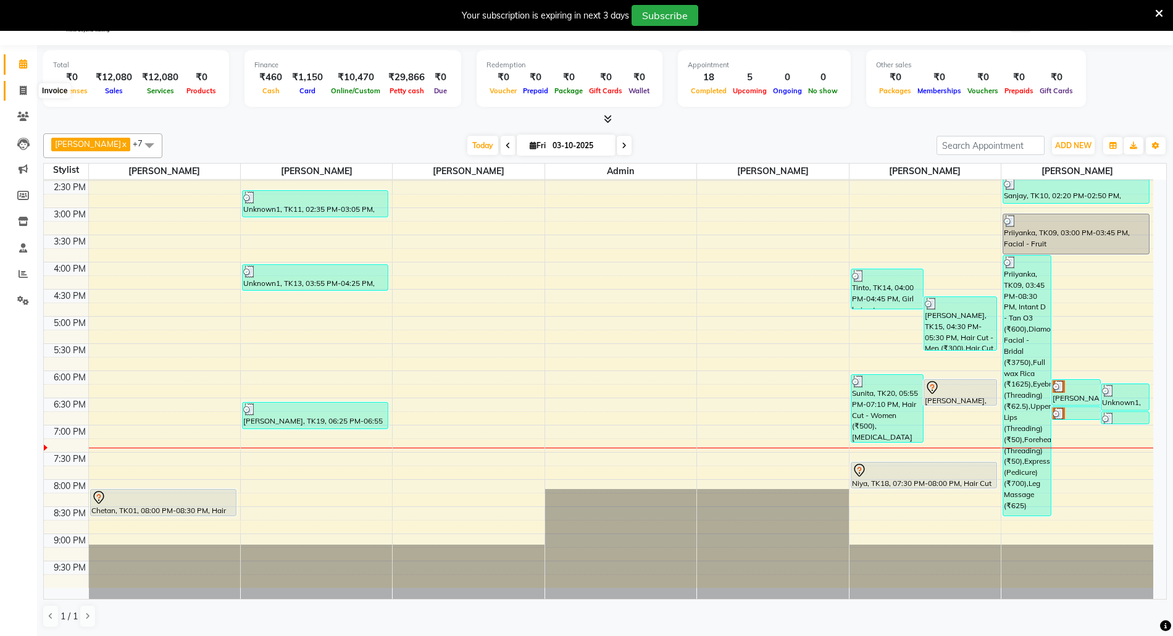
click at [18, 86] on span at bounding box center [23, 91] width 22 height 14
select select "5063"
select select "service"
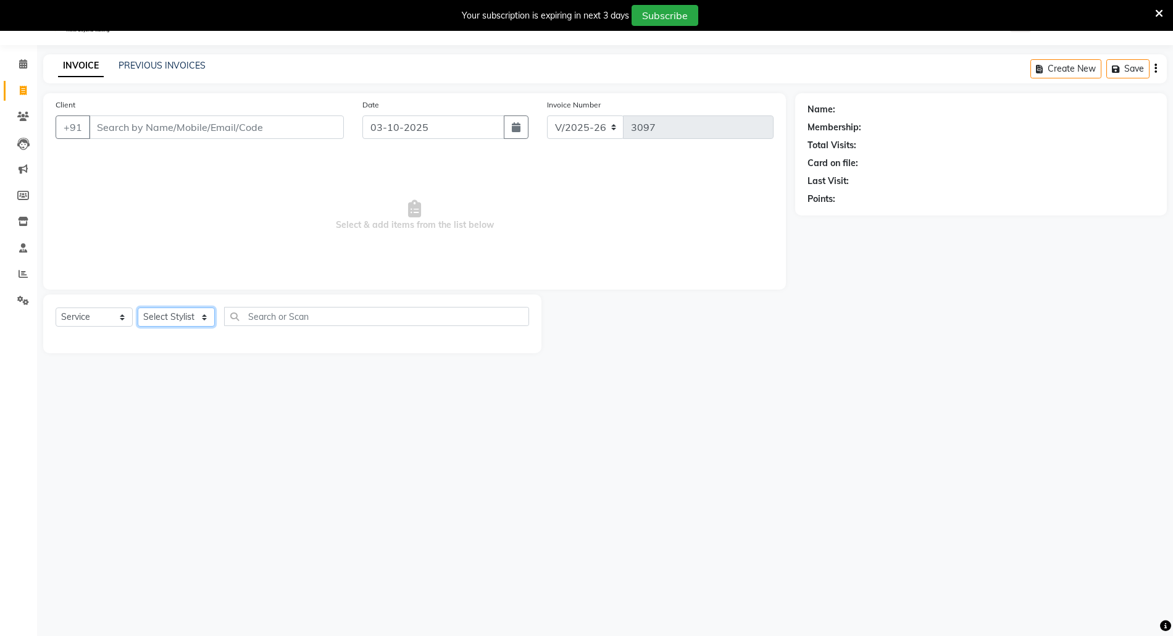
click at [176, 309] on select "Select Stylist" at bounding box center [176, 317] width 77 height 19
click at [172, 307] on div "Select Service Product Membership Package Voucher Prepaid Gift Card Select Styl…" at bounding box center [293, 321] width 474 height 29
click at [166, 317] on select "Select Stylist [PERSON_NAME] Aatik Salmanai Admin [PERSON_NAME] [PERSON_NAME] […" at bounding box center [176, 317] width 77 height 19
select select "31986"
click at [138, 308] on select "Select Stylist [PERSON_NAME] Aatik Salmanai Admin [PERSON_NAME] [PERSON_NAME] […" at bounding box center [176, 317] width 77 height 19
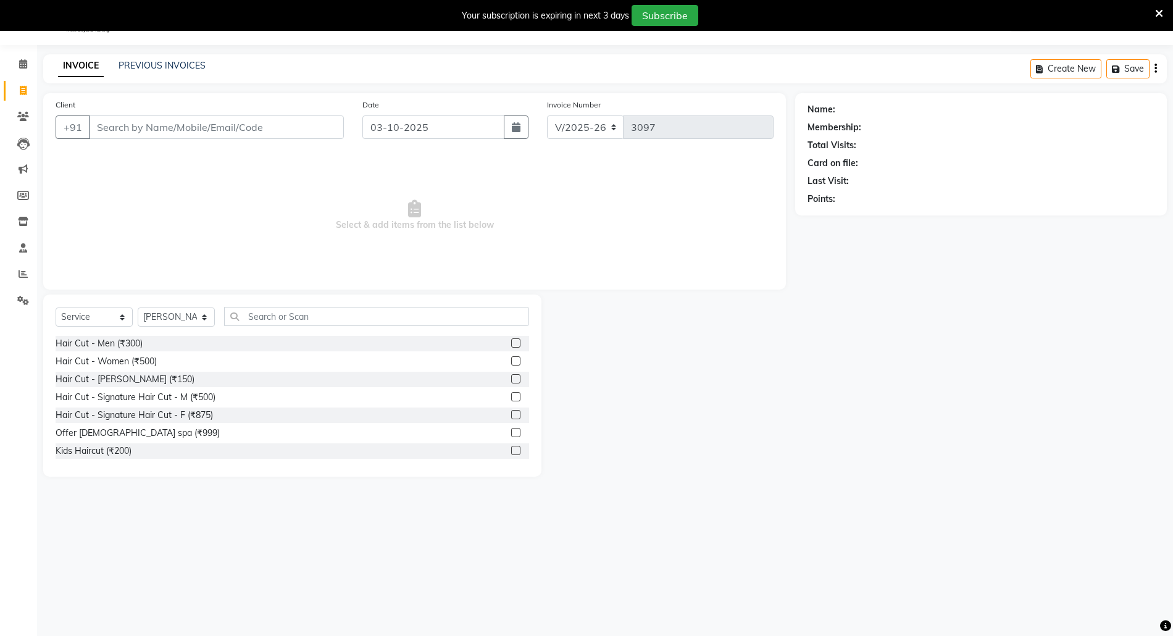
click at [511, 344] on label at bounding box center [515, 342] width 9 height 9
click at [511, 344] on input "checkbox" at bounding box center [515, 344] width 8 height 8
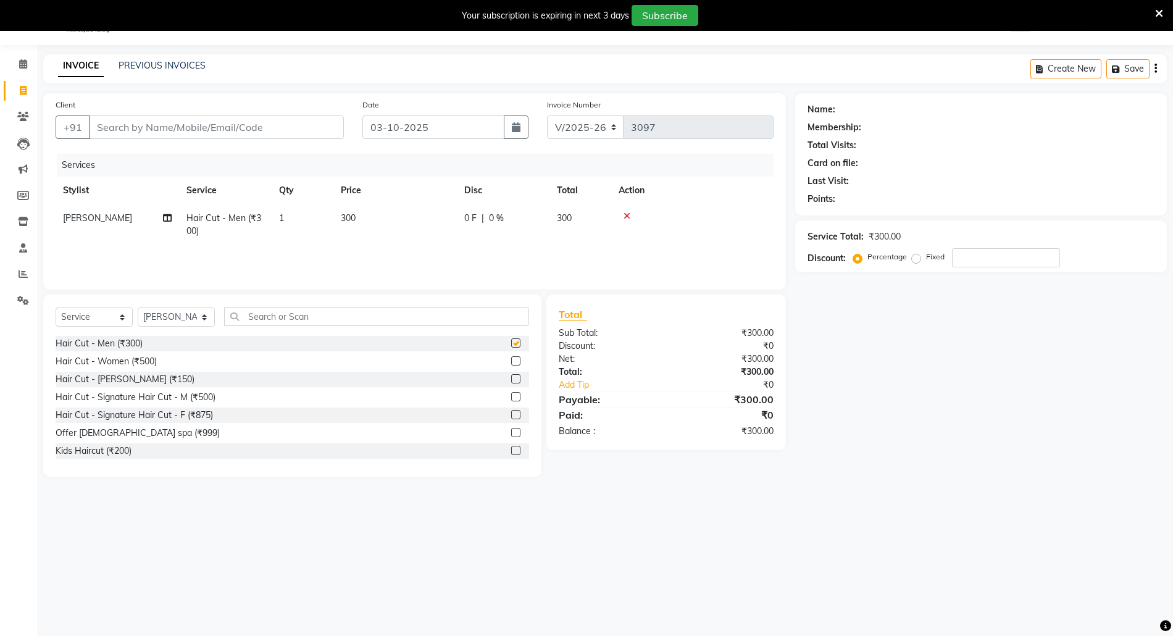
checkbox input "false"
click at [265, 124] on input "Client" at bounding box center [216, 126] width 255 height 23
type input "u"
type input "0"
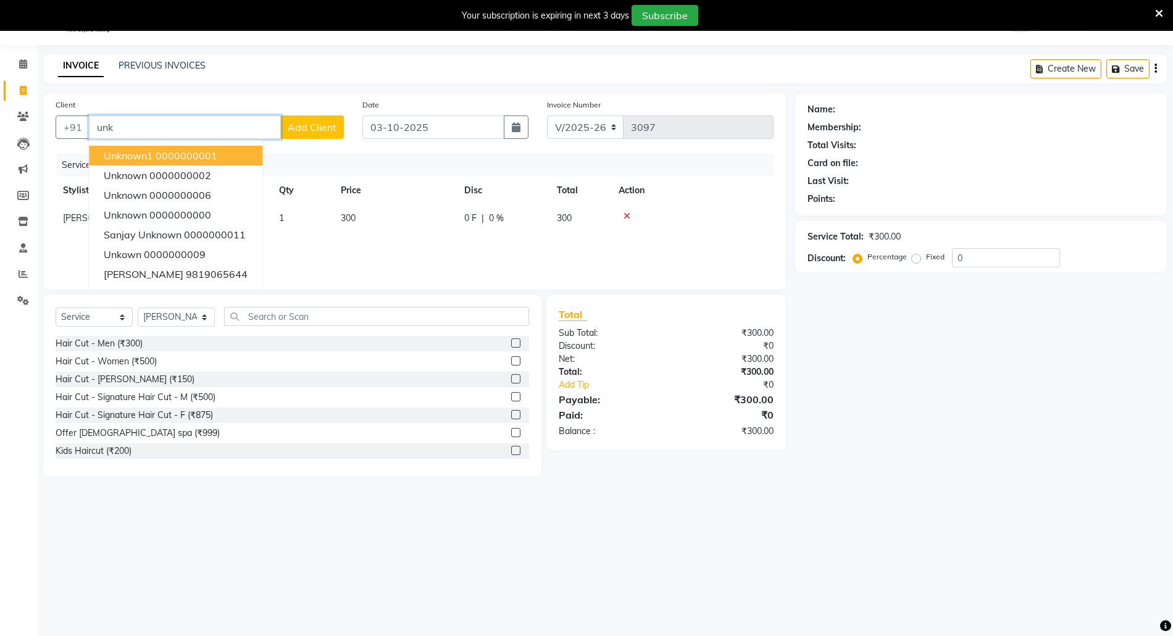
click at [201, 149] on ngb-highlight "0000000001" at bounding box center [187, 155] width 62 height 12
type input "0000000001"
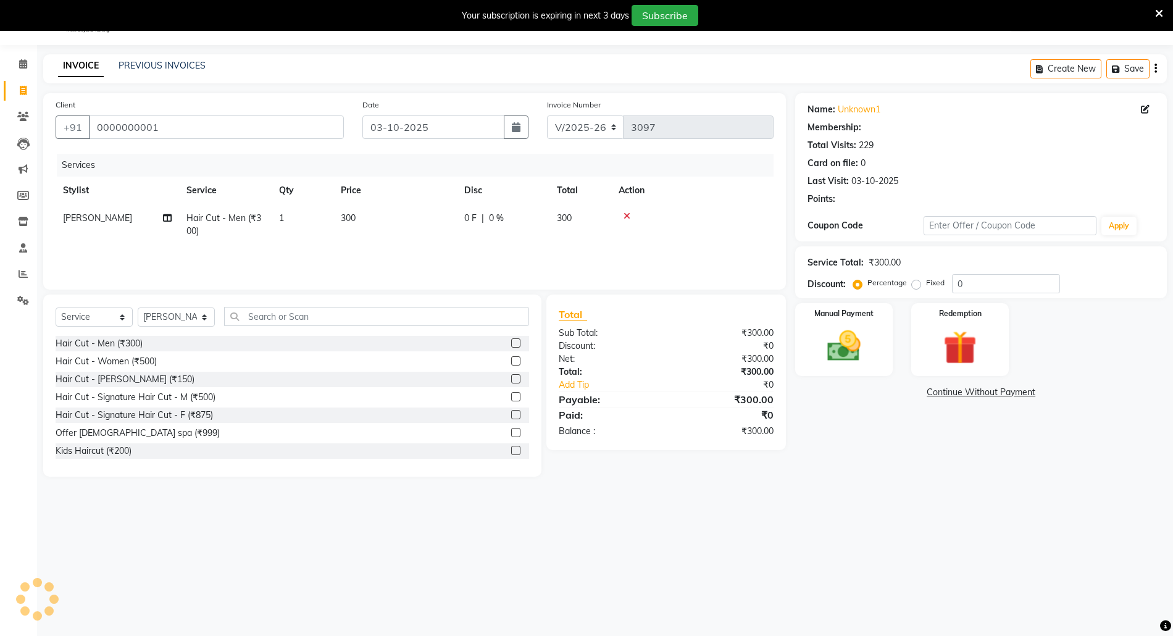
drag, startPoint x: 687, startPoint y: 312, endPoint x: 799, endPoint y: 327, distance: 112.7
click at [690, 312] on div "Total" at bounding box center [666, 314] width 215 height 15
click at [858, 346] on img at bounding box center [844, 346] width 57 height 40
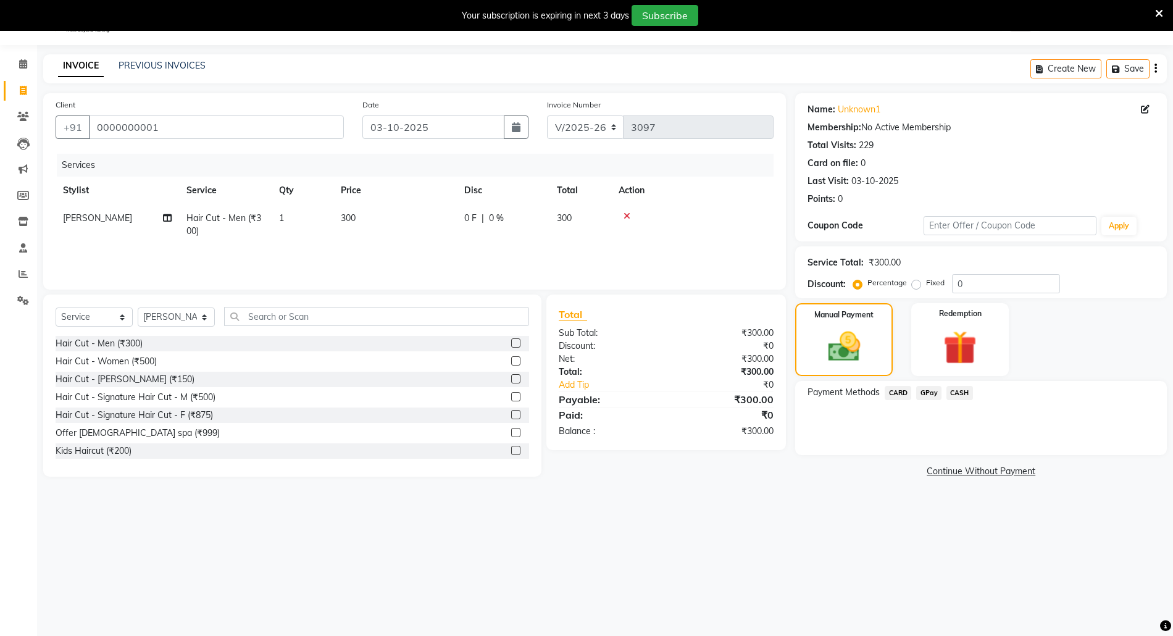
click at [959, 388] on span "CASH" at bounding box center [960, 393] width 27 height 14
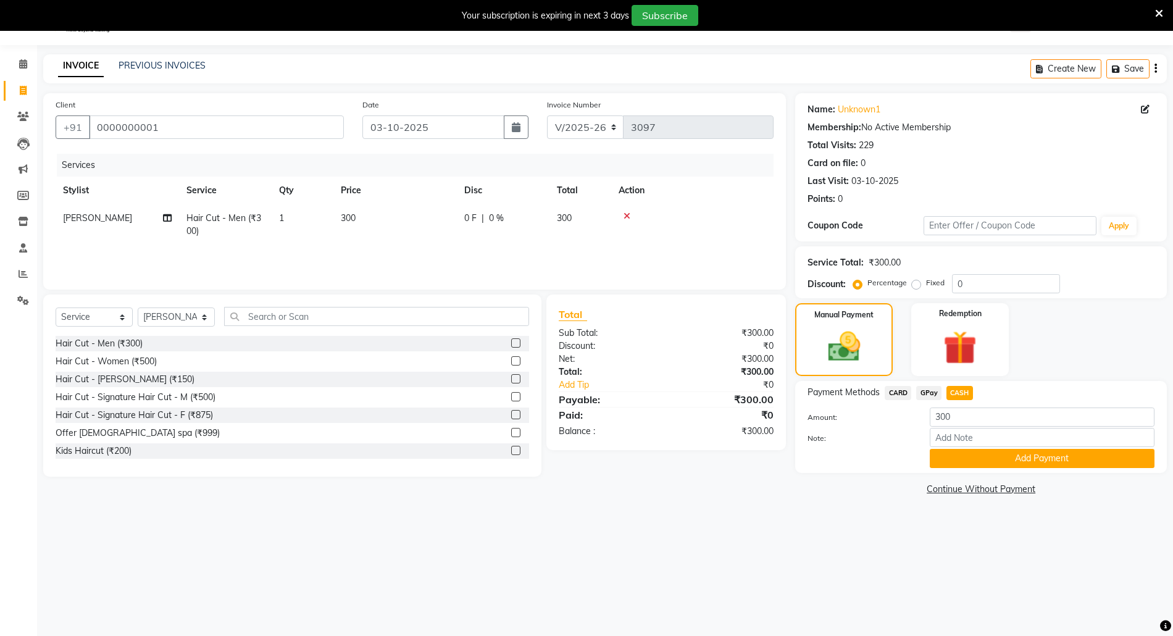
click at [974, 468] on div "Payment Methods CARD GPay CASH Amount: 300 Note: Add Payment" at bounding box center [981, 427] width 372 height 92
click at [977, 459] on button "Add Payment" at bounding box center [1042, 458] width 225 height 19
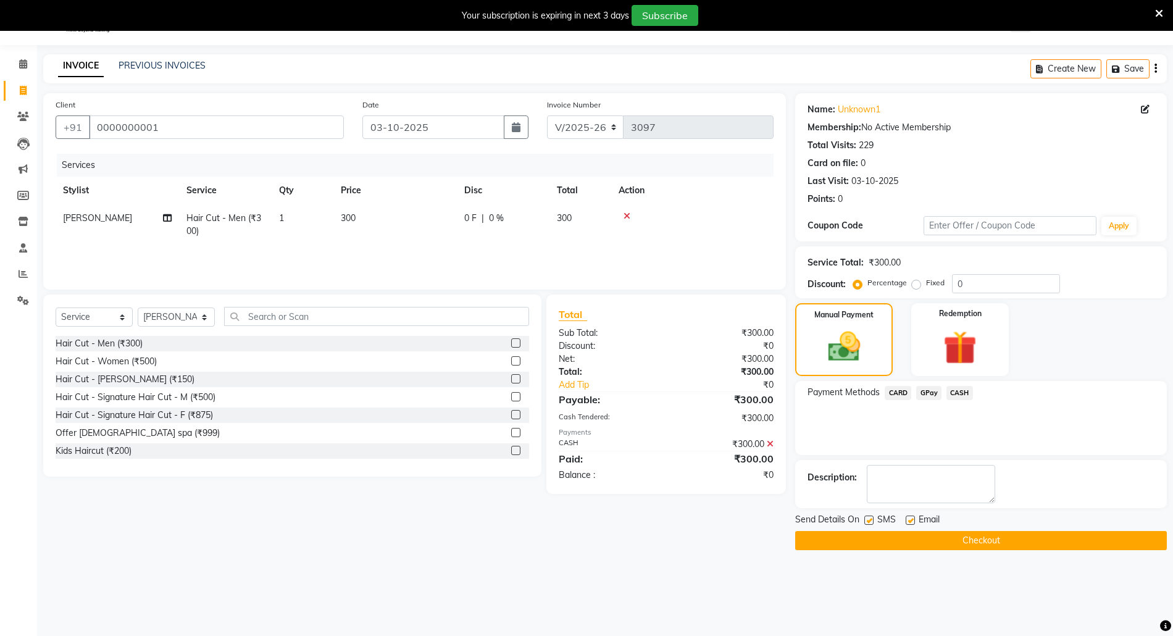
click at [981, 537] on button "Checkout" at bounding box center [981, 540] width 372 height 19
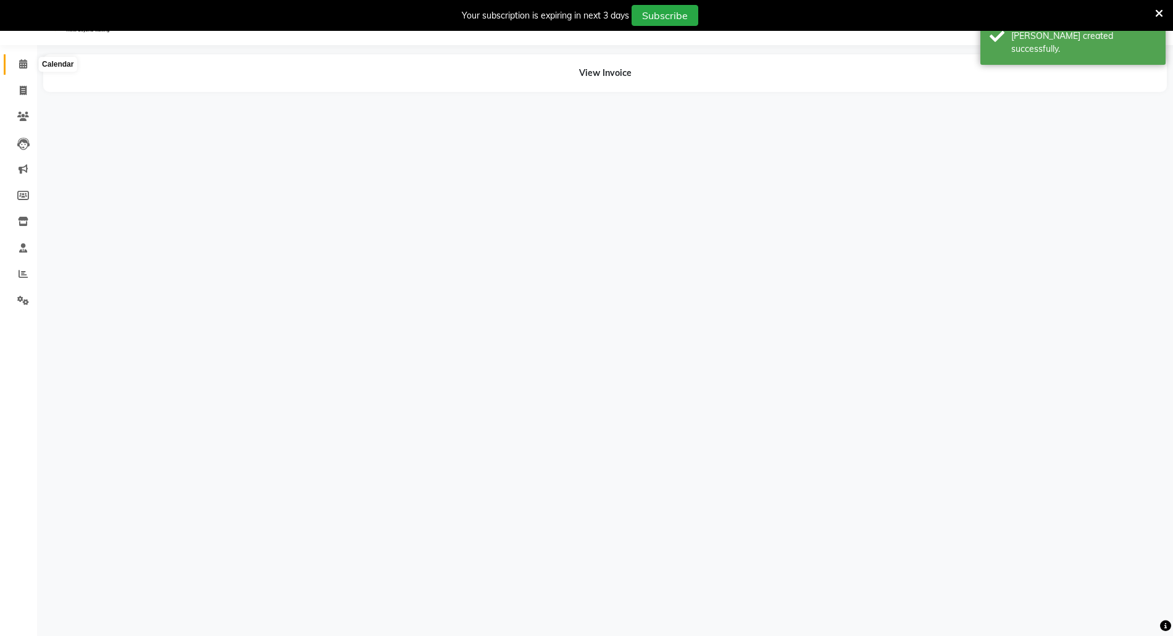
click at [19, 64] on icon at bounding box center [23, 63] width 8 height 9
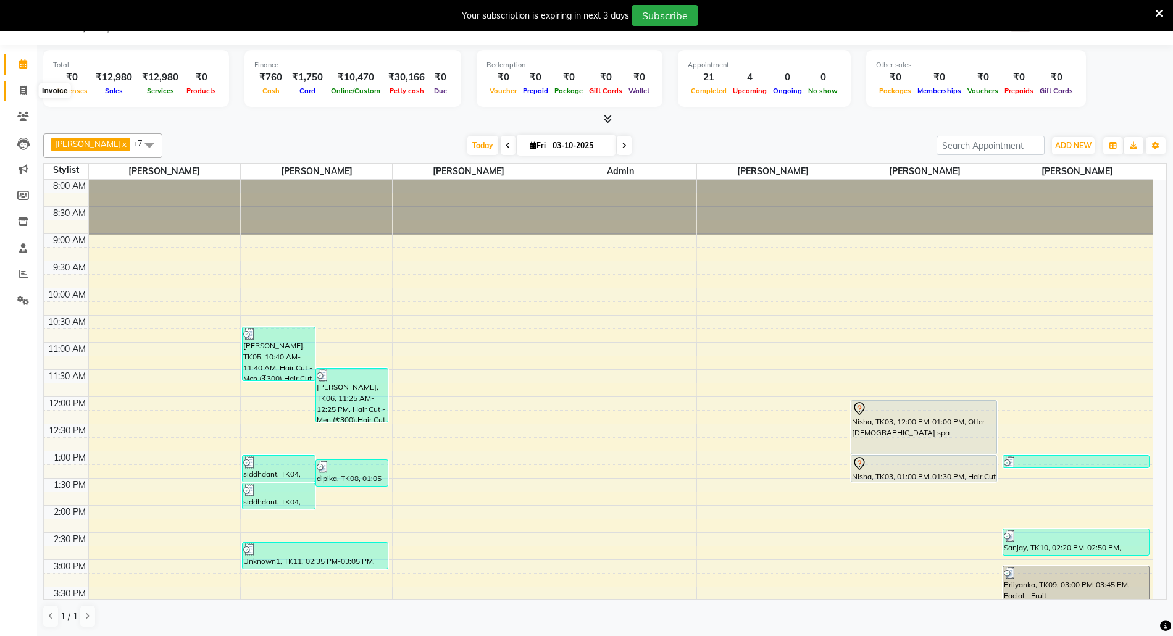
click at [25, 86] on icon at bounding box center [23, 90] width 7 height 9
select select "5063"
select select "service"
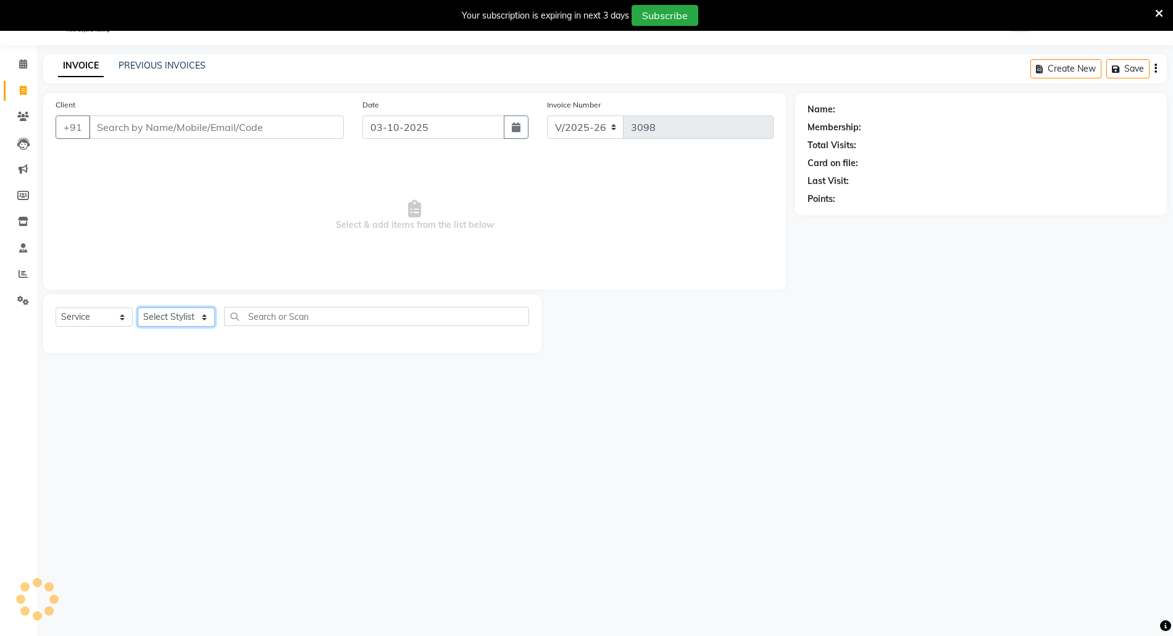
drag, startPoint x: 193, startPoint y: 315, endPoint x: 193, endPoint y: 324, distance: 9.3
click at [193, 315] on select "Select Stylist" at bounding box center [176, 317] width 77 height 19
select select "58800"
click at [138, 308] on select "Select Stylist [PERSON_NAME] Aatik Salmanai Admin [PERSON_NAME] [PERSON_NAME] […" at bounding box center [176, 317] width 77 height 19
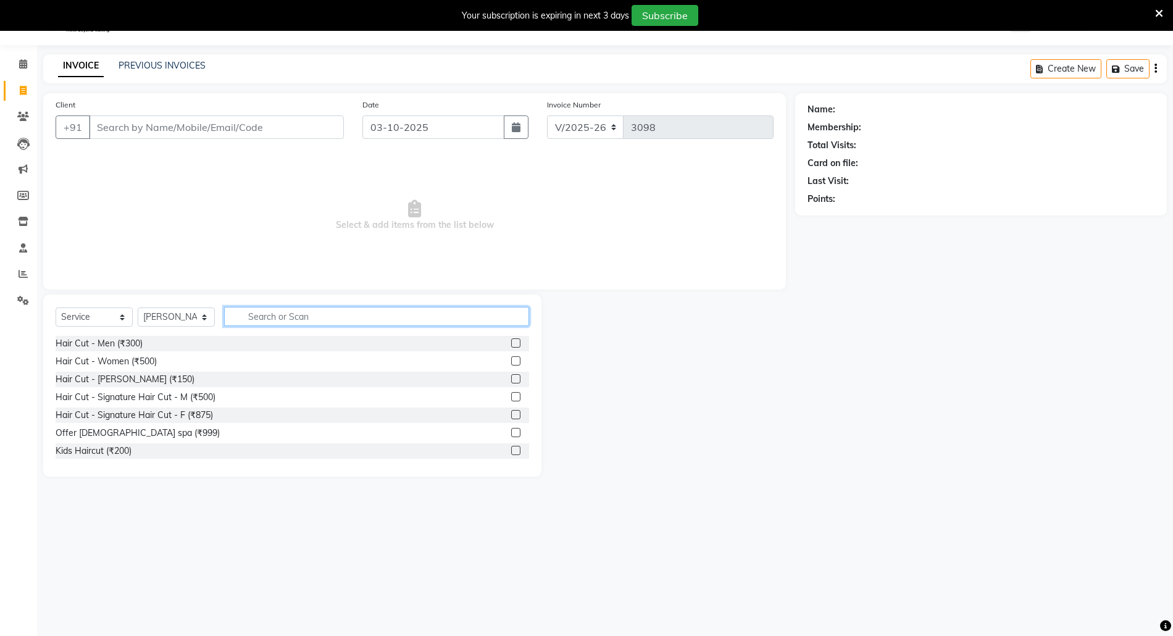
click at [314, 312] on input "text" at bounding box center [376, 316] width 305 height 19
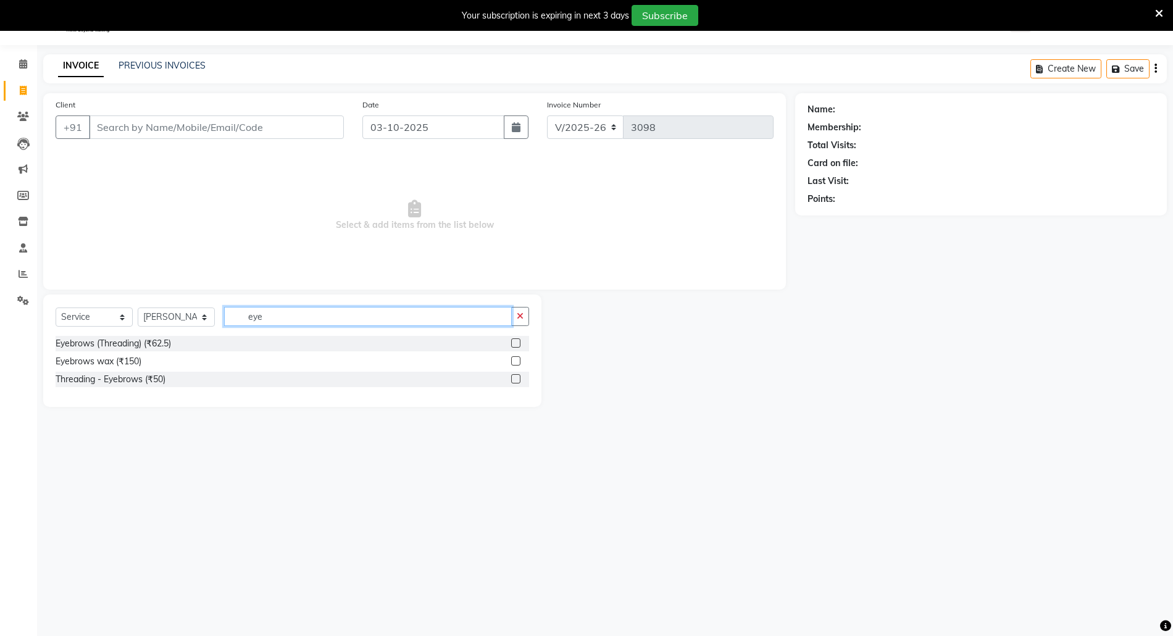
type input "eye"
click at [516, 378] on label at bounding box center [515, 378] width 9 height 9
click at [516, 378] on input "checkbox" at bounding box center [515, 379] width 8 height 8
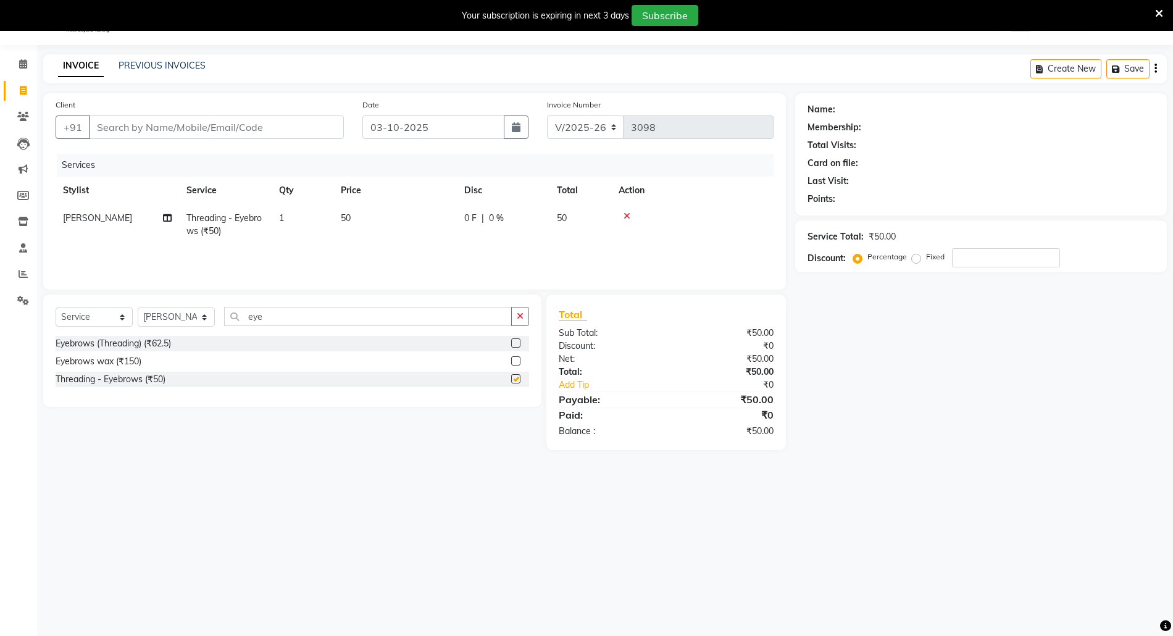
checkbox input "false"
click at [519, 314] on icon "button" at bounding box center [520, 316] width 7 height 9
type input "upp"
click at [519, 377] on label at bounding box center [515, 378] width 9 height 9
click at [519, 377] on input "checkbox" at bounding box center [515, 379] width 8 height 8
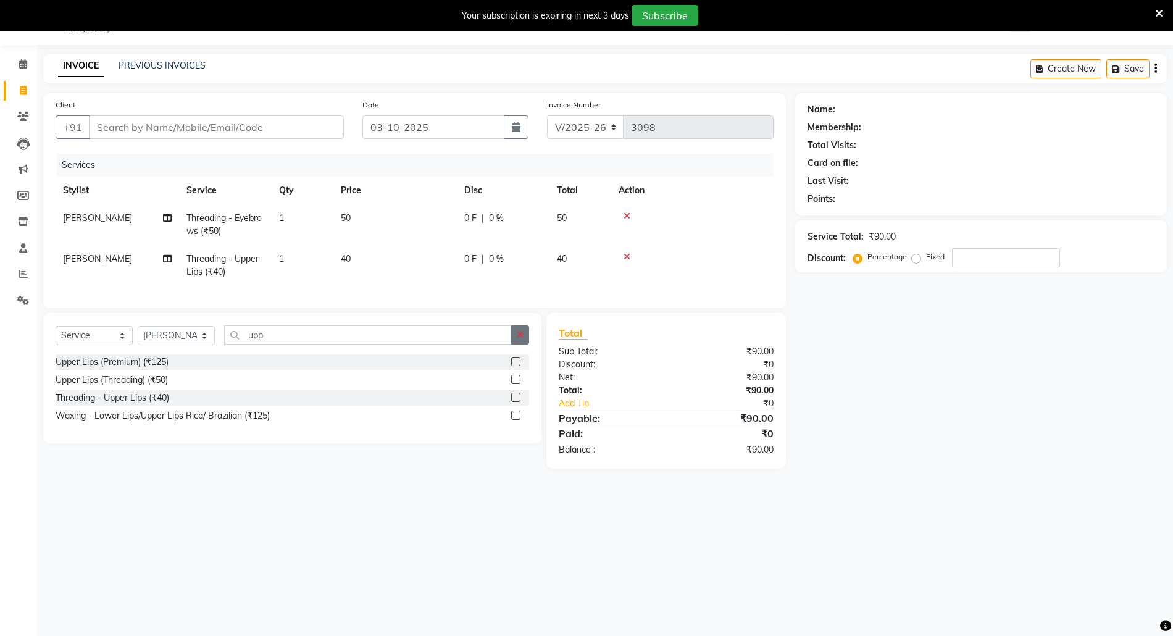
checkbox input "false"
click at [520, 339] on icon "button" at bounding box center [520, 334] width 7 height 9
type input "fore"
click at [625, 256] on icon at bounding box center [627, 257] width 7 height 9
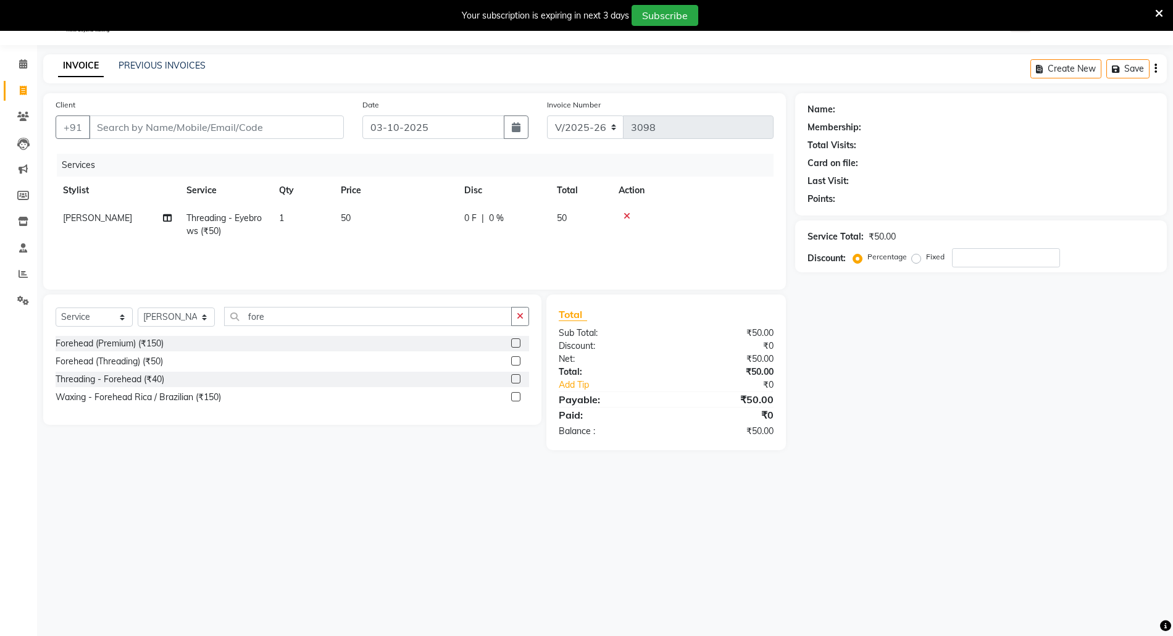
click at [622, 206] on td at bounding box center [692, 224] width 162 height 41
click at [626, 215] on icon at bounding box center [627, 216] width 7 height 9
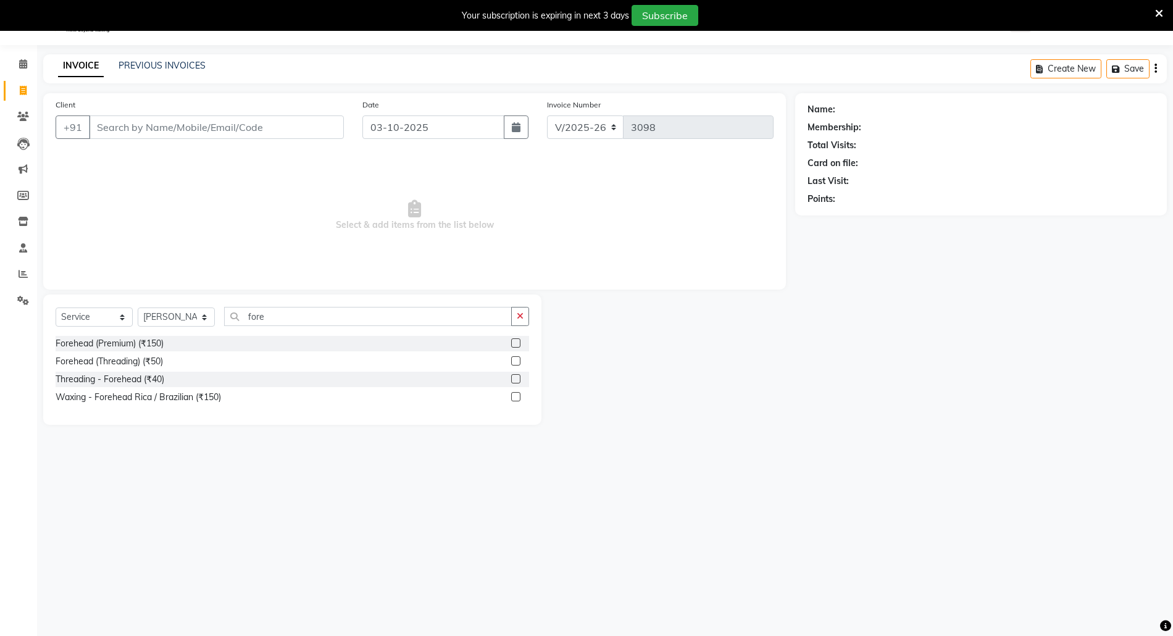
click at [317, 304] on div "Select Service Product Membership Package Voucher Prepaid Gift Card Select Styl…" at bounding box center [292, 360] width 498 height 130
click at [517, 380] on label at bounding box center [515, 378] width 9 height 9
click at [517, 380] on input "checkbox" at bounding box center [515, 379] width 8 height 8
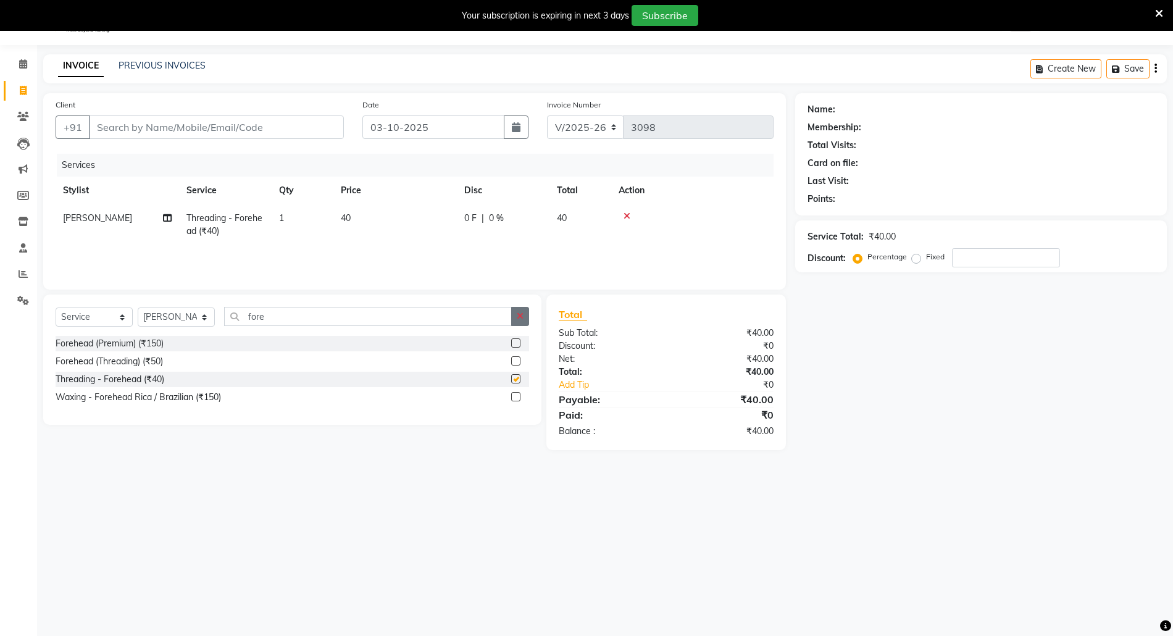
checkbox input "false"
click at [522, 310] on button "button" at bounding box center [520, 316] width 18 height 19
type input "eye"
click at [515, 377] on label at bounding box center [515, 378] width 9 height 9
click at [515, 377] on input "checkbox" at bounding box center [515, 379] width 8 height 8
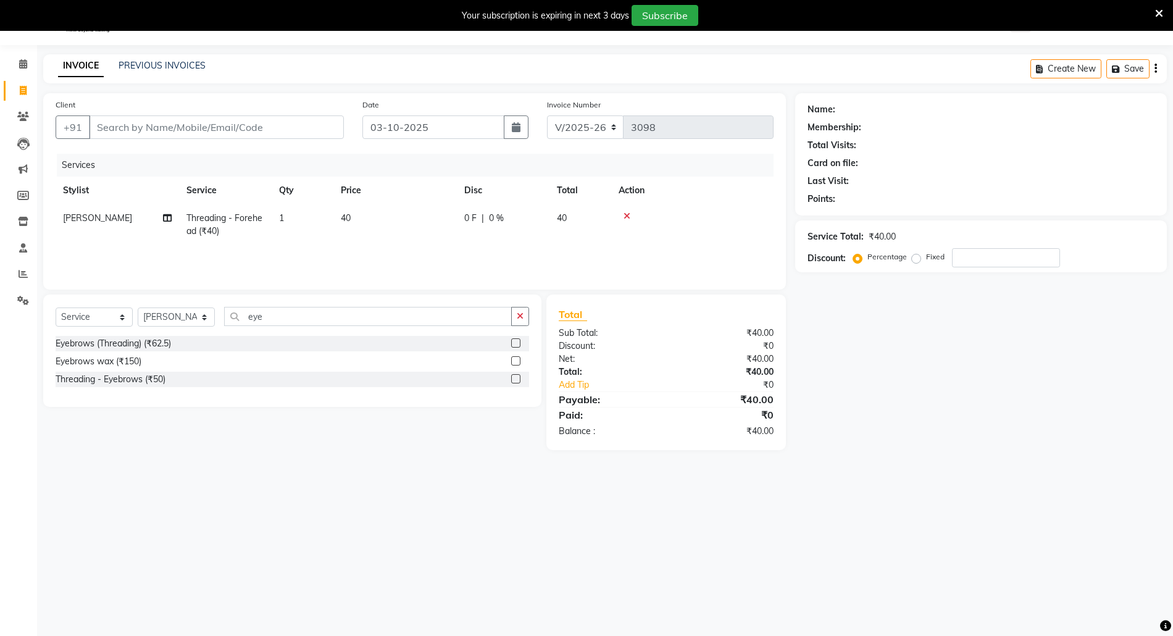
checkbox input "true"
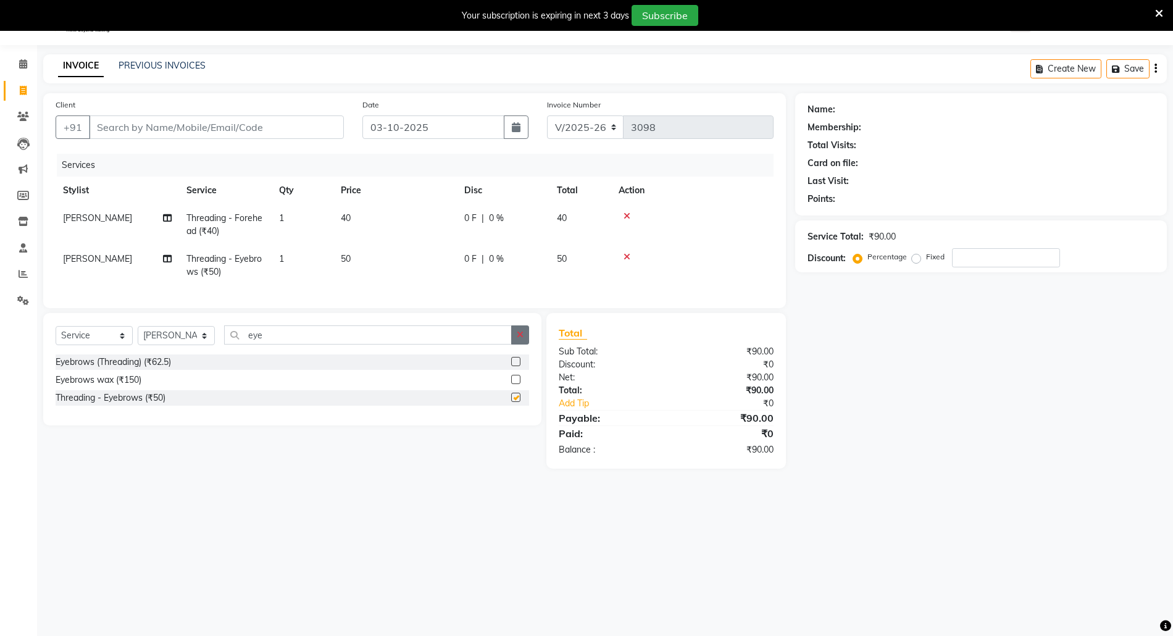
click at [522, 339] on icon "button" at bounding box center [520, 334] width 7 height 9
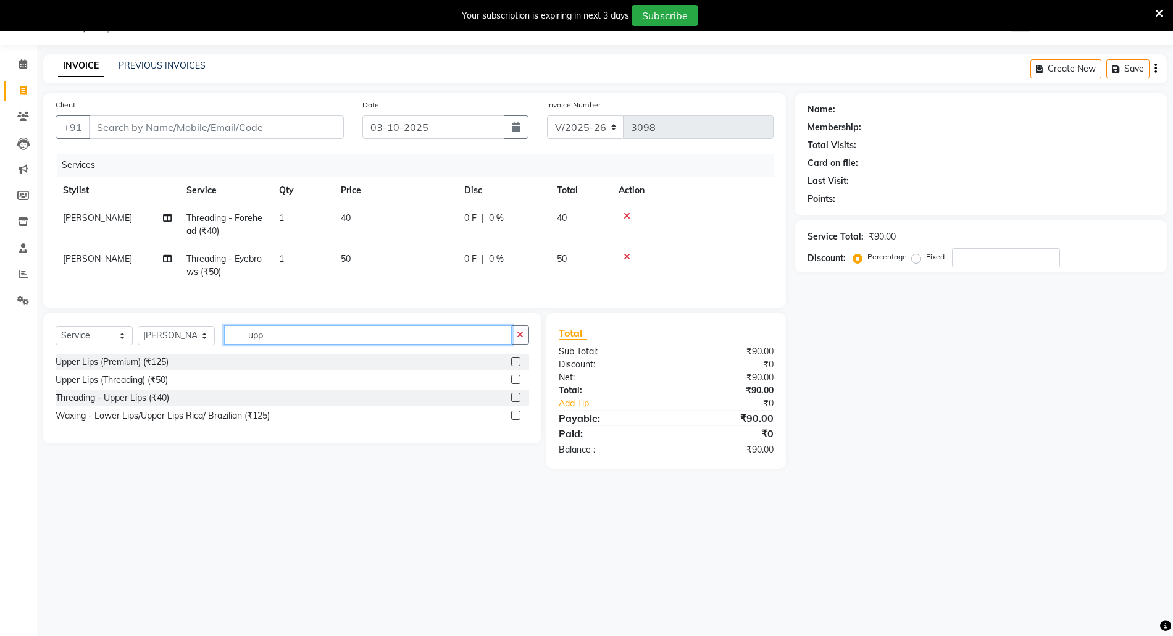
type input "upp"
drag, startPoint x: 514, startPoint y: 409, endPoint x: 372, endPoint y: 117, distance: 324.5
click at [514, 402] on label at bounding box center [515, 397] width 9 height 9
click at [514, 402] on input "checkbox" at bounding box center [515, 398] width 8 height 8
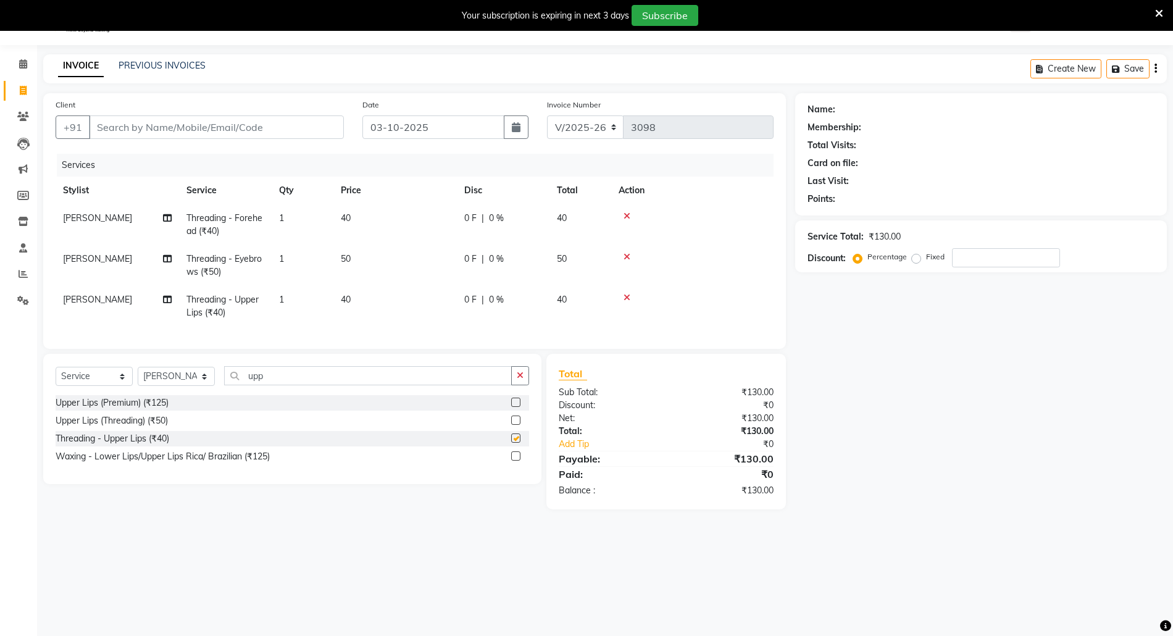
checkbox input "false"
drag, startPoint x: 332, startPoint y: 154, endPoint x: 327, endPoint y: 137, distance: 17.2
click at [332, 154] on div "Services" at bounding box center [420, 165] width 726 height 23
click at [327, 137] on input "Client" at bounding box center [216, 126] width 255 height 23
type input "u"
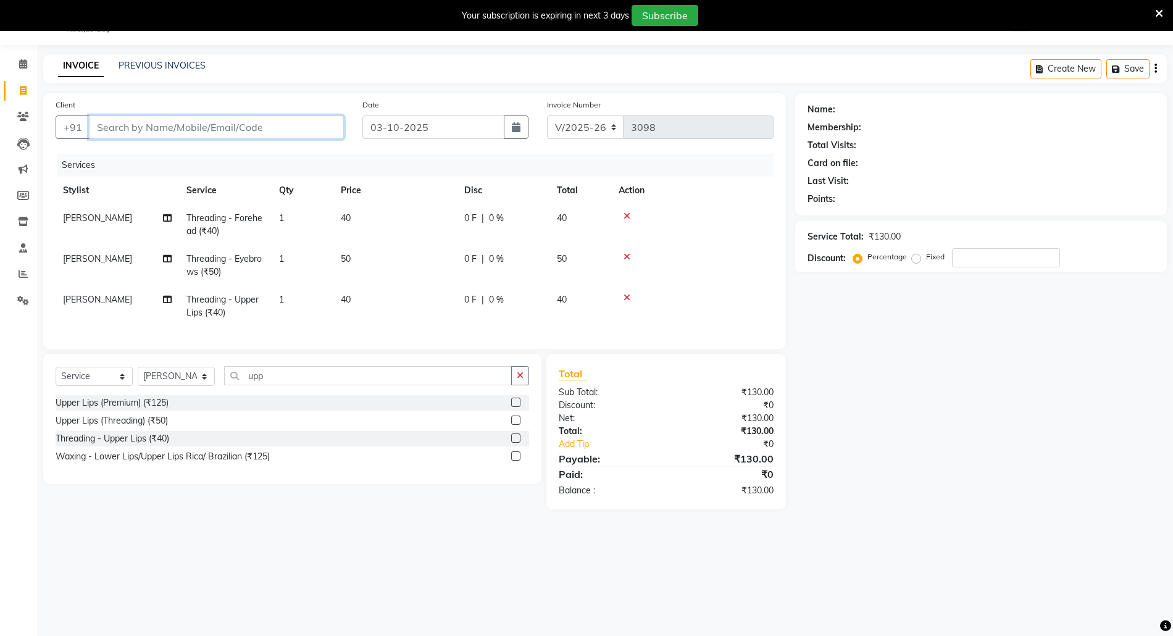
type input "0"
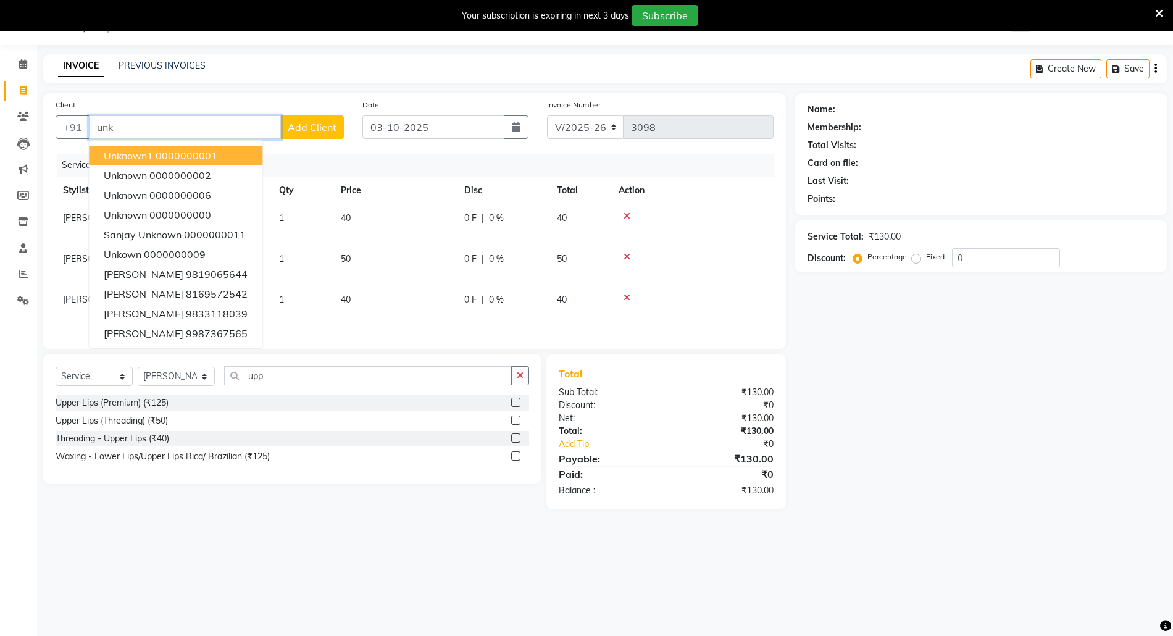
click at [189, 161] on ngb-highlight "0000000001" at bounding box center [187, 155] width 62 height 12
type input "0000000001"
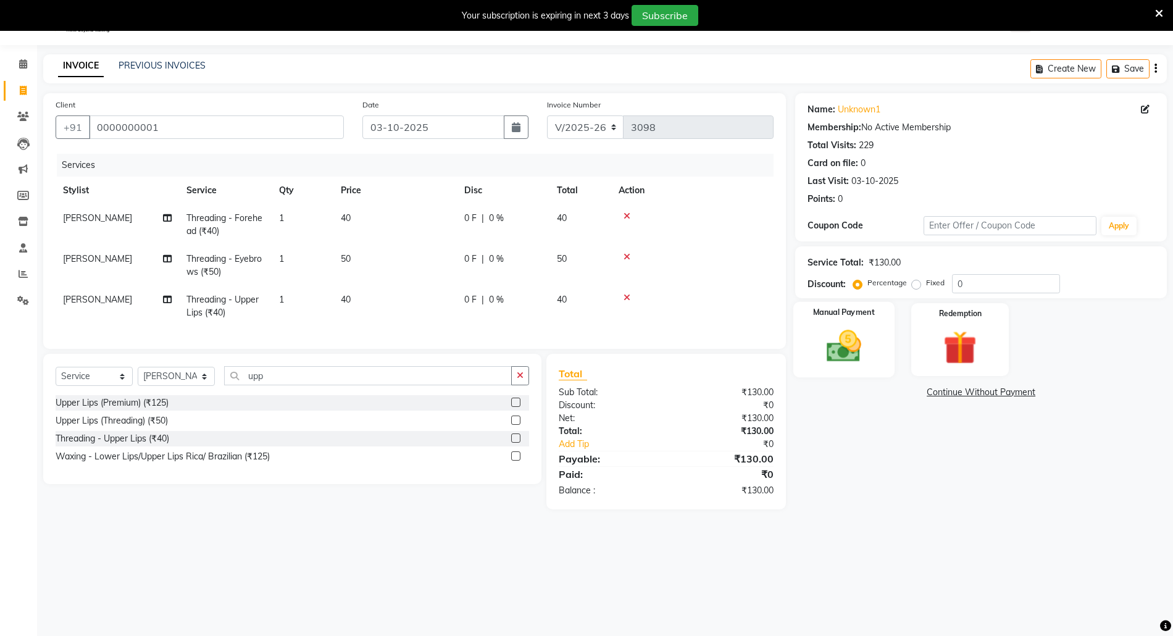
click at [828, 356] on img at bounding box center [844, 346] width 57 height 40
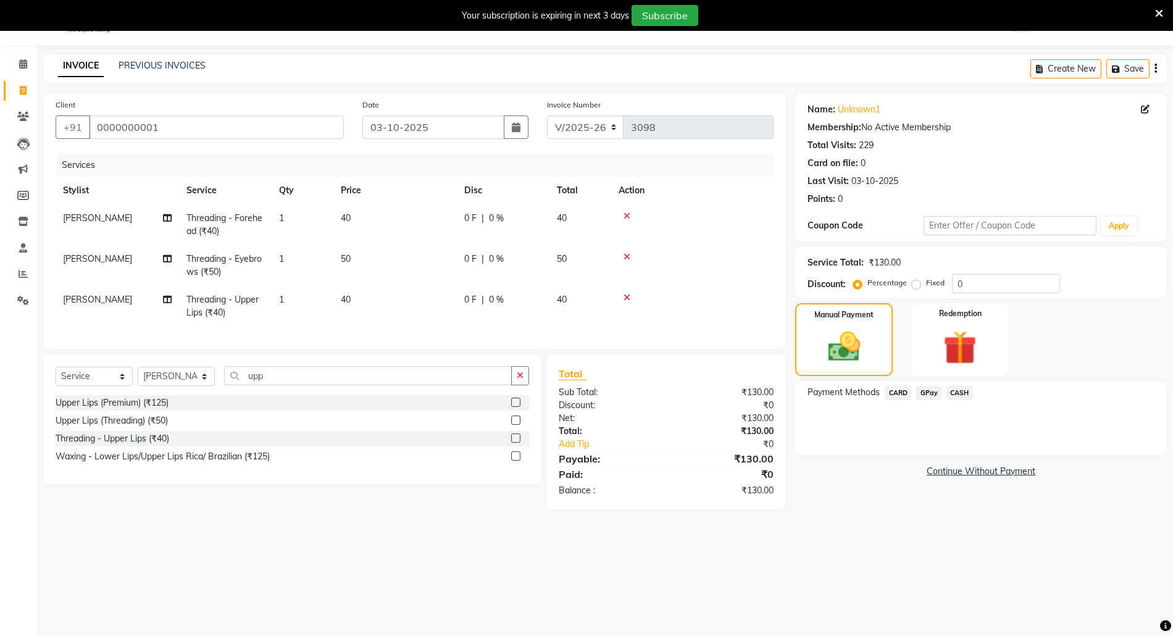
click at [890, 390] on span "CARD" at bounding box center [898, 393] width 27 height 14
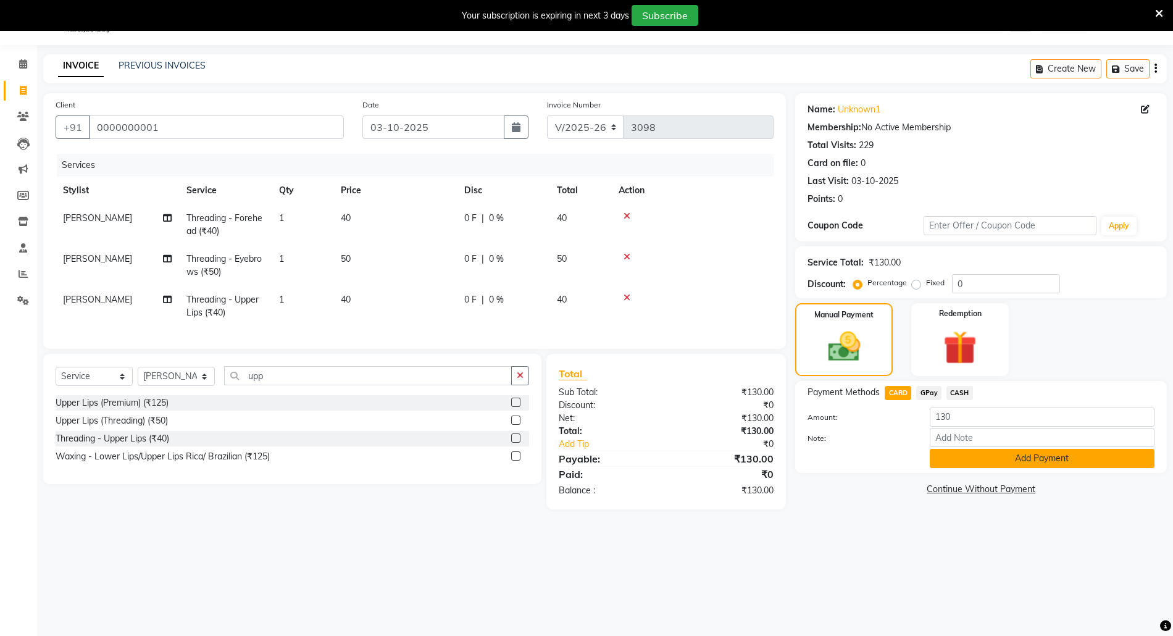
drag, startPoint x: 893, startPoint y: 394, endPoint x: 955, endPoint y: 467, distance: 95.5
click at [955, 467] on button "Add Payment" at bounding box center [1042, 458] width 225 height 19
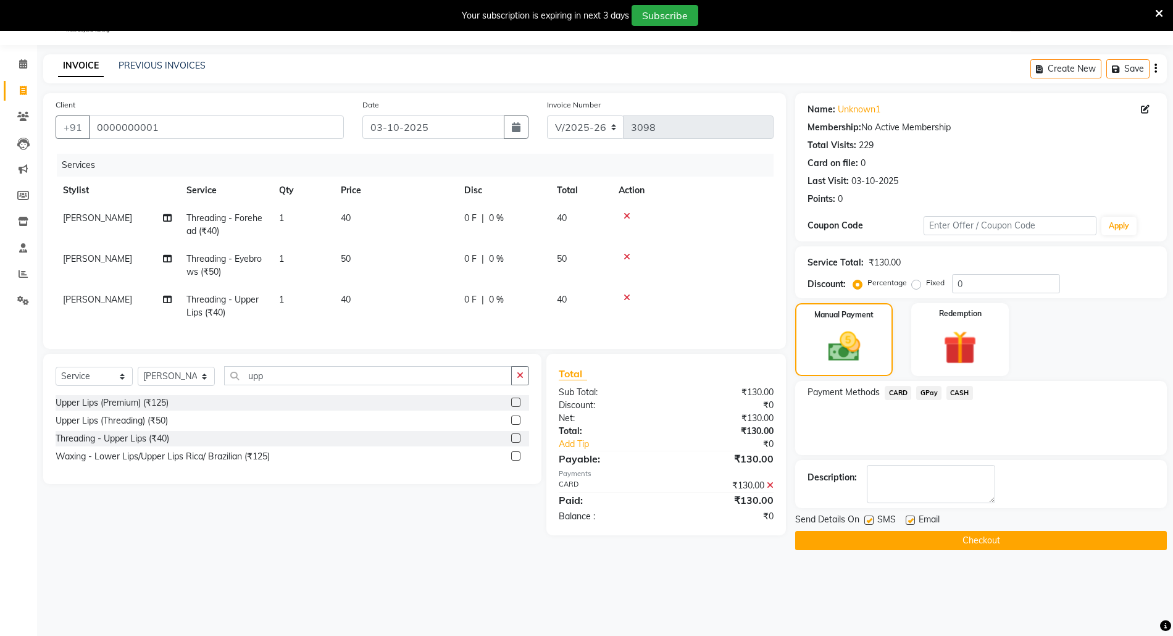
drag, startPoint x: 968, startPoint y: 530, endPoint x: 966, endPoint y: 545, distance: 15.0
click at [966, 545] on div "Send Details On SMS Email Checkout" at bounding box center [981, 531] width 372 height 37
click at [966, 545] on button "Checkout" at bounding box center [981, 540] width 372 height 19
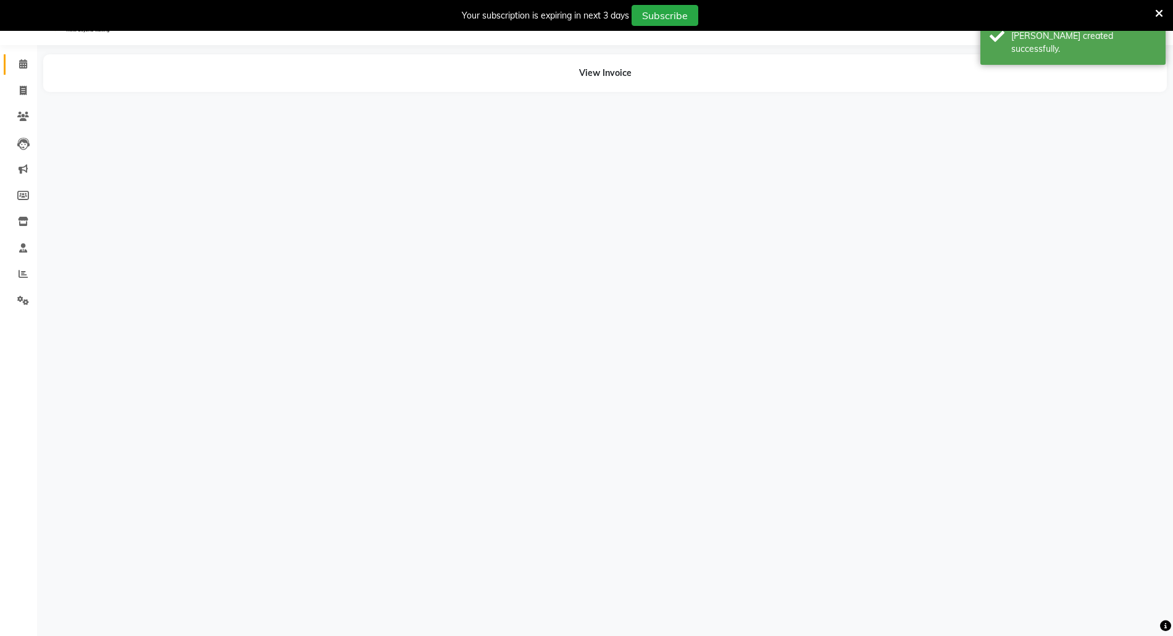
click at [10, 60] on link "Calendar" at bounding box center [19, 64] width 30 height 20
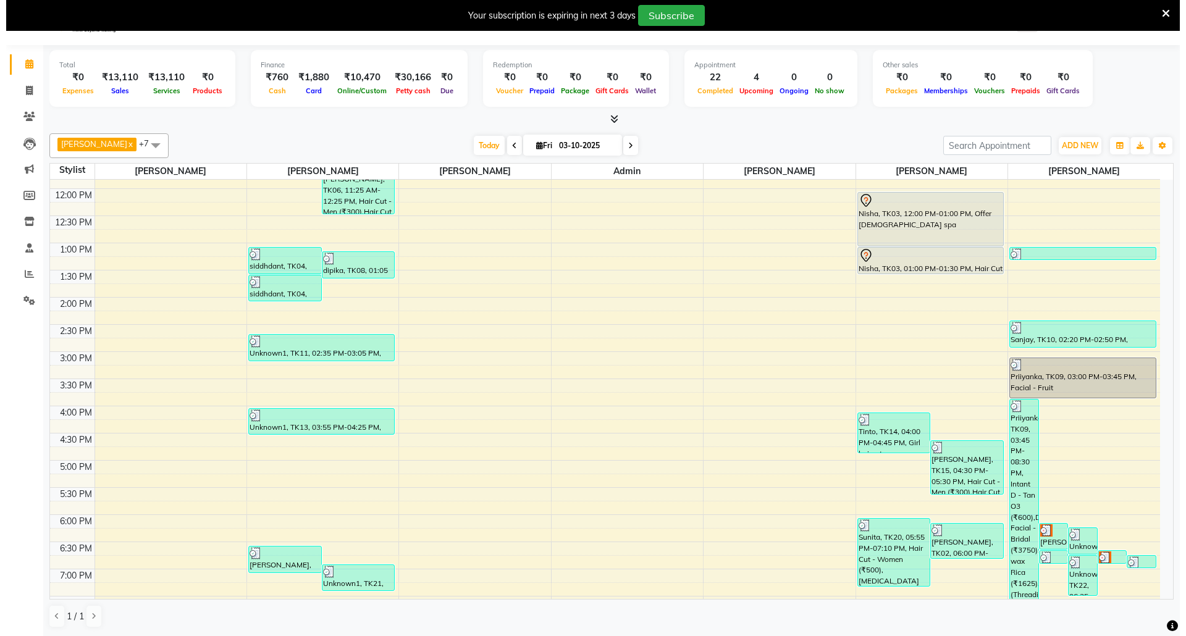
scroll to position [352, 0]
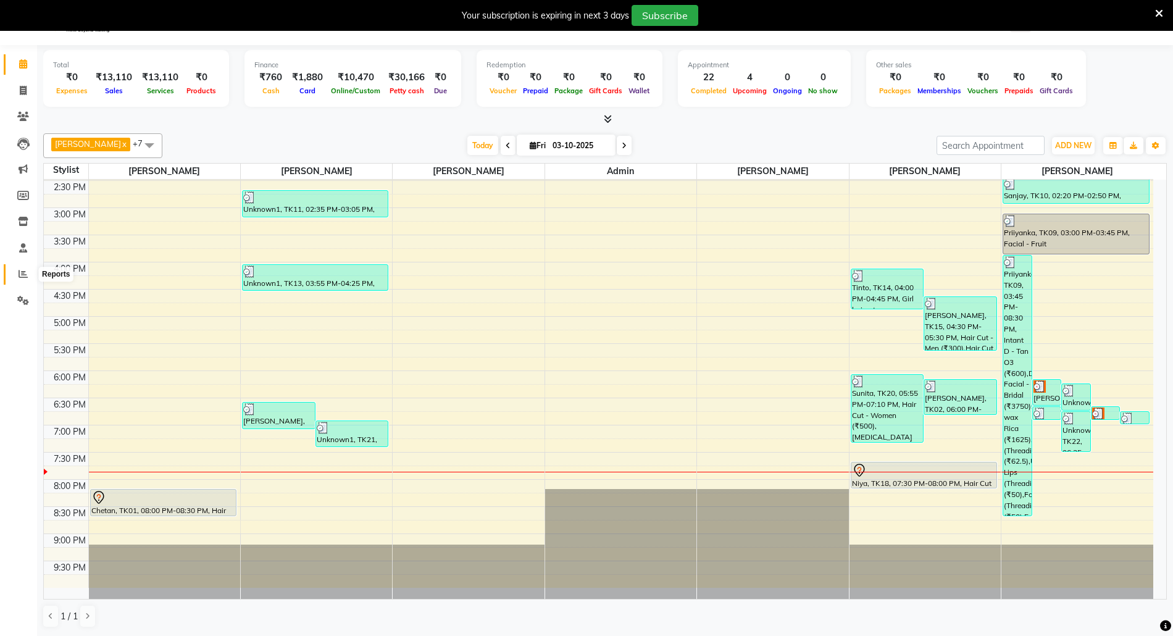
click at [19, 280] on span at bounding box center [23, 274] width 22 height 14
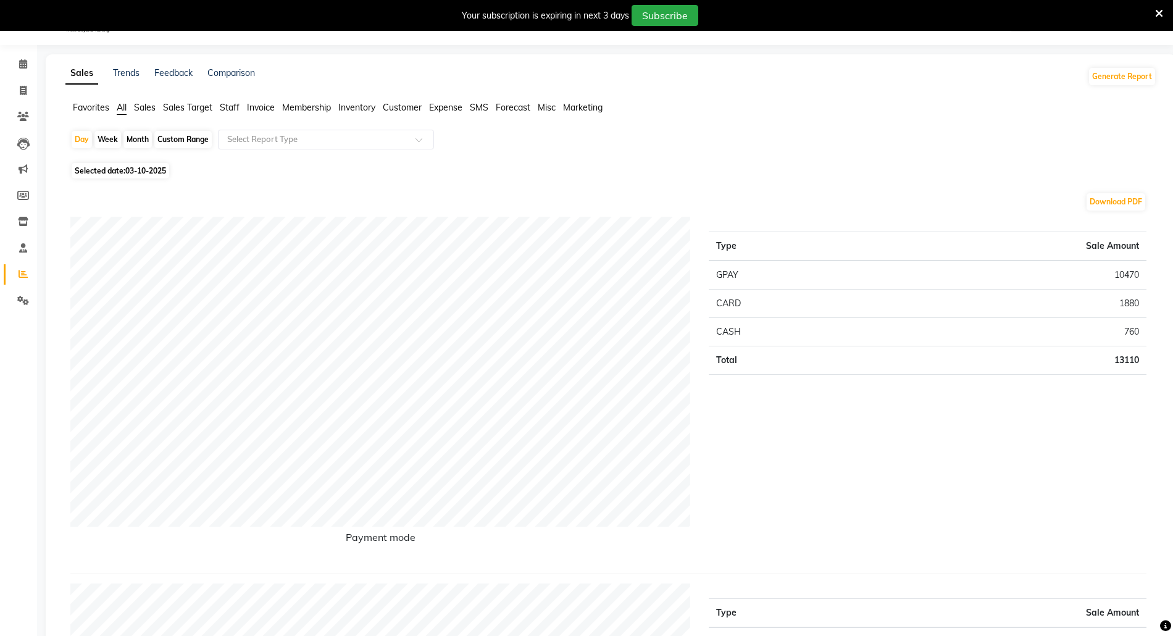
click at [1161, 10] on icon at bounding box center [1159, 13] width 8 height 11
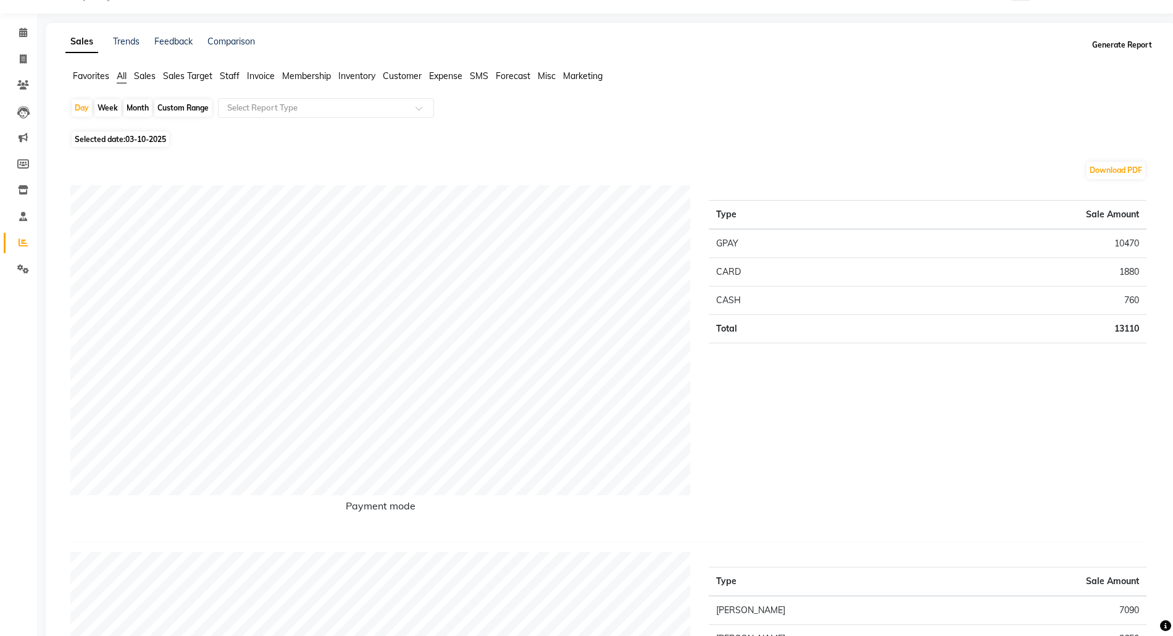
click at [1118, 40] on button "Generate Report" at bounding box center [1122, 44] width 66 height 17
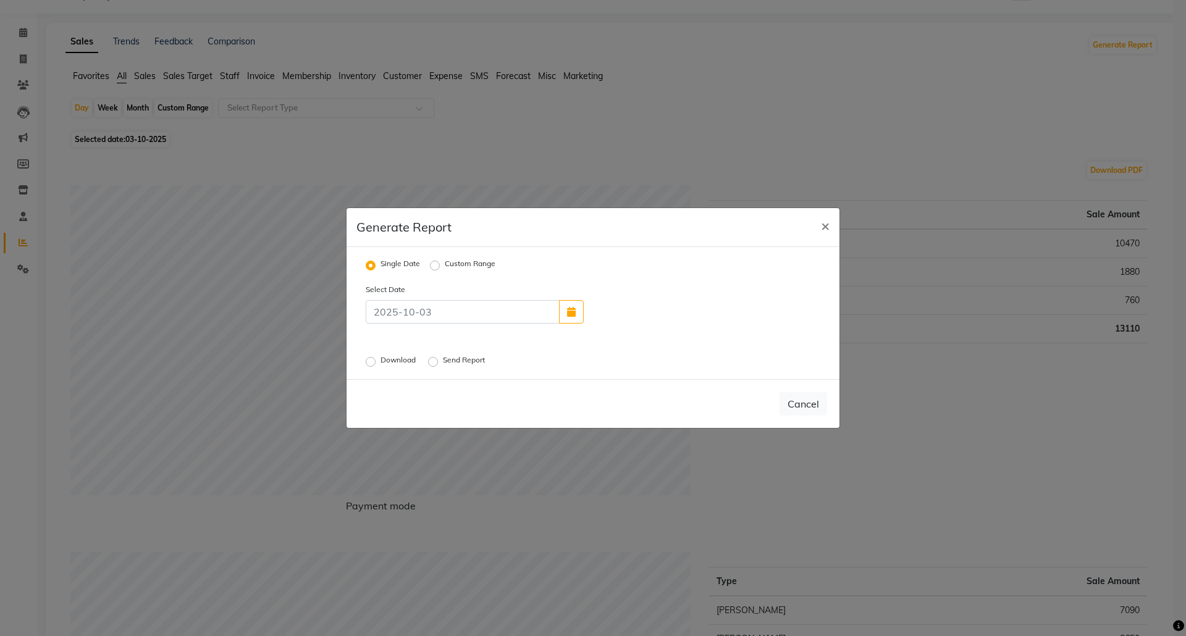
click at [1061, 112] on ngb-modal-window "Generate Report × Single Date Custom Range Select Date Download Send Report Can…" at bounding box center [593, 318] width 1186 height 636
click at [821, 226] on span "×" at bounding box center [825, 225] width 9 height 19
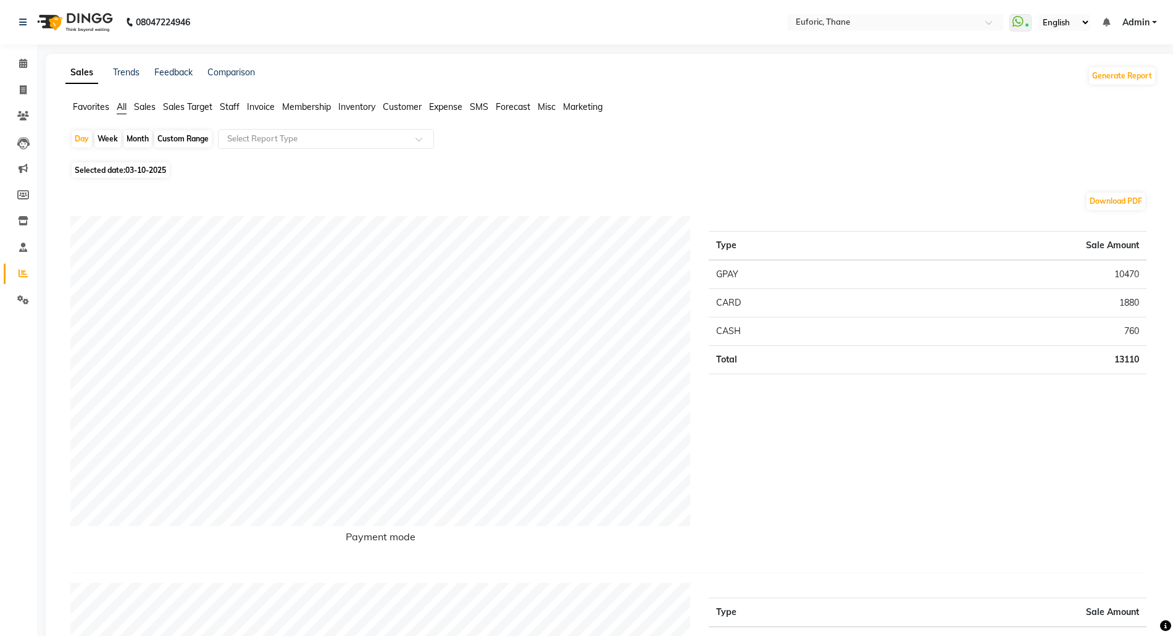
click at [1136, 22] on span "Admin" at bounding box center [1136, 22] width 27 height 13
click at [1089, 85] on link "Sign out" at bounding box center [1093, 84] width 113 height 19
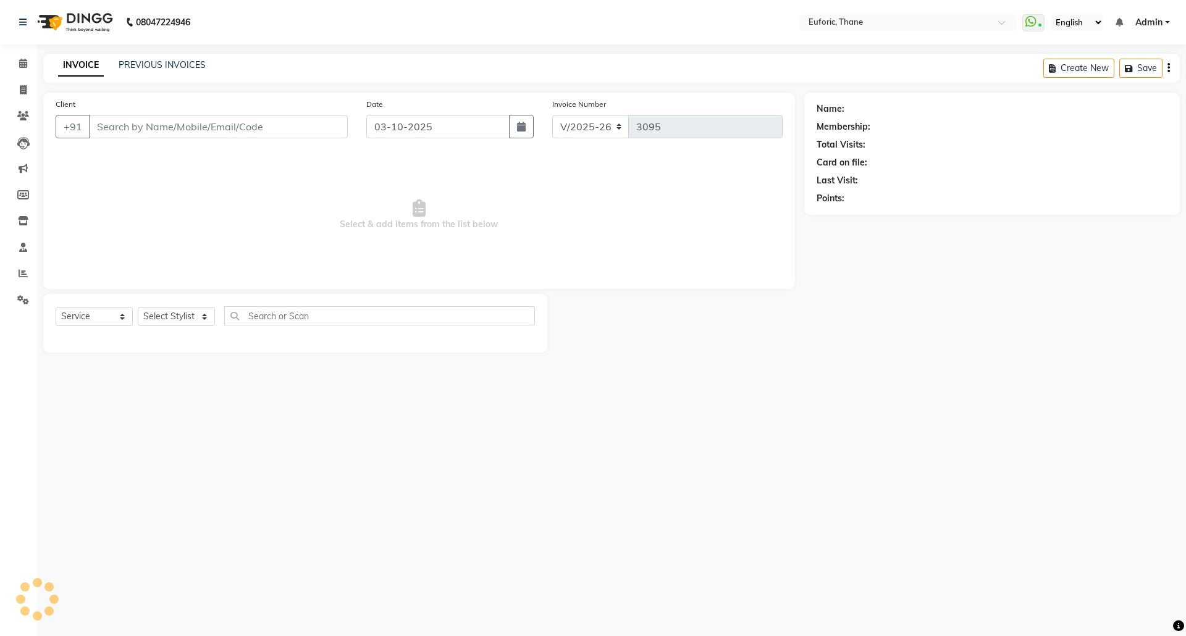
select select "5063"
select select "service"
type input "8275516369"
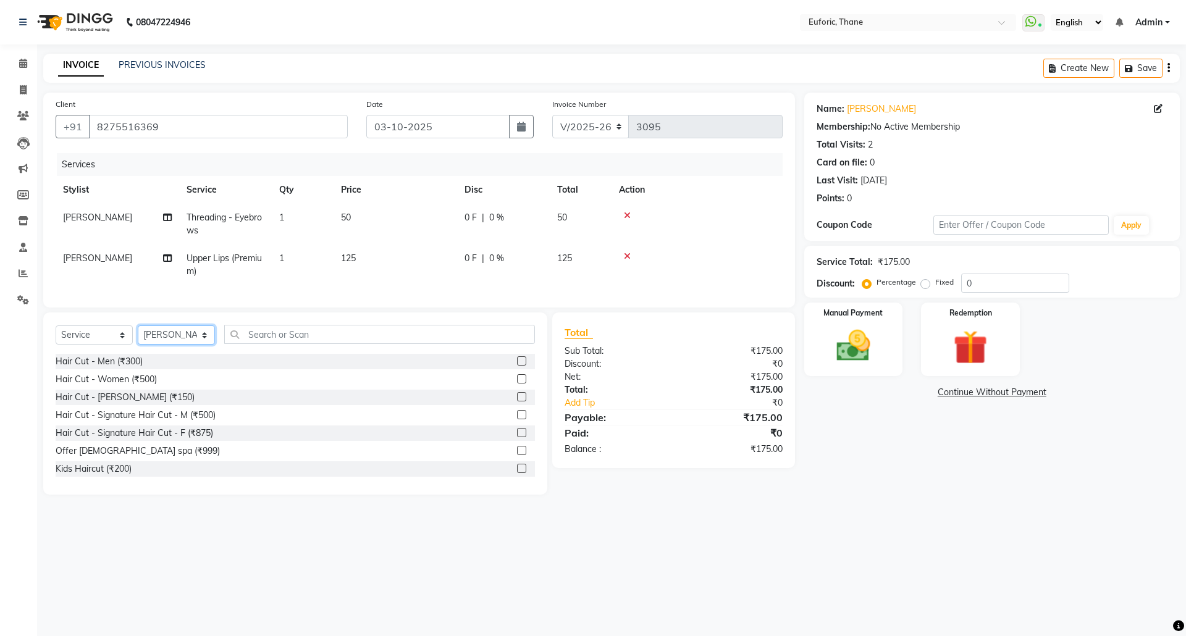
click at [172, 341] on select "Select Stylist [PERSON_NAME] Aatik Salmanai Admin [PERSON_NAME] [PERSON_NAME] […" at bounding box center [176, 334] width 77 height 19
select select "33147"
click at [138, 338] on select "Select Stylist [PERSON_NAME] Aatik Salmanai Admin [PERSON_NAME] [PERSON_NAME] […" at bounding box center [176, 334] width 77 height 19
click at [312, 335] on div "Select Service Product Membership Package Voucher Prepaid Gift Card Select Styl…" at bounding box center [295, 403] width 504 height 182
click at [287, 344] on input "text" at bounding box center [379, 334] width 311 height 19
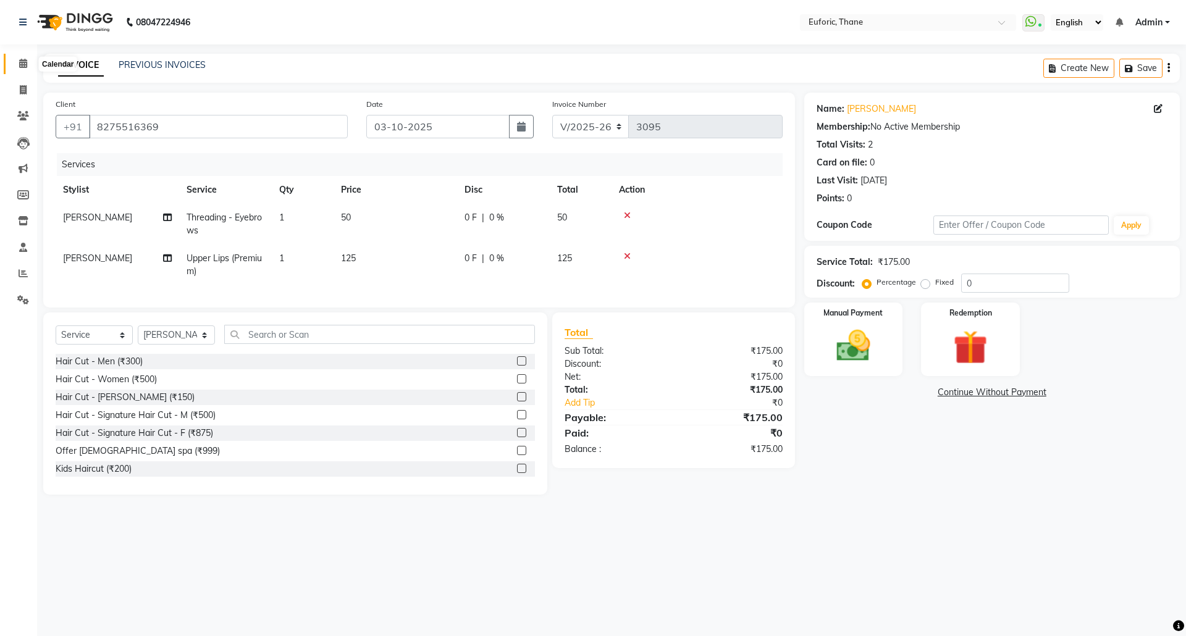
click at [15, 62] on span at bounding box center [23, 64] width 22 height 14
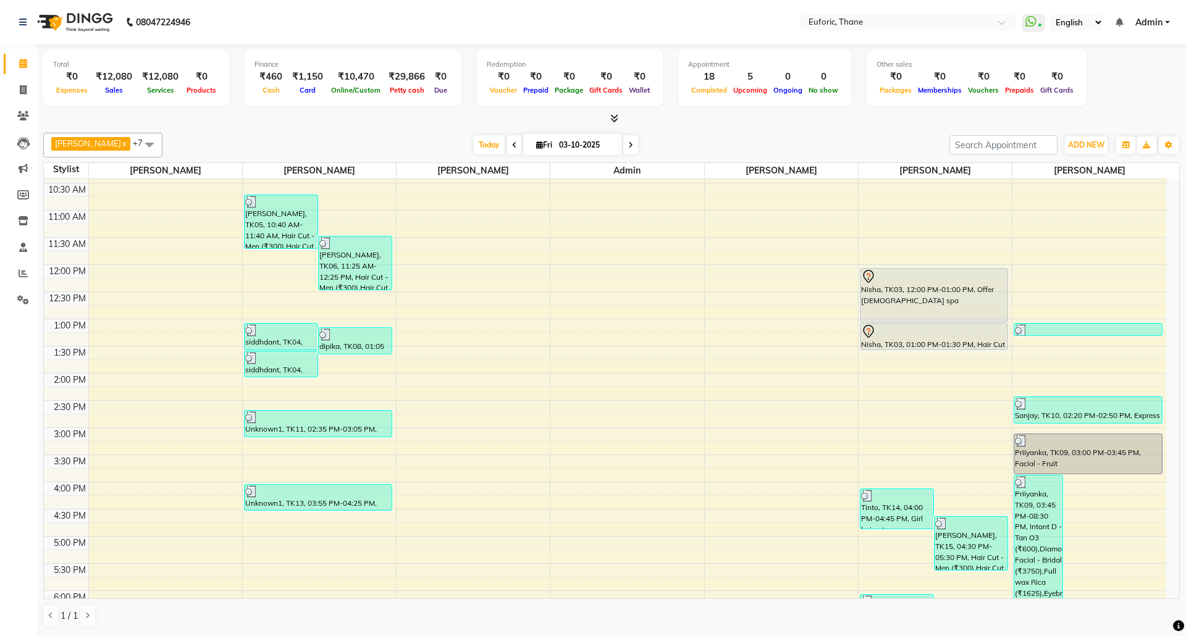
scroll to position [352, 0]
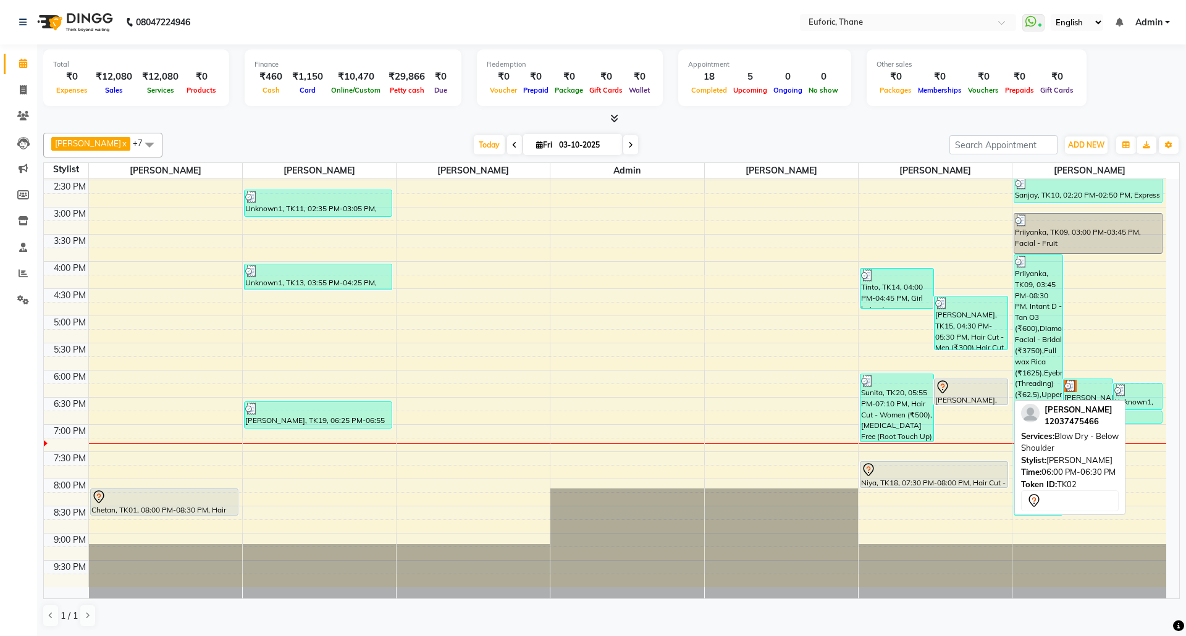
click at [963, 389] on div at bounding box center [971, 387] width 72 height 15
select select "7"
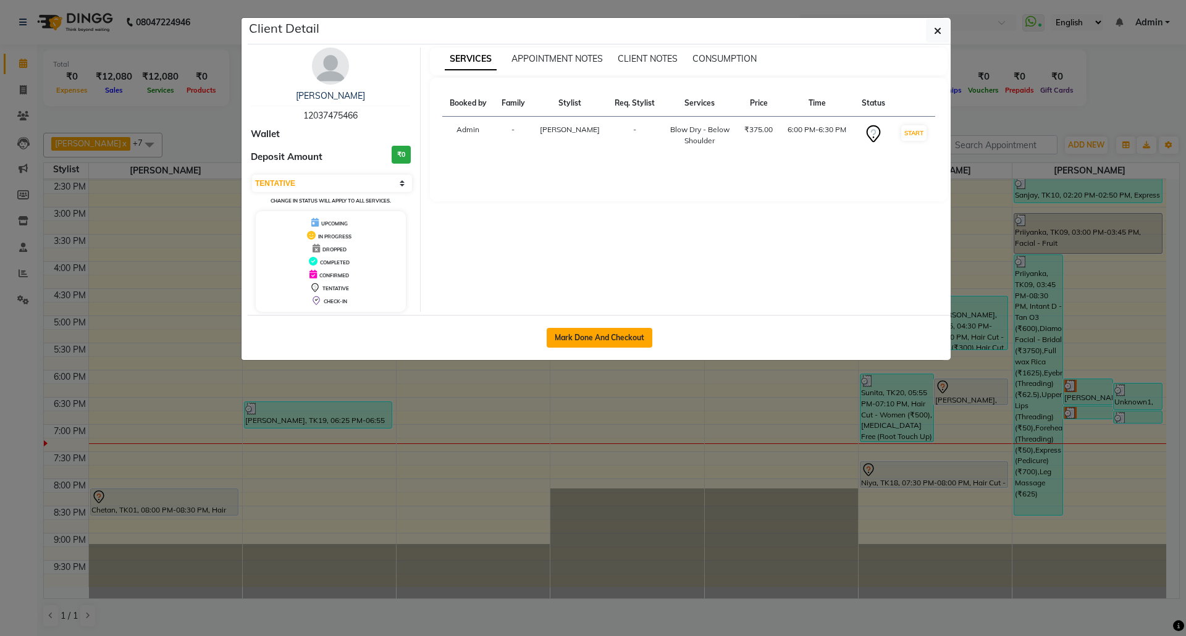
click at [614, 332] on button "Mark Done And Checkout" at bounding box center [599, 338] width 106 height 20
select select "5063"
select select "service"
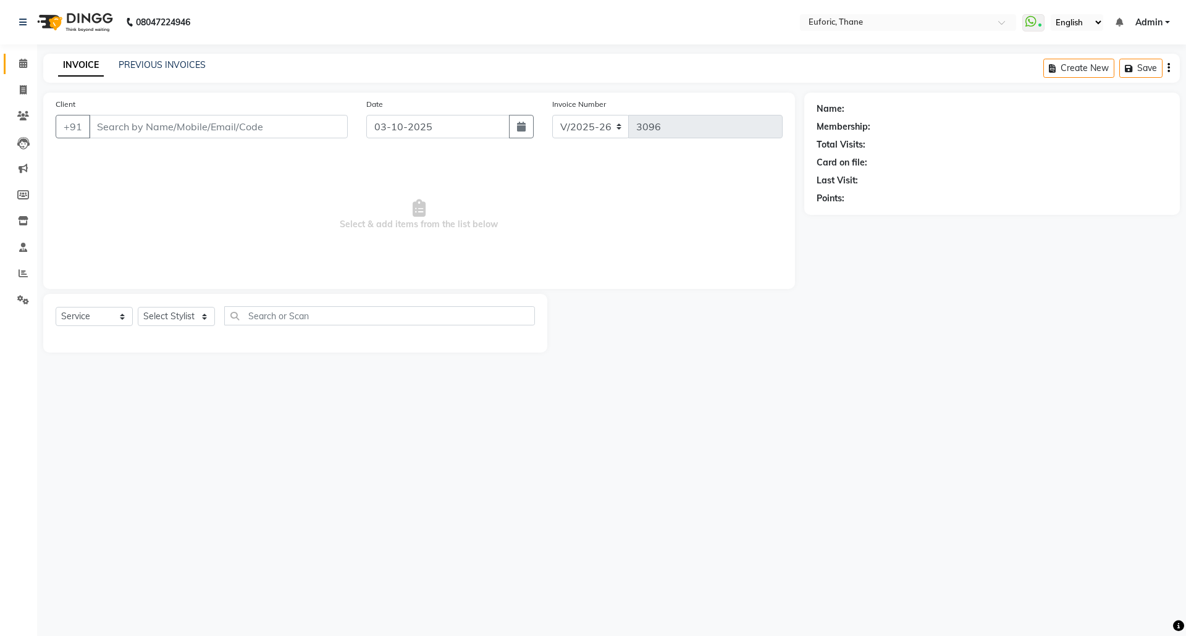
select select "3"
type input "12037475466"
select select "33147"
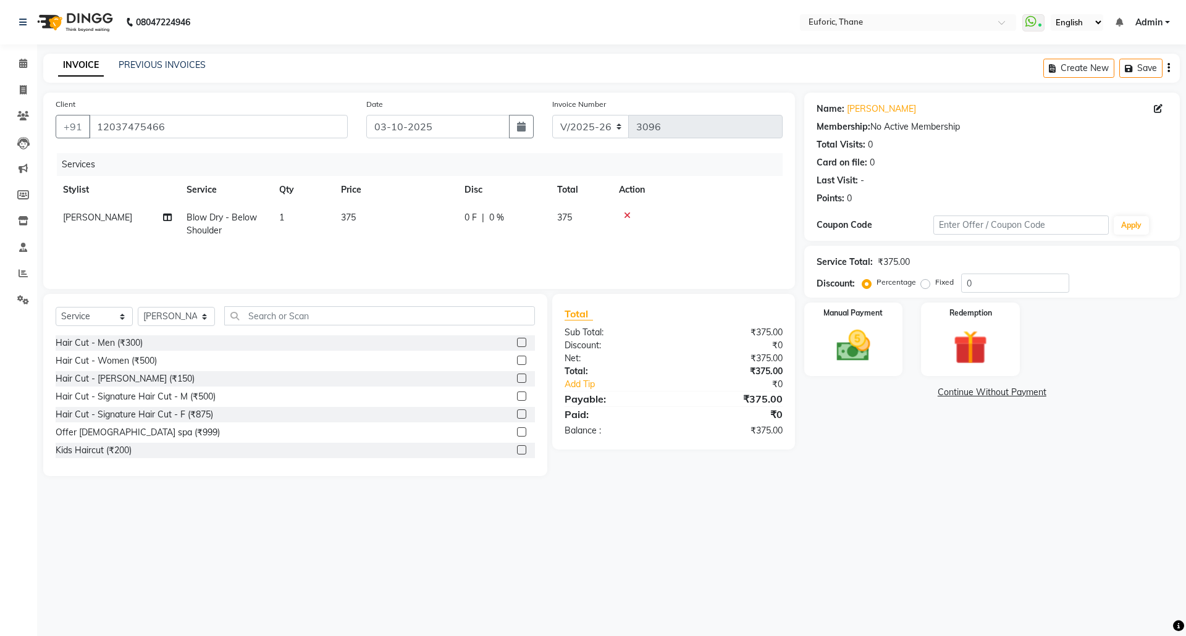
click at [370, 219] on td "375" at bounding box center [394, 224] width 123 height 41
select select "33147"
click at [703, 217] on icon at bounding box center [706, 215] width 7 height 9
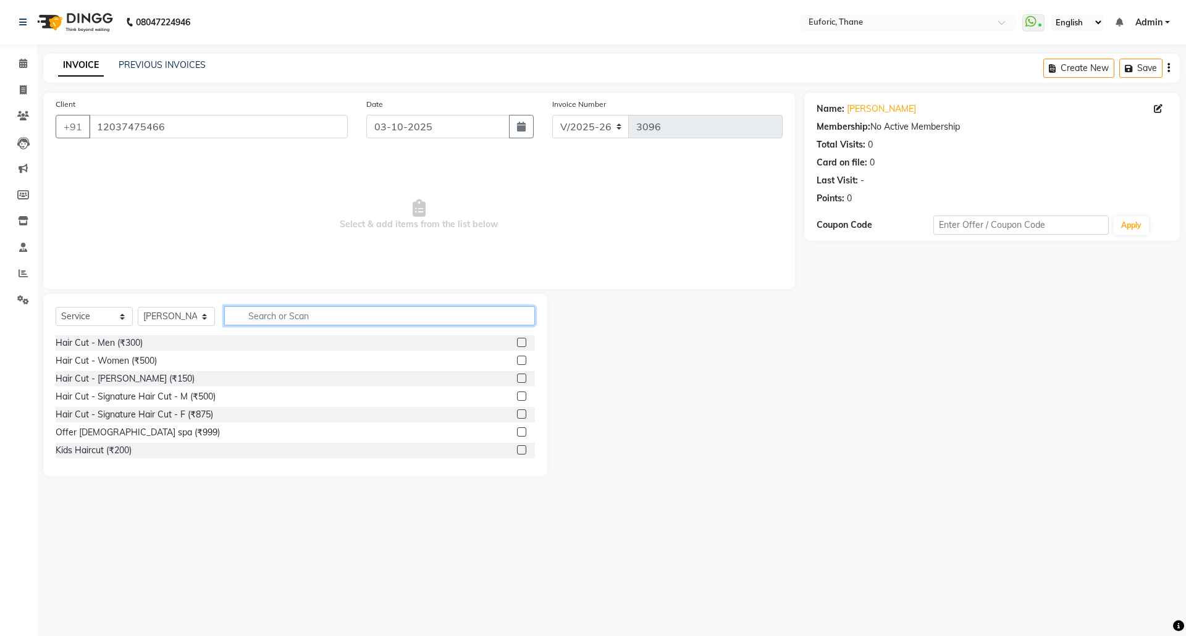
click at [409, 320] on input "text" at bounding box center [379, 315] width 311 height 19
type input "wash"
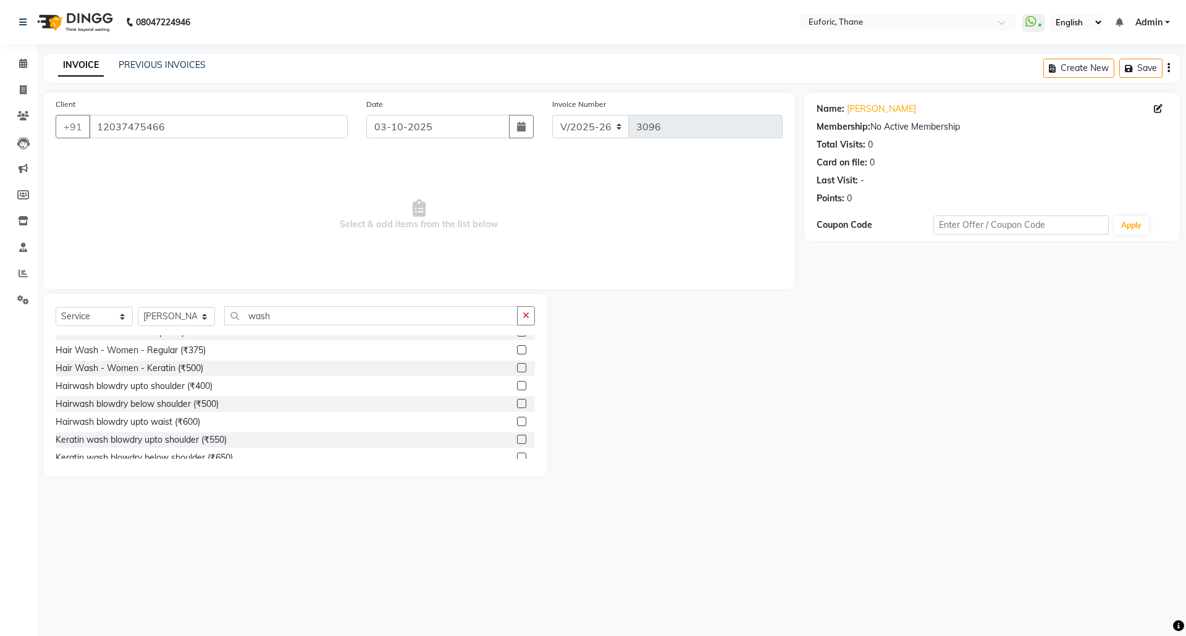
click at [517, 406] on label at bounding box center [521, 403] width 9 height 9
click at [517, 406] on input "checkbox" at bounding box center [521, 404] width 8 height 8
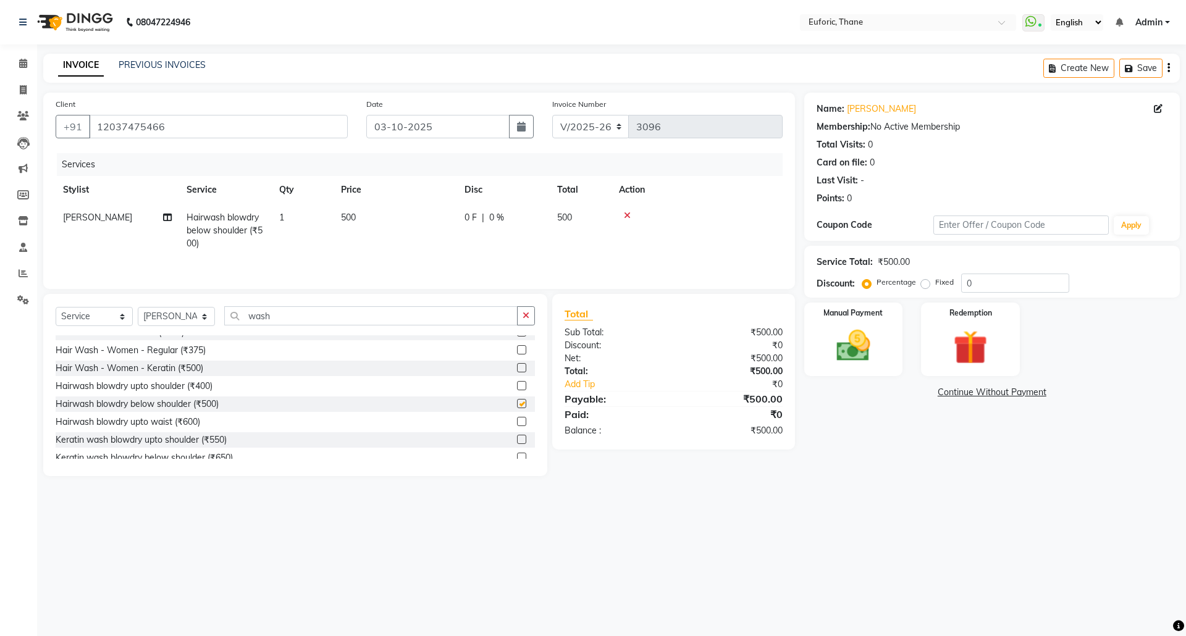
checkbox input "false"
click at [178, 324] on select "Select Stylist [PERSON_NAME] Aatik Salmanai Admin [PERSON_NAME] [PERSON_NAME] […" at bounding box center [176, 316] width 77 height 19
select select "58800"
click at [138, 310] on select "Select Stylist [PERSON_NAME] Aatik Salmanai Admin [PERSON_NAME] [PERSON_NAME] […" at bounding box center [176, 316] width 77 height 19
click at [517, 317] on button "button" at bounding box center [526, 315] width 18 height 19
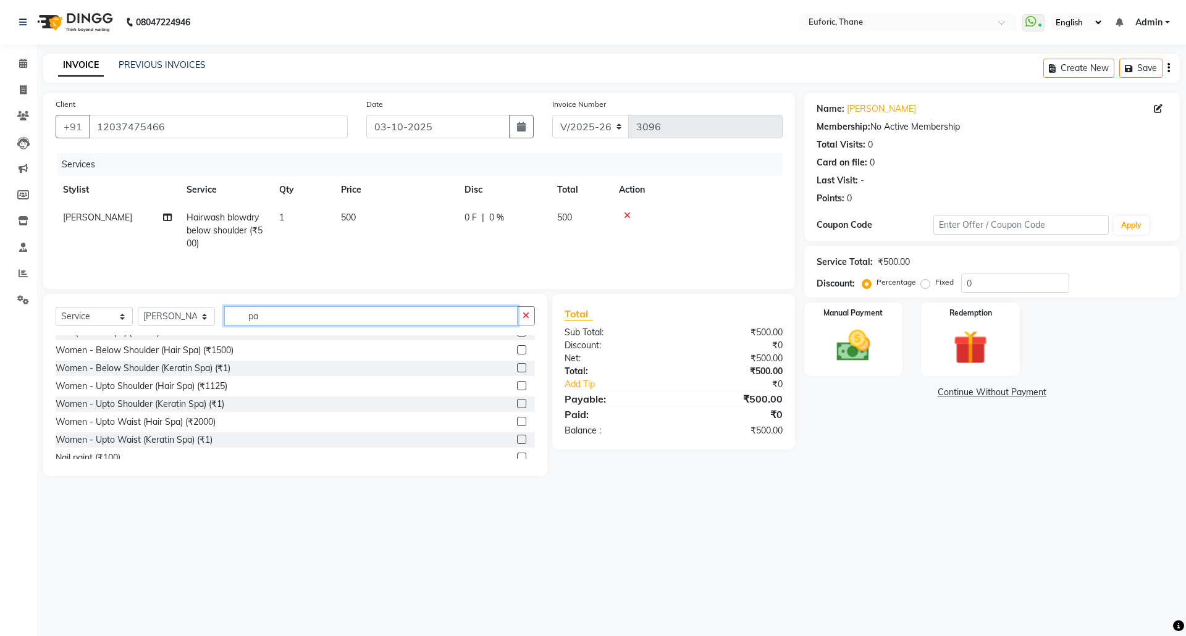
scroll to position [0, 0]
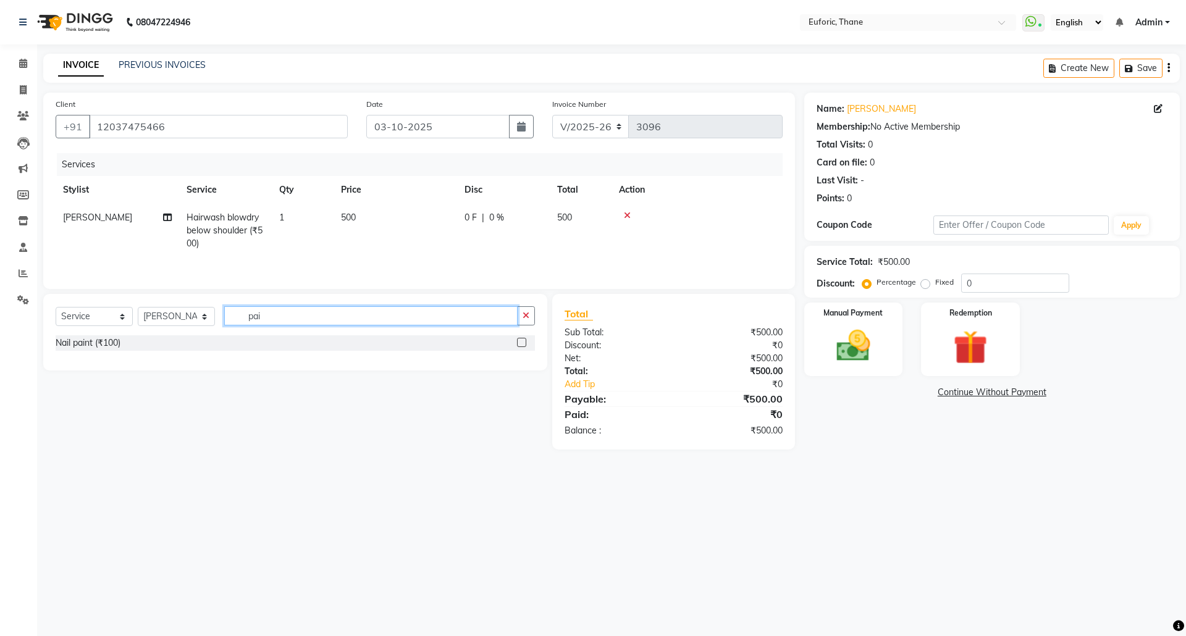
type input "pai"
click at [519, 344] on label at bounding box center [521, 342] width 9 height 9
click at [519, 344] on input "checkbox" at bounding box center [521, 343] width 8 height 8
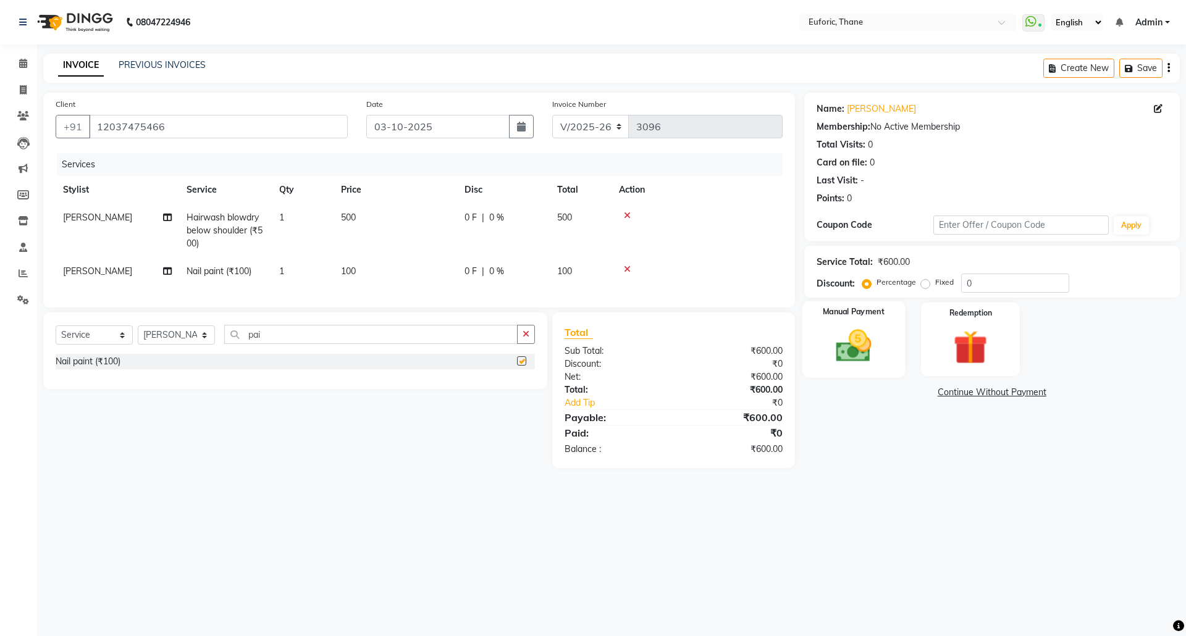
checkbox input "false"
click at [869, 339] on img at bounding box center [852, 345] width 57 height 41
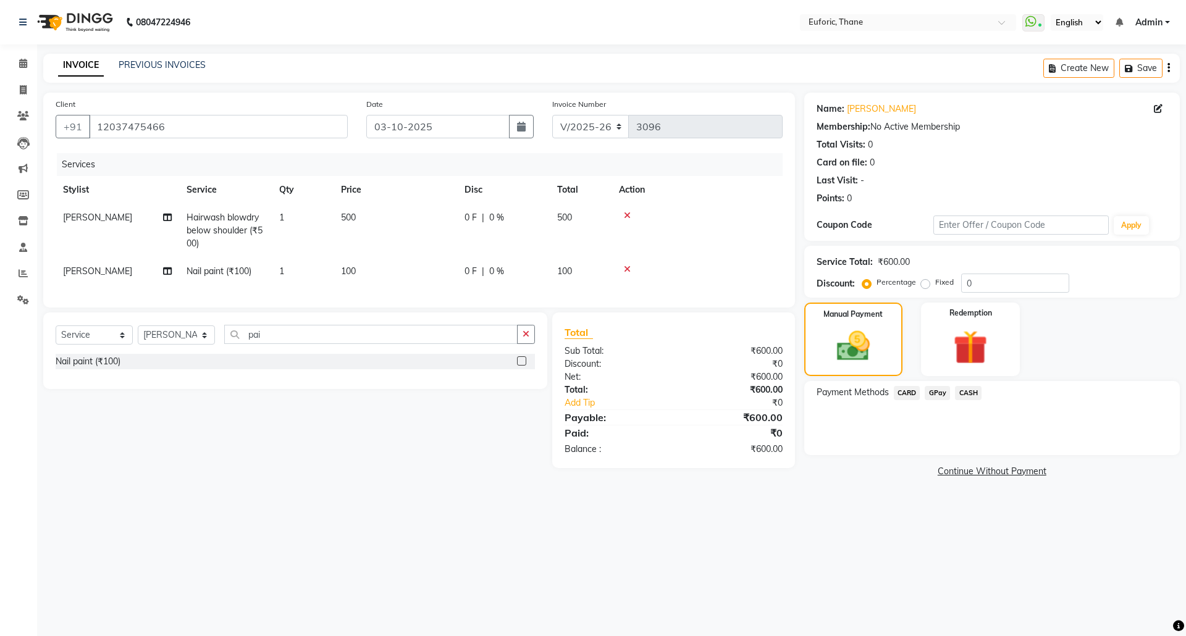
click at [911, 396] on span "CARD" at bounding box center [907, 393] width 27 height 14
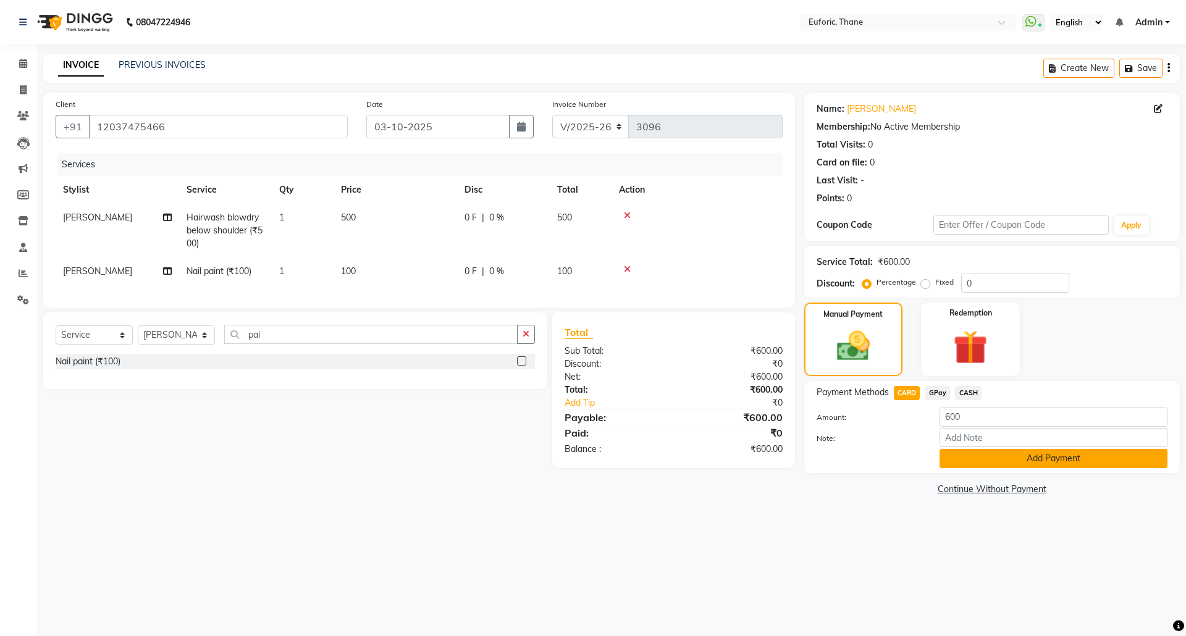
click at [963, 467] on button "Add Payment" at bounding box center [1053, 458] width 228 height 19
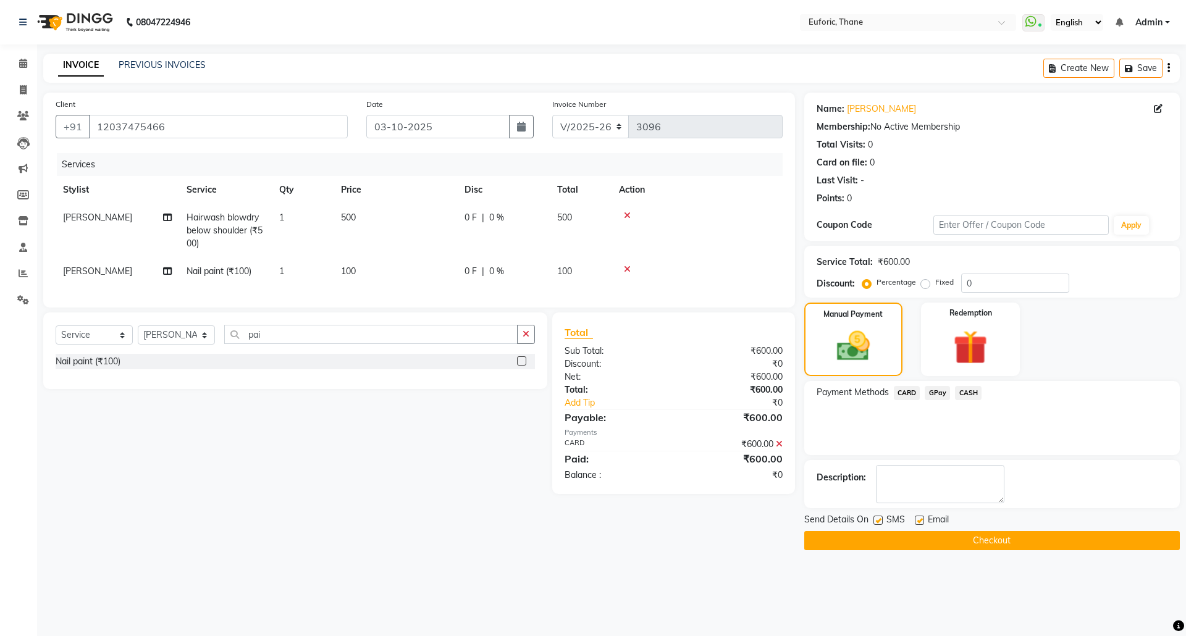
click at [953, 541] on button "Checkout" at bounding box center [991, 540] width 375 height 19
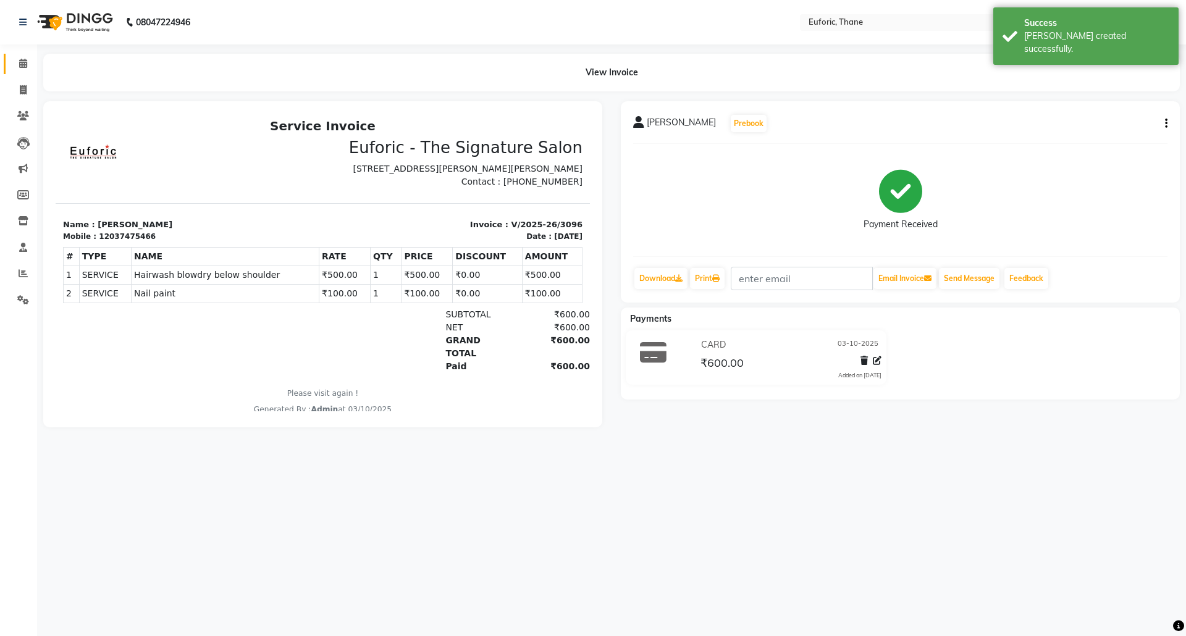
click at [10, 59] on link "Calendar" at bounding box center [19, 64] width 30 height 20
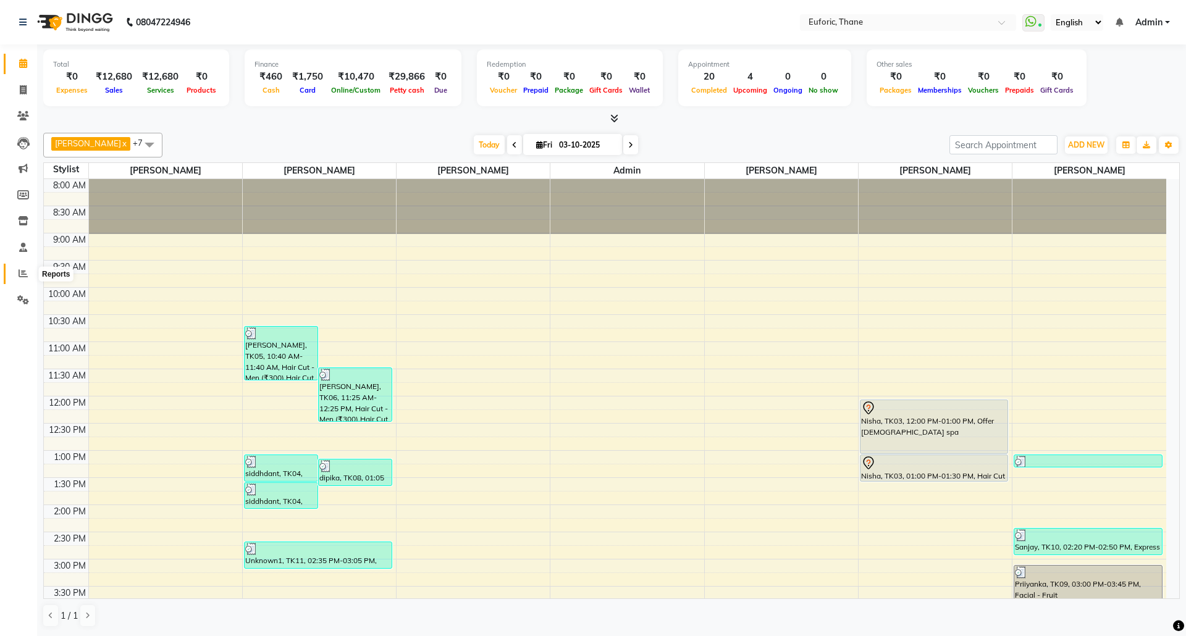
click at [25, 267] on span at bounding box center [23, 274] width 22 height 14
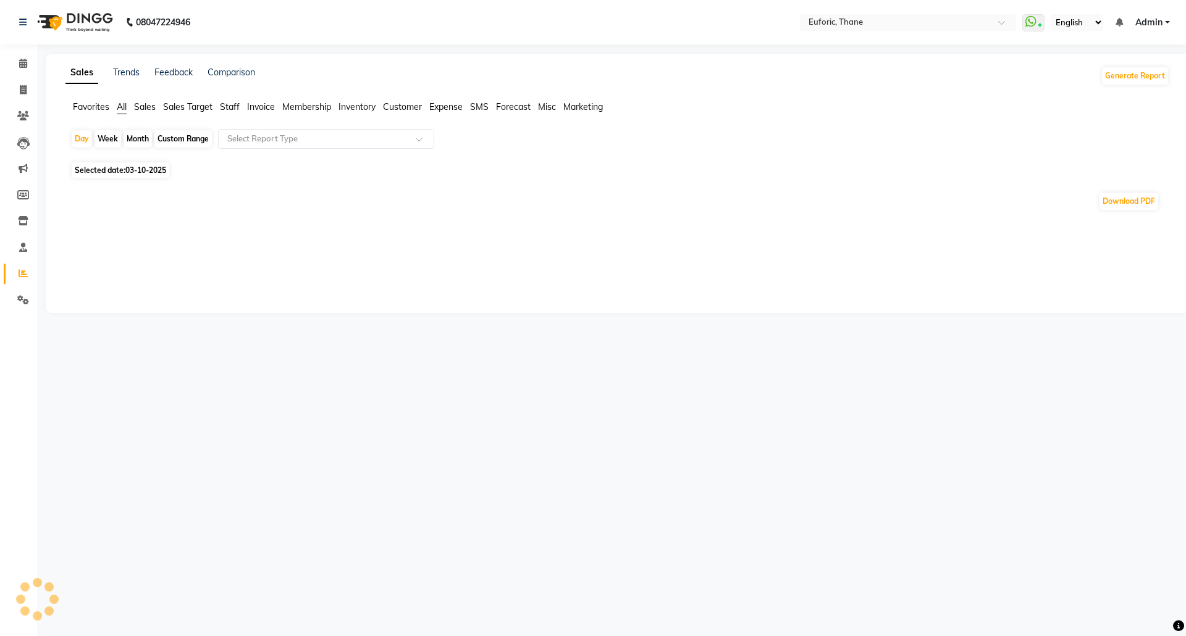
click at [142, 136] on div "Month" at bounding box center [137, 138] width 28 height 17
select select "10"
select select "2025"
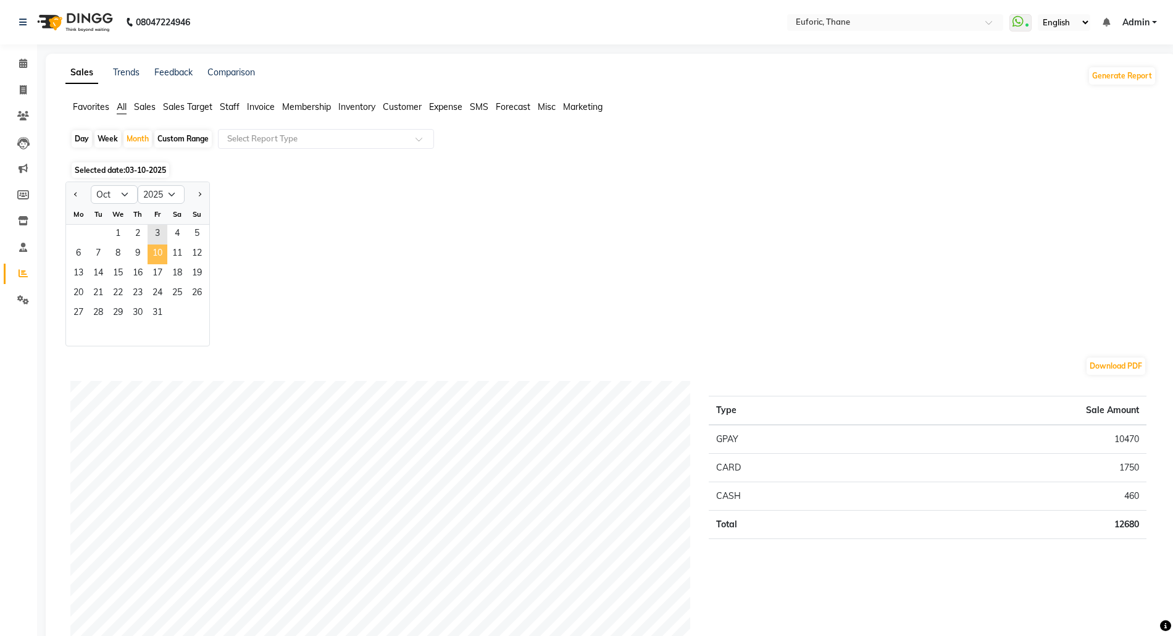
click at [161, 251] on span "10" at bounding box center [158, 255] width 20 height 20
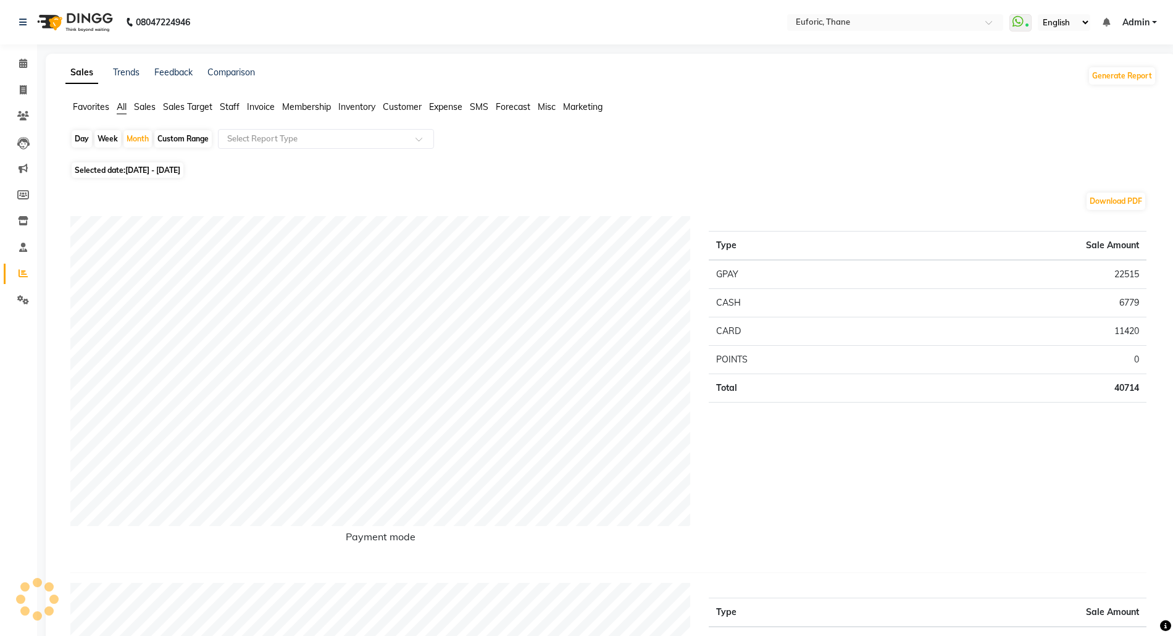
click at [219, 104] on ul "Favorites All Sales Sales Target Staff Invoice Membership Inventory Customer Ex…" at bounding box center [610, 108] width 1091 height 14
click at [232, 101] on span "Staff" at bounding box center [230, 106] width 20 height 11
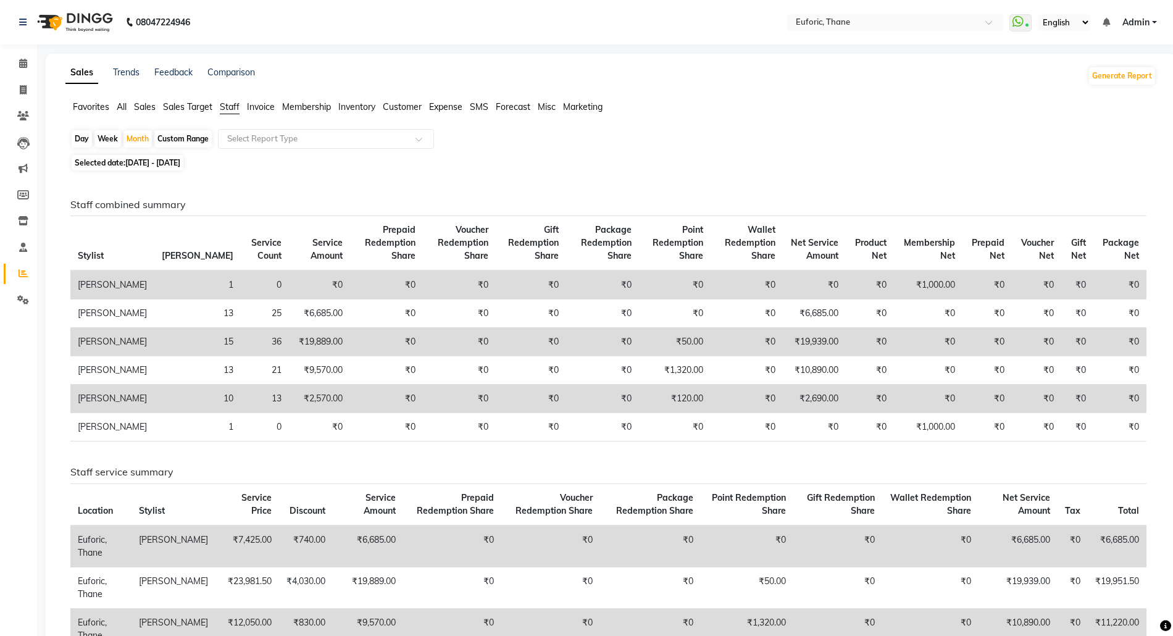
click at [83, 142] on div "Day" at bounding box center [82, 138] width 20 height 17
select select "10"
select select "2025"
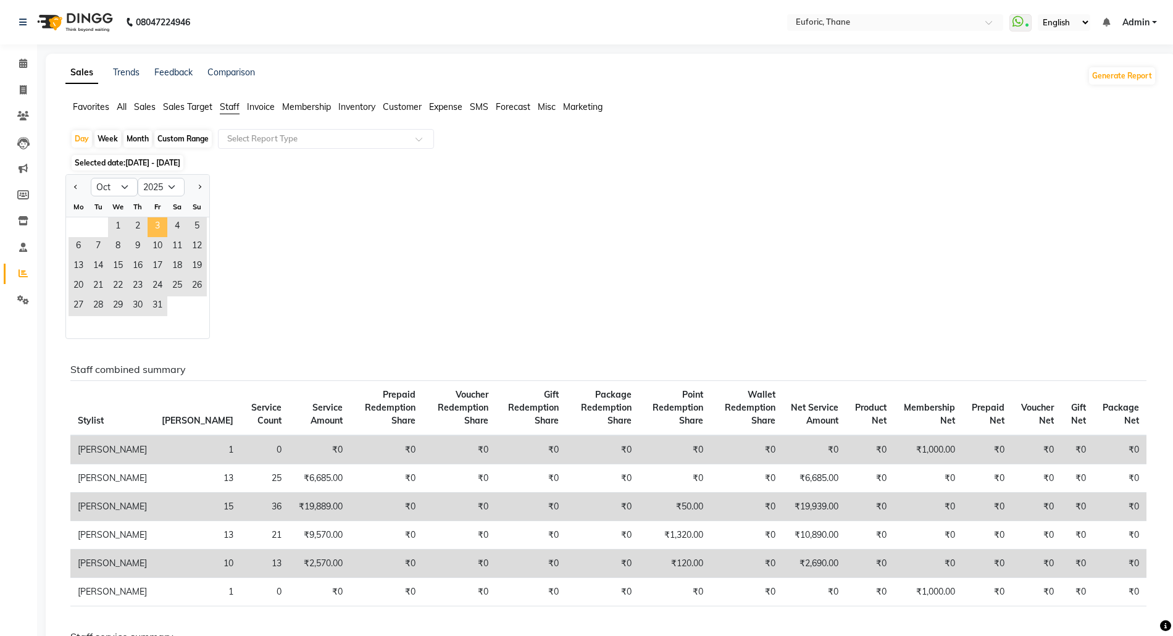
click at [161, 233] on span "3" at bounding box center [158, 227] width 20 height 20
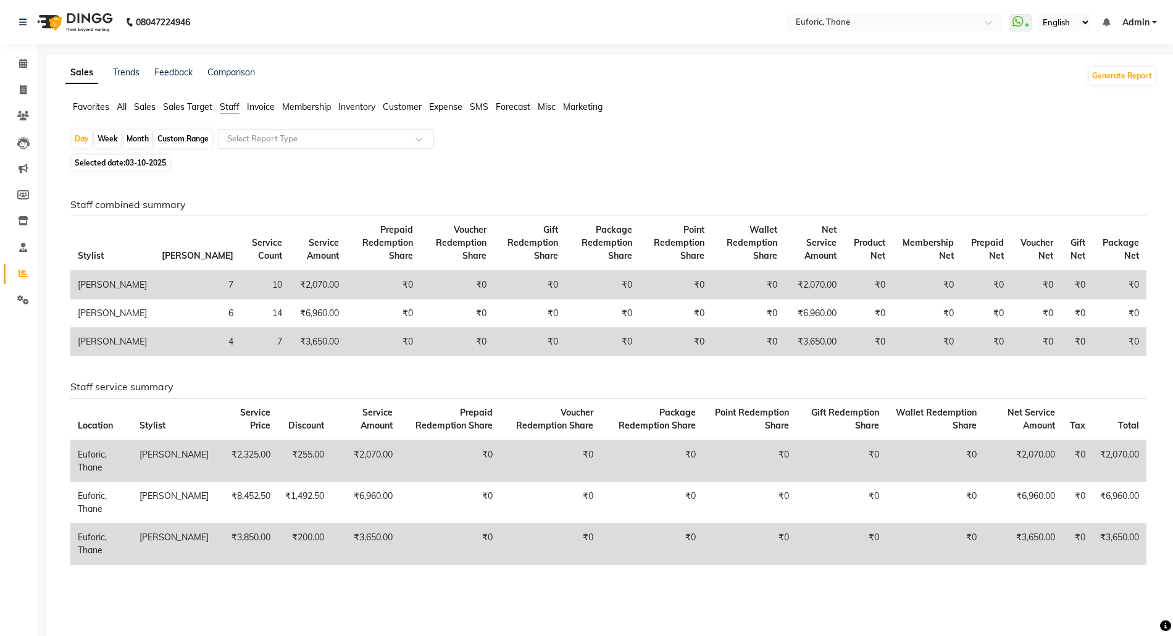
click at [84, 127] on app-reports "Favorites All Sales Sales Target Staff Invoice Membership Inventory Customer Ex…" at bounding box center [611, 387] width 1106 height 573
click at [84, 140] on div "Day" at bounding box center [82, 138] width 20 height 17
select select "10"
select select "2025"
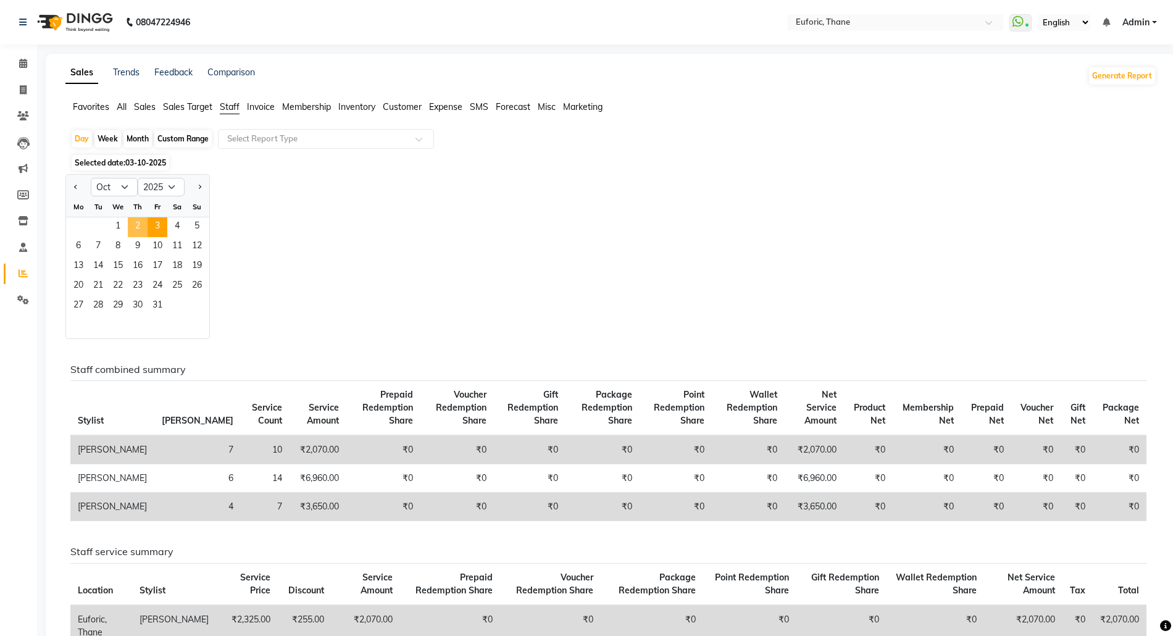
click at [136, 227] on span "2" at bounding box center [138, 227] width 20 height 20
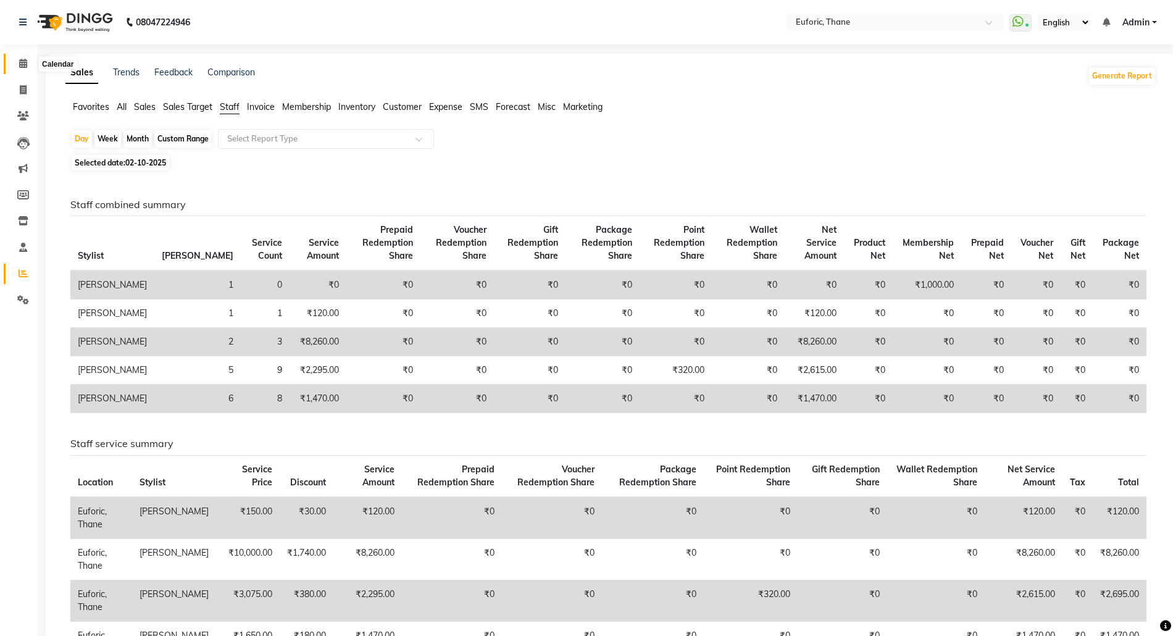
click at [20, 60] on icon at bounding box center [23, 63] width 8 height 9
